Goal: Task Accomplishment & Management: Manage account settings

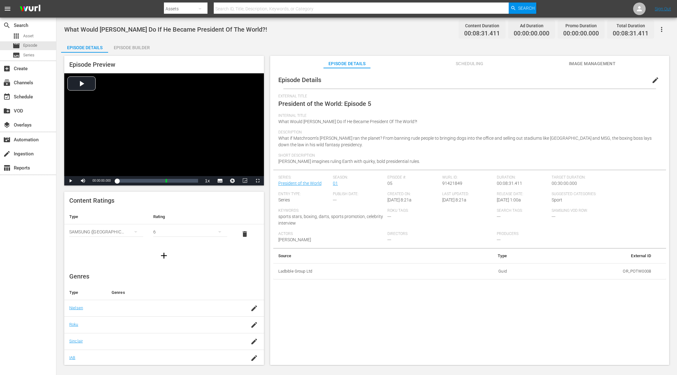
click at [141, 46] on div "Episode Builder" at bounding box center [131, 47] width 47 height 15
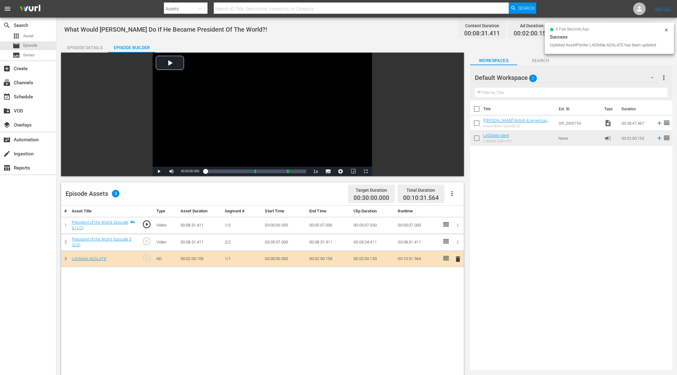
click at [665, 29] on icon at bounding box center [666, 30] width 5 height 5
click at [664, 29] on icon "button" at bounding box center [662, 30] width 8 height 8
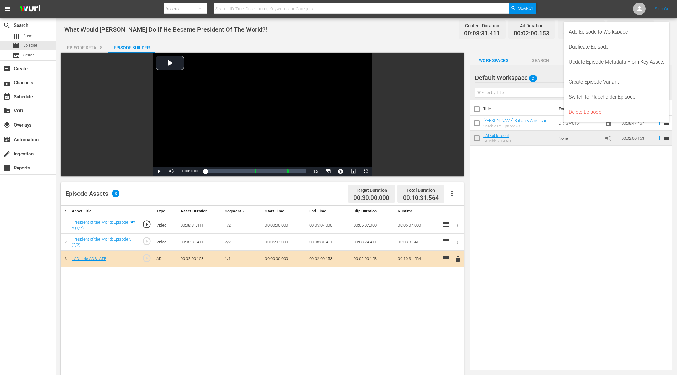
click at [664, 29] on div "Add Episode to Workspace" at bounding box center [617, 31] width 106 height 15
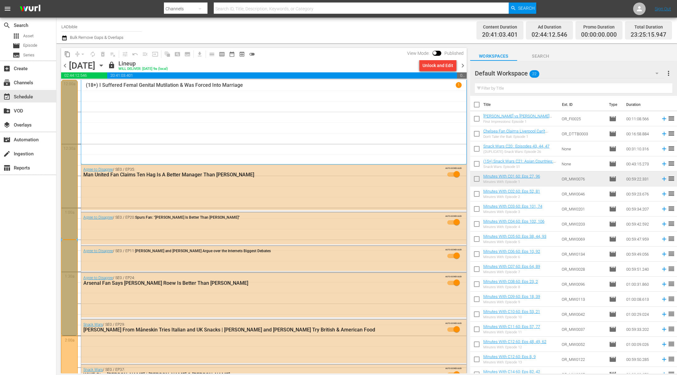
scroll to position [2785, 0]
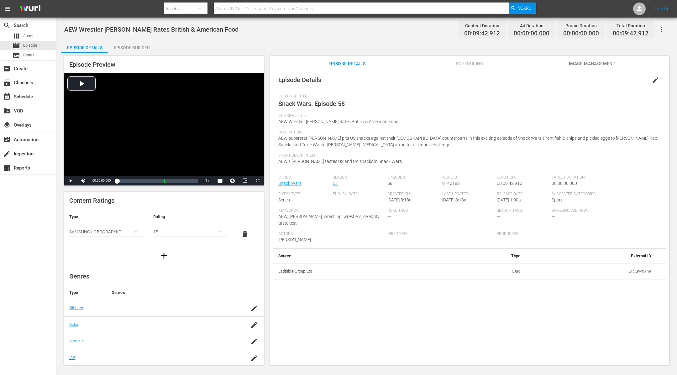
click at [130, 47] on div "Episode Builder" at bounding box center [131, 47] width 47 height 15
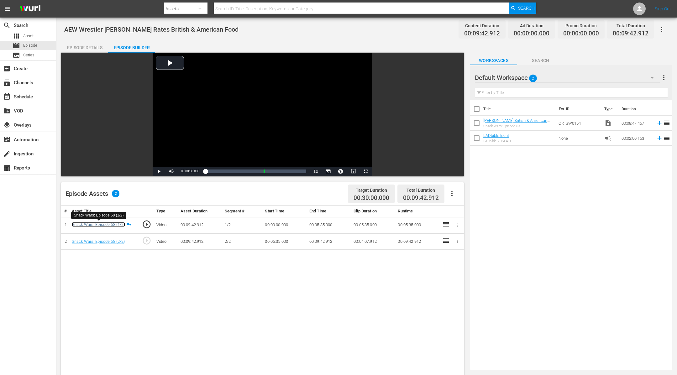
click at [120, 226] on link "Snack Wars: Episode 58 (1/2)" at bounding box center [98, 224] width 53 height 5
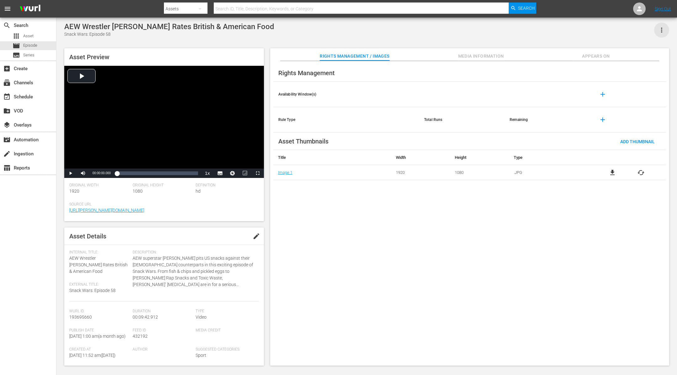
click at [663, 29] on icon "button" at bounding box center [662, 30] width 8 height 8
click at [663, 29] on div "Add To Workspace" at bounding box center [643, 32] width 43 height 15
drag, startPoint x: 70, startPoint y: 258, endPoint x: 130, endPoint y: 266, distance: 60.7
click at [130, 266] on div "Internal Title: AEW Wrestler [PERSON_NAME] Rates British & American Food Extern…" at bounding box center [100, 275] width 63 height 51
copy span "AEW Wrestler [PERSON_NAME] Rates British & American Food"
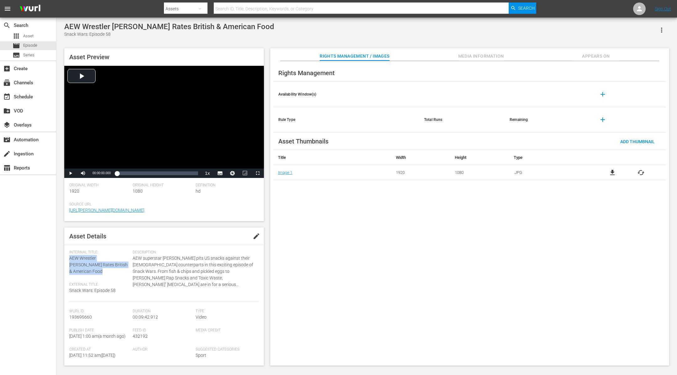
click at [664, 29] on icon "button" at bounding box center [662, 30] width 8 height 8
click at [664, 29] on div "Add To Workspace" at bounding box center [643, 32] width 53 height 15
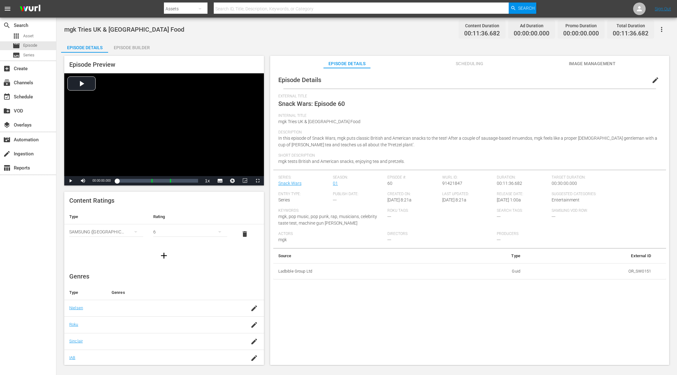
click at [139, 50] on div "Episode Builder" at bounding box center [131, 47] width 47 height 15
click at [131, 47] on div "Episode Builder" at bounding box center [131, 47] width 47 height 15
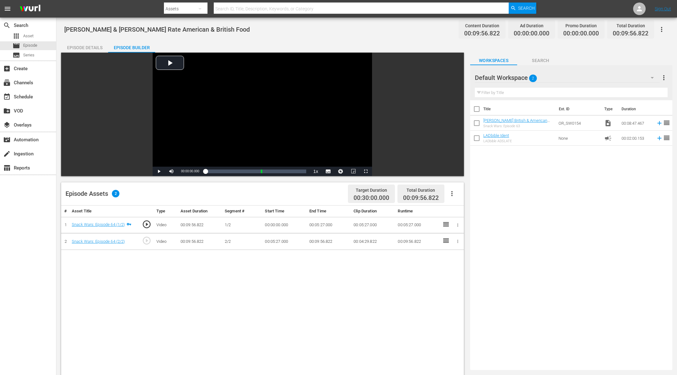
click at [475, 122] on input "checkbox" at bounding box center [476, 124] width 13 height 13
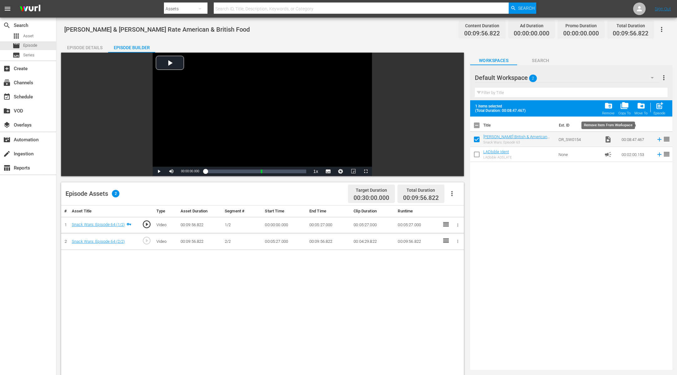
click at [609, 110] on div "folder_delete Remove" at bounding box center [608, 109] width 13 height 14
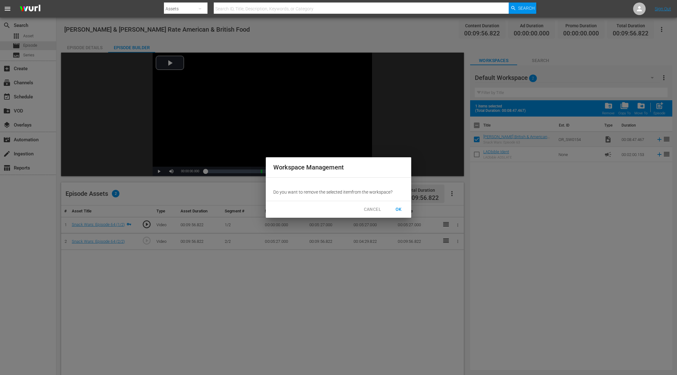
click at [399, 209] on span "OK" at bounding box center [399, 210] width 10 height 8
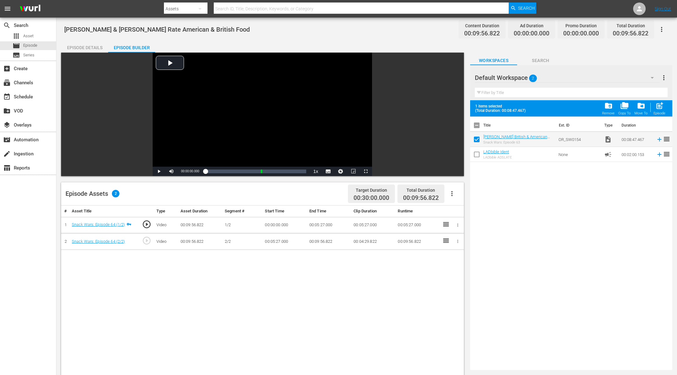
checkbox input "false"
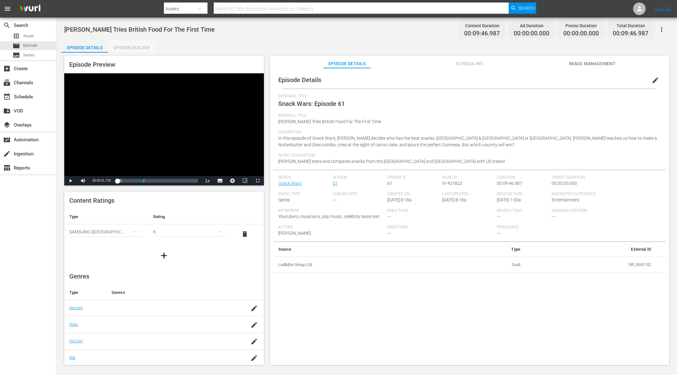
click at [127, 48] on div "Episode Builder" at bounding box center [131, 47] width 47 height 15
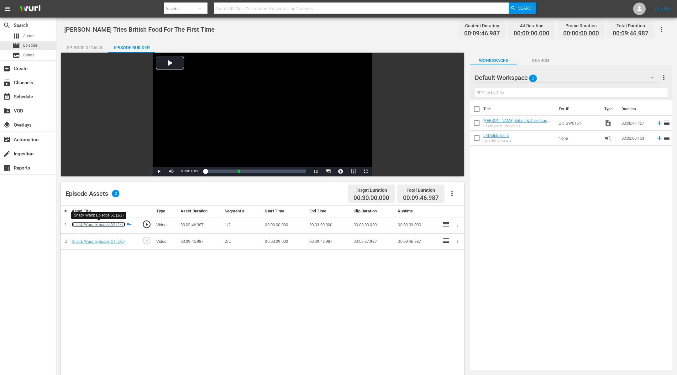
click at [114, 223] on link "Snack Wars: Episode 61 (1/2)" at bounding box center [98, 224] width 53 height 5
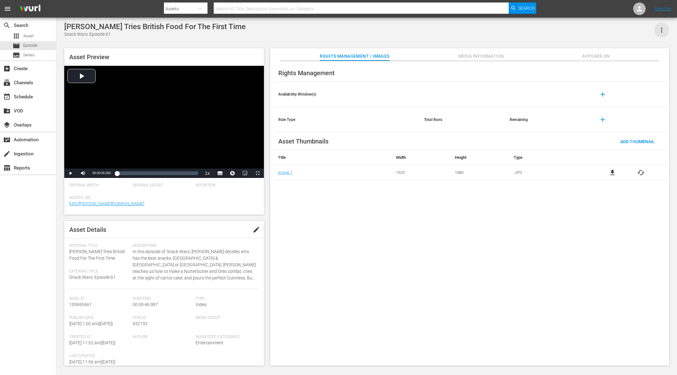
click at [661, 29] on icon "button" at bounding box center [661, 30] width 1 height 5
click at [661, 29] on div "Add To Workspace" at bounding box center [643, 32] width 43 height 15
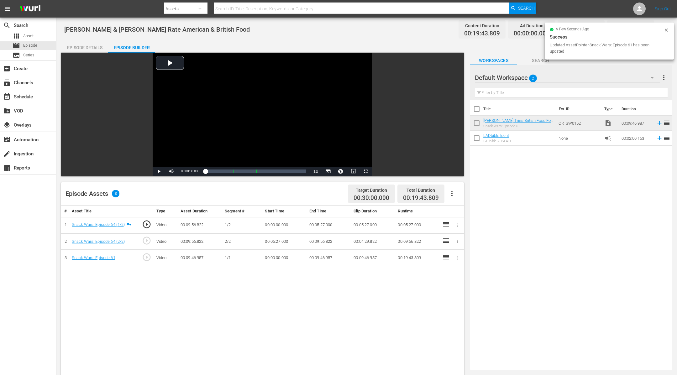
click at [456, 258] on icon "button" at bounding box center [457, 258] width 5 height 5
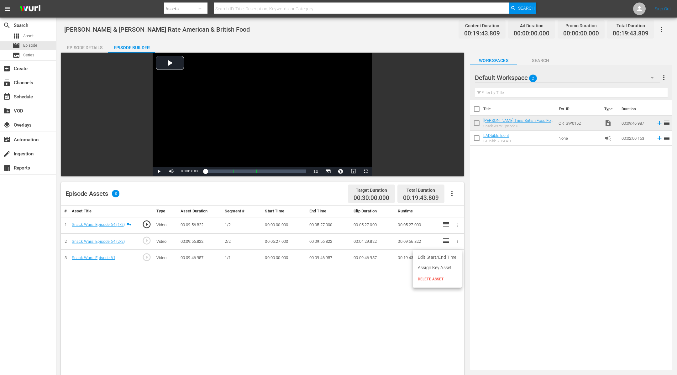
click at [447, 269] on li "Assign Key Asset" at bounding box center [437, 268] width 49 height 10
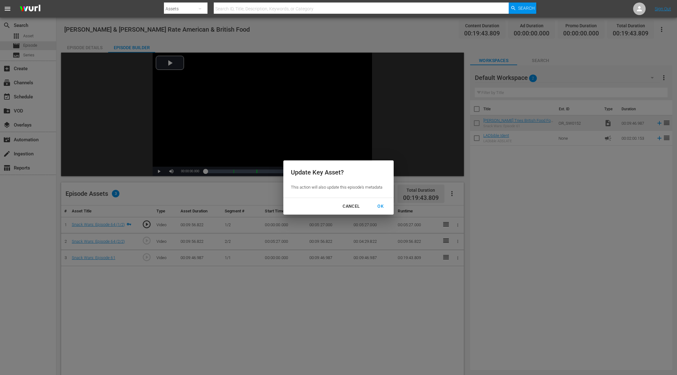
click at [383, 203] on div "OK" at bounding box center [380, 206] width 16 height 8
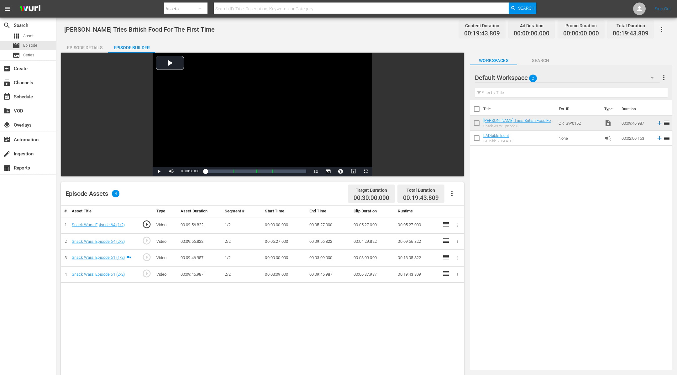
click at [457, 224] on icon "button" at bounding box center [457, 225] width 5 height 5
click at [449, 236] on li "Assign Key Asset" at bounding box center [437, 235] width 49 height 10
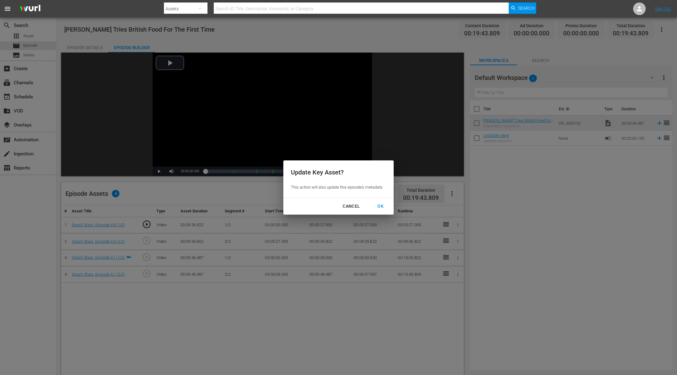
click at [382, 206] on div "OK" at bounding box center [380, 206] width 16 height 8
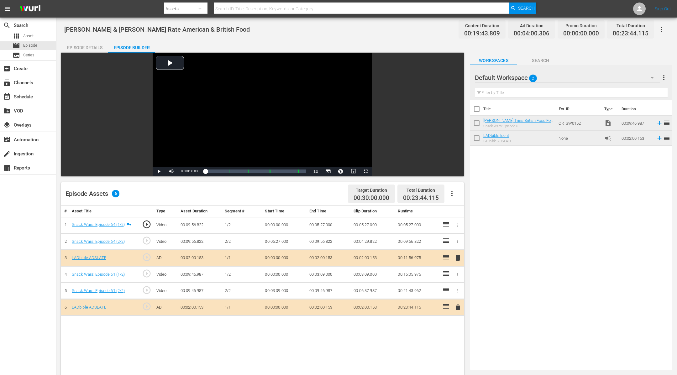
click at [96, 45] on div "Episode Details" at bounding box center [84, 47] width 47 height 15
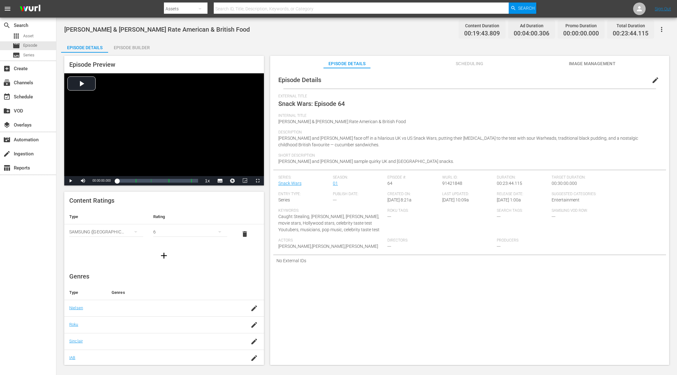
click at [143, 47] on div "Episode Builder" at bounding box center [131, 47] width 47 height 15
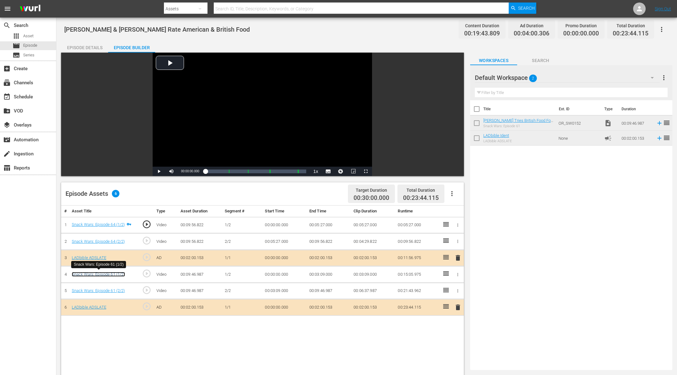
click at [118, 273] on link "Snack Wars: Episode 61 (1/2)" at bounding box center [98, 274] width 53 height 5
click at [93, 44] on div "Episode Details" at bounding box center [84, 47] width 47 height 15
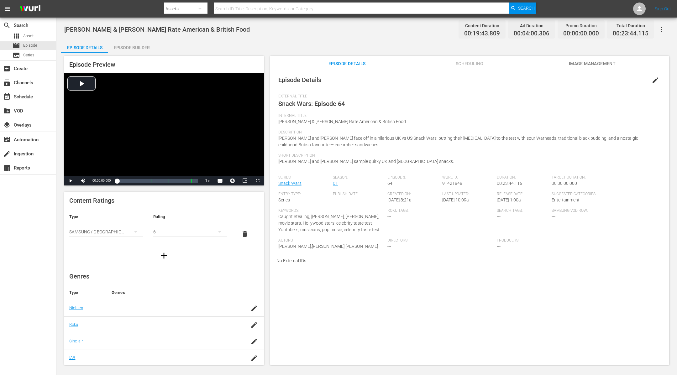
click at [652, 81] on span "edit" at bounding box center [656, 80] width 8 height 8
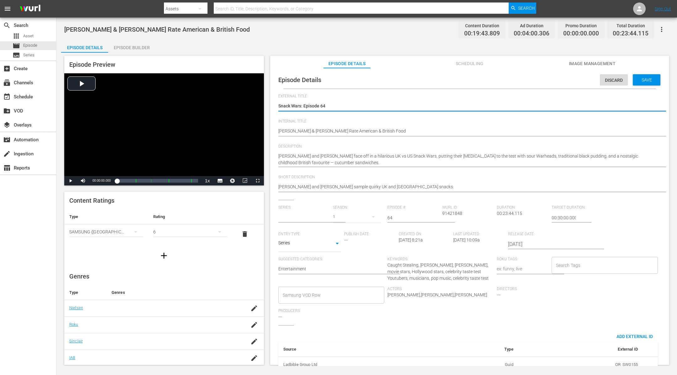
type input "Snack Wars"
click at [462, 124] on span "Internal Title" at bounding box center [468, 121] width 380 height 5
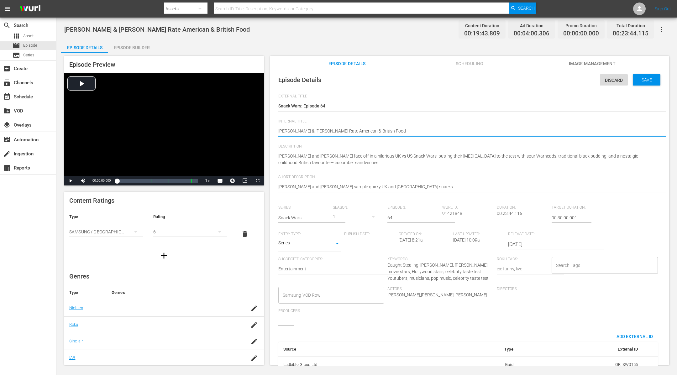
click at [456, 131] on textarea "Zoë Kravitz & Austin Butler Rate American & British Food" at bounding box center [468, 132] width 380 height 8
type textarea "Zoë Kravitz & Austin Butler Rate American & British Food"
type textarea "Zoë Kravitz & Austin Butler Rate American & British Food |"
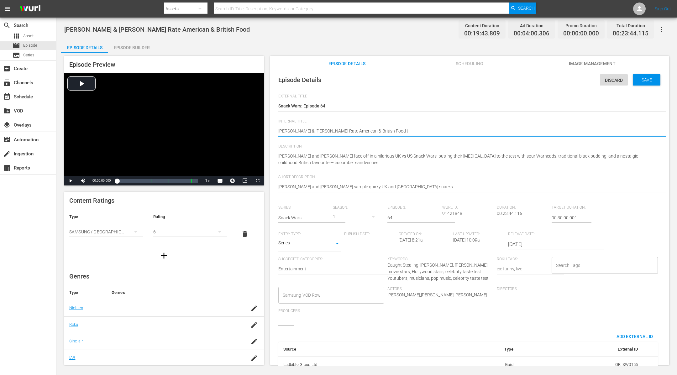
type textarea "Zoë Kravitz & Austin Butler Rate American & British Food |"
paste textarea "Conan Gray Tries British Food For The First Time"
type textarea "Zoë Kravitz & Austin Butler Rate American & British Food | Conan Gray Tries Bri…"
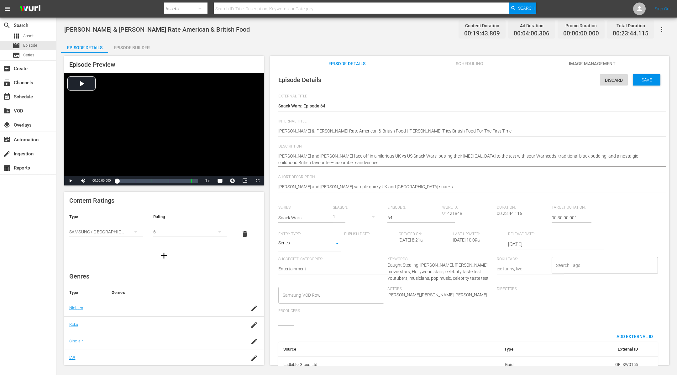
type textarea "Austin Butler and Zoë Kravitz face off in a hilarious UK vs US Snack Wars, putt…"
paste textarea "In this episode of Snack Wars, Conan Gray decides who has the best snacks: UK &…"
type textarea "Austin Butler and Zoë Kravitz face off in a hilarious UK vs US Snack Wars, putt…"
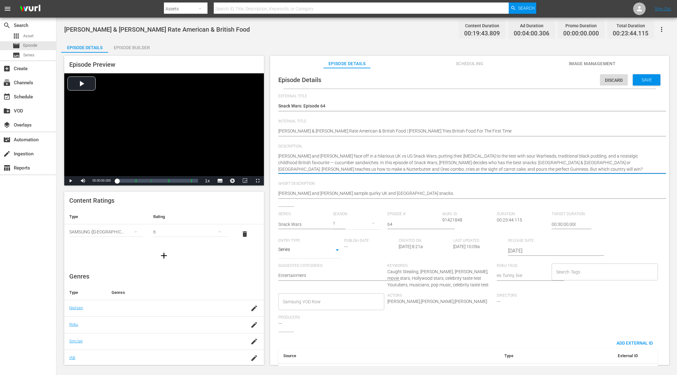
click at [481, 169] on textarea "Austin Butler and Zoë Kravitz face off in a hilarious UK vs US Snack Wars, putt…" at bounding box center [468, 163] width 380 height 20
type textarea "Austin Butler and Zoë Kravitz face off in a hilarious UK vs US Snack Wars, putt…"
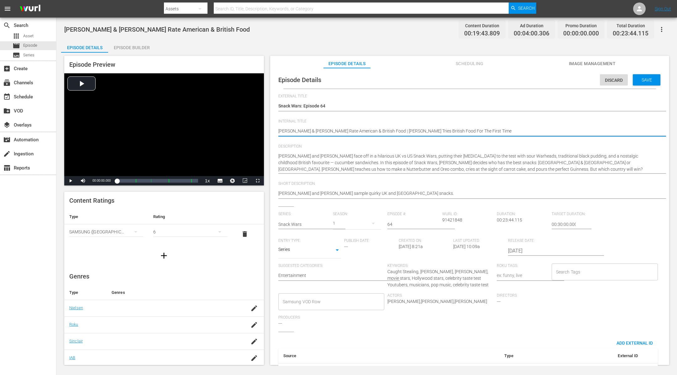
drag, startPoint x: 489, startPoint y: 132, endPoint x: 388, endPoint y: 132, distance: 100.9
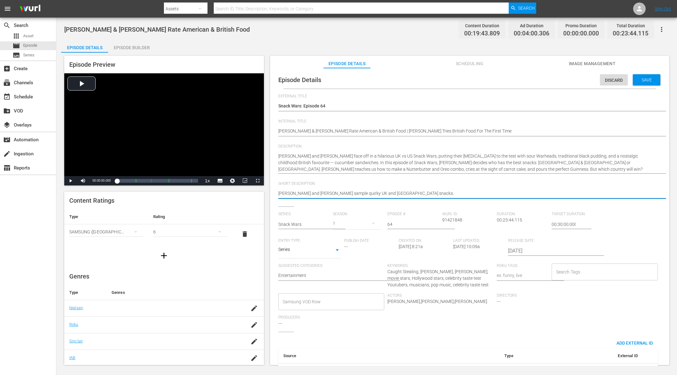
type textarea "Austin Butler and Zoë Kravitz sample quirky UK and US snacks."
paste textarea "Conan Gray Tries British Food For The First Time"
type textarea "Austin Butler and Zoë Kravitz sample quirky UK and US snacks. Conan Gray Tries …"
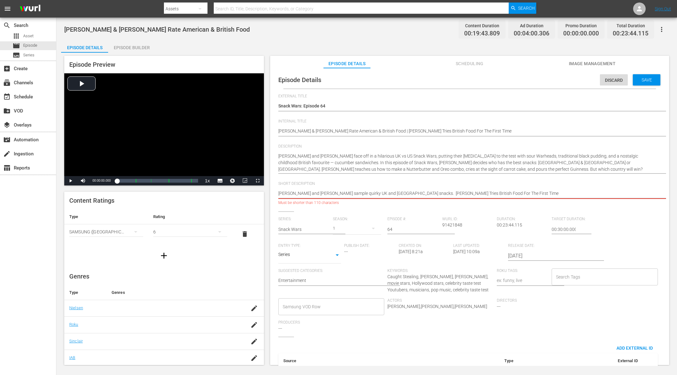
click at [401, 192] on textarea "Austin Butler and Zoë Kravitz sample quirky UK and US snacks." at bounding box center [468, 194] width 380 height 8
type textarea "Austin Butler and Zoë Kravitz sample quirky UK and US snacks. Conan Gray Tries …"
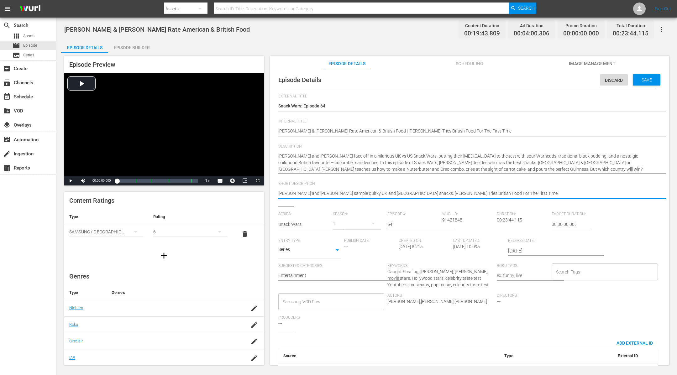
click at [502, 196] on textarea "Austin Butler and Zoë Kravitz sample quirky UK and US snacks." at bounding box center [468, 194] width 380 height 8
type textarea "Austin Butler and Zoë Kravitz sample quirky UK and US snacks. Conan Gray Tries …"
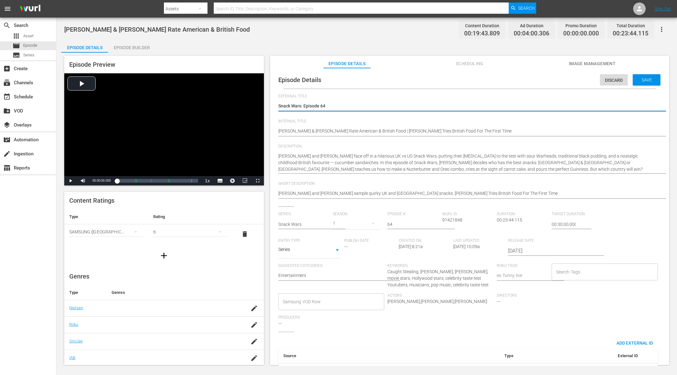
type textarea "Snack Wars: Episode 6"
type textarea "Snack Wars: Episode"
type textarea "Snack Wars: Episode 3"
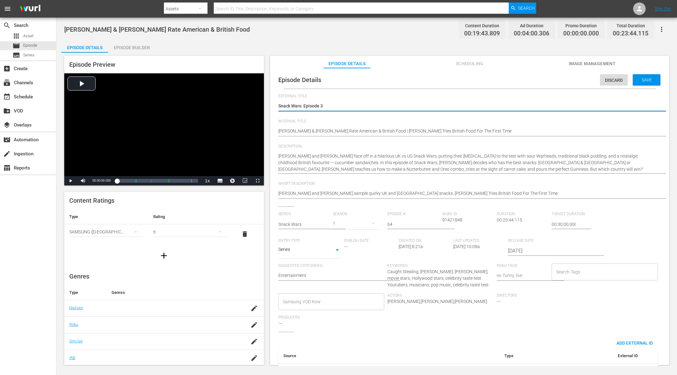
type textarea "Snack Wars: Episode 32"
click at [397, 225] on input "64" at bounding box center [412, 224] width 51 height 15
type input "6"
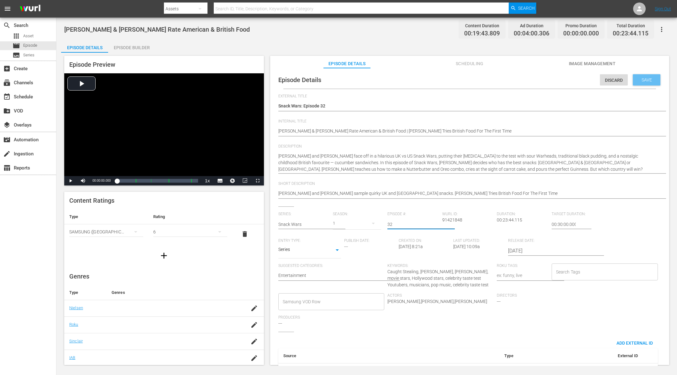
type input "32"
click at [646, 80] on span "Save" at bounding box center [647, 79] width 20 height 5
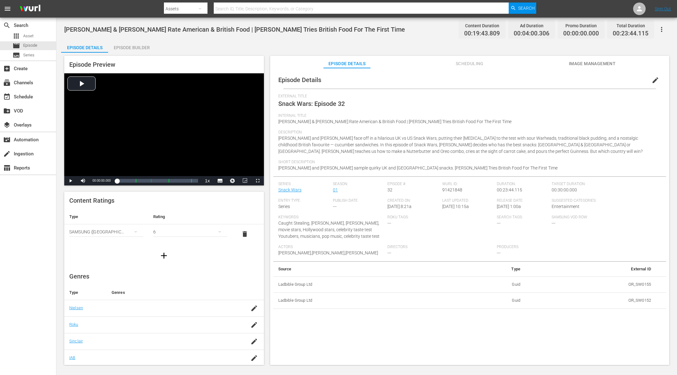
click at [662, 29] on icon "button" at bounding box center [662, 30] width 8 height 8
click at [662, 29] on div "Add Episode to Workspace" at bounding box center [617, 31] width 96 height 15
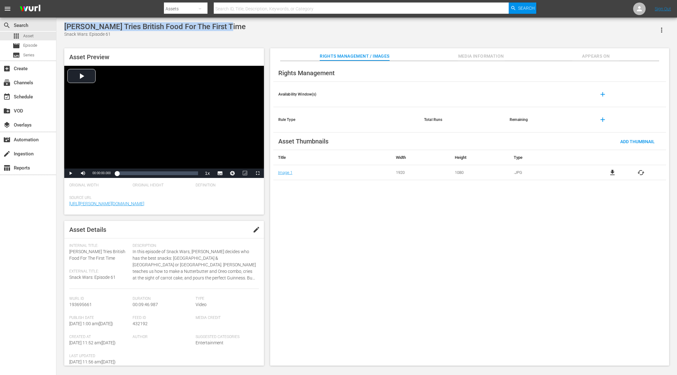
drag, startPoint x: 233, startPoint y: 26, endPoint x: 65, endPoint y: 28, distance: 168.6
click at [65, 28] on div "Conan Gray Tries British Food For The First Time Snack Wars: Episode 61" at bounding box center [366, 29] width 605 height 15
copy div "[PERSON_NAME] Tries British Food For The First Time"
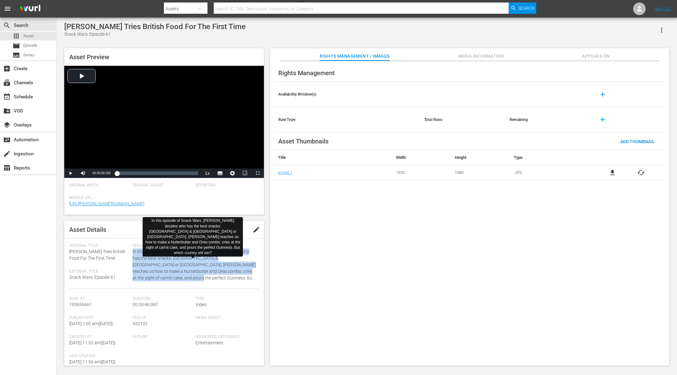
drag, startPoint x: 132, startPoint y: 251, endPoint x: 168, endPoint y: 281, distance: 46.6
click at [168, 281] on span "In this episode of Snack Wars, Conan Gray decides who has the best snacks: UK &…" at bounding box center [194, 265] width 123 height 33
copy span "In this episode of Snack Wars, Conan Gray decides who has the best snacks: UK &…"
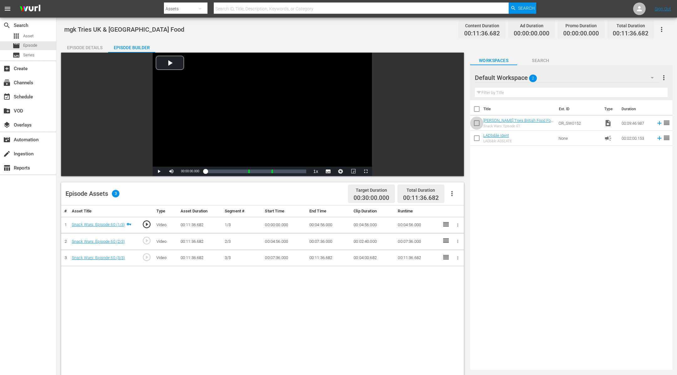
click at [477, 124] on input "checkbox" at bounding box center [476, 124] width 13 height 13
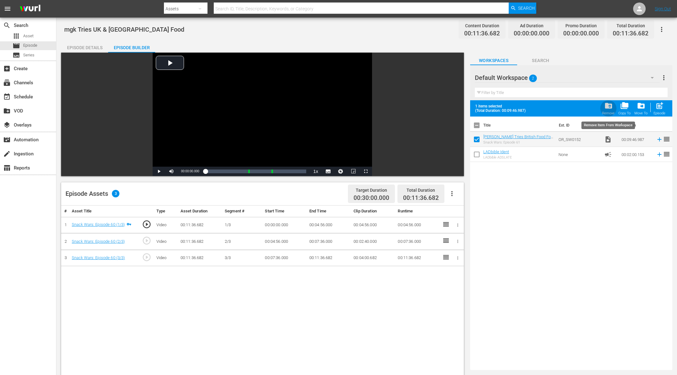
click at [610, 103] on span "folder_delete" at bounding box center [608, 106] width 8 height 8
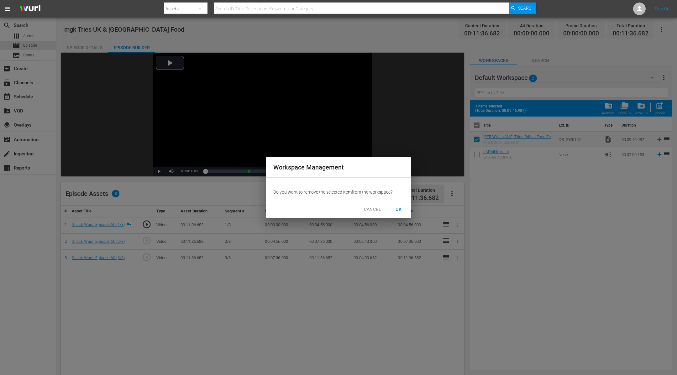
click at [395, 208] on span "OK" at bounding box center [399, 210] width 10 height 8
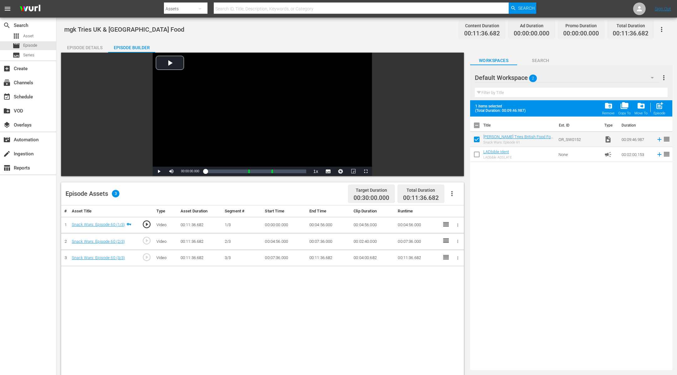
checkbox input "false"
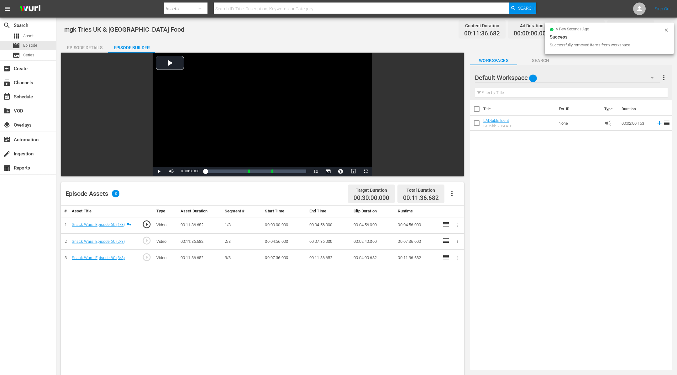
click at [82, 44] on div "Episode Details" at bounding box center [84, 47] width 47 height 15
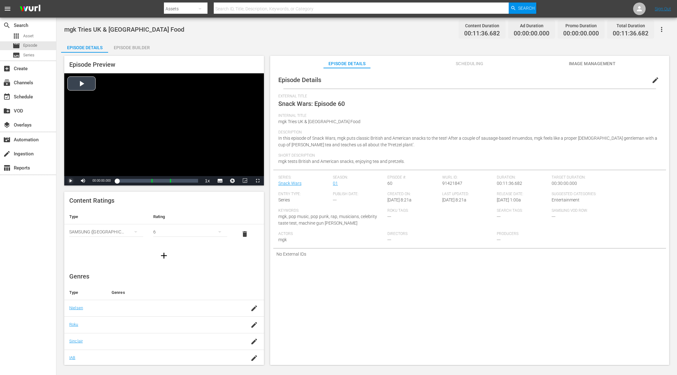
click at [71, 181] on span "Video Player" at bounding box center [71, 181] width 0 height 0
click at [97, 45] on div "Episode Details" at bounding box center [84, 47] width 47 height 15
click at [97, 44] on div "Episode Details" at bounding box center [84, 47] width 47 height 15
click at [92, 38] on div "mgk Tries UK & USA Food Content Duration 00:11:36.682 Ad Duration 00:00:00.000 …" at bounding box center [366, 196] width 621 height 357
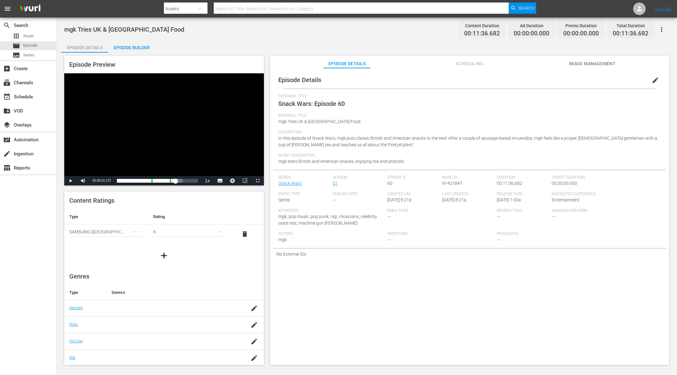
click at [92, 48] on div "Episode Details" at bounding box center [84, 47] width 47 height 15
click at [148, 43] on div "Episode Builder" at bounding box center [131, 47] width 47 height 15
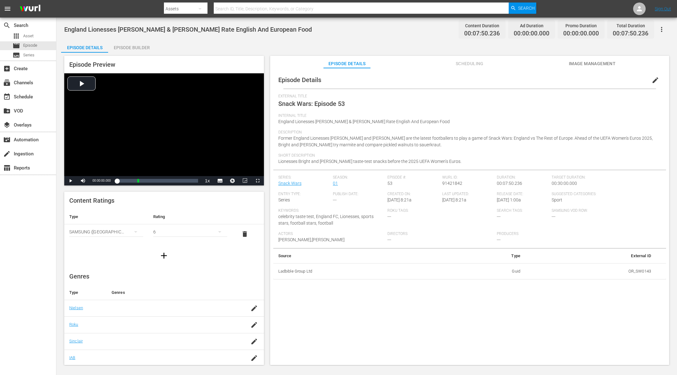
click at [138, 45] on div "Episode Builder" at bounding box center [131, 47] width 47 height 15
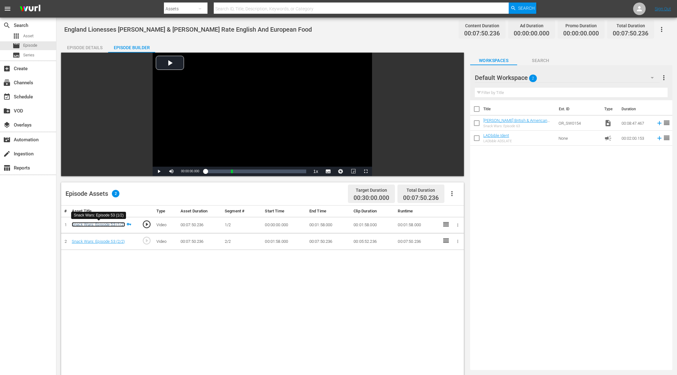
click at [118, 222] on link "Snack Wars: Episode 53 (1/2)" at bounding box center [98, 224] width 53 height 5
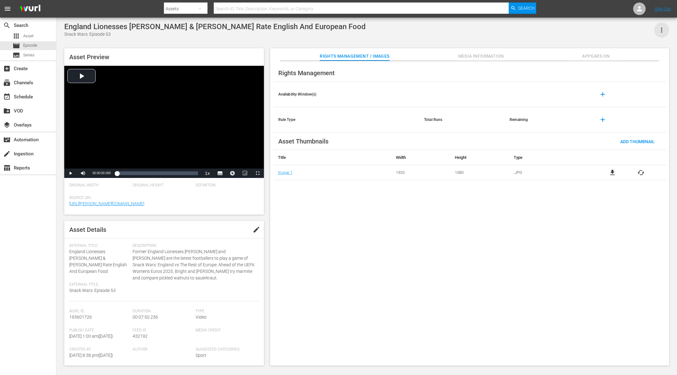
click at [665, 29] on icon "button" at bounding box center [662, 30] width 8 height 8
click at [660, 30] on div "Add To Workspace" at bounding box center [643, 32] width 43 height 15
drag, startPoint x: 123, startPoint y: 263, endPoint x: 68, endPoint y: 252, distance: 56.3
click at [68, 252] on div "Asset Details edit Internal Title: England Lionesses Millie Bright & Rachel Dal…" at bounding box center [164, 293] width 200 height 145
copy span "England Lionesses [PERSON_NAME] & [PERSON_NAME] Rate English And European Food"
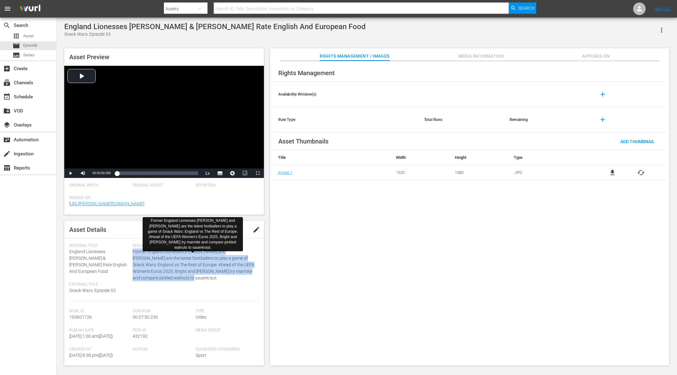
drag, startPoint x: 133, startPoint y: 252, endPoint x: 162, endPoint y: 283, distance: 43.2
click at [162, 283] on div "Description: Former England Lionesses Mille Bright and Rachel Daly are the late…" at bounding box center [196, 273] width 126 height 58
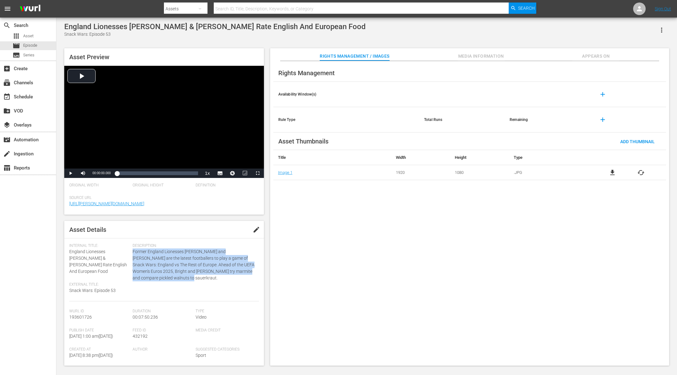
copy span "Former England Lionesses [PERSON_NAME] and [PERSON_NAME] are the latest footbal…"
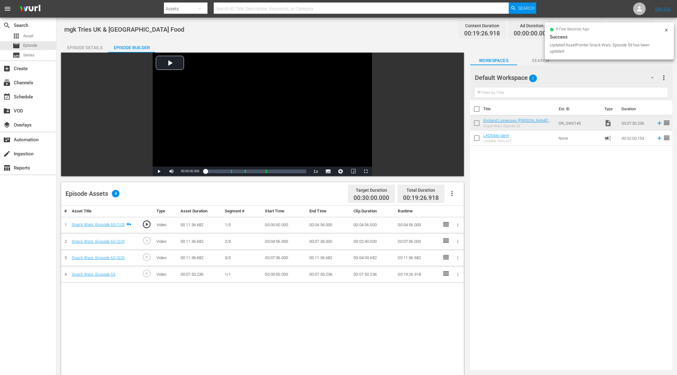
click at [456, 274] on icon "button" at bounding box center [457, 274] width 5 height 5
click at [436, 285] on li "Assign Key Asset" at bounding box center [437, 284] width 49 height 10
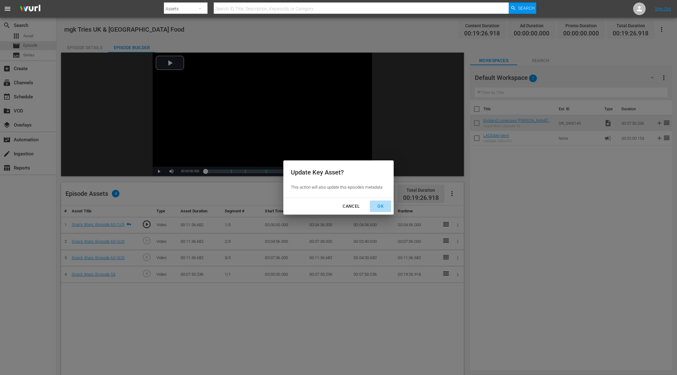
click at [380, 206] on div "OK" at bounding box center [380, 206] width 16 height 8
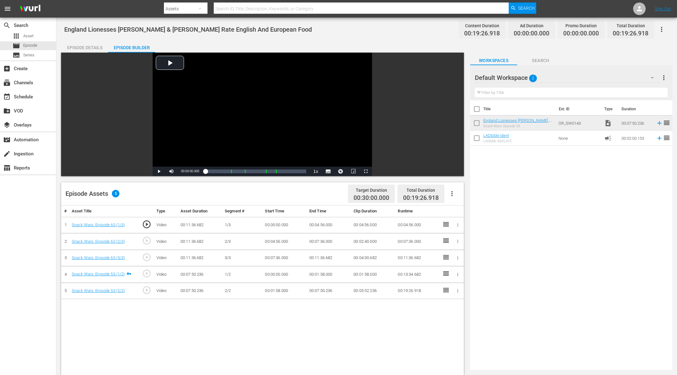
click at [459, 226] on icon "button" at bounding box center [457, 225] width 5 height 5
click at [447, 234] on li "Assign Key Asset" at bounding box center [437, 235] width 49 height 10
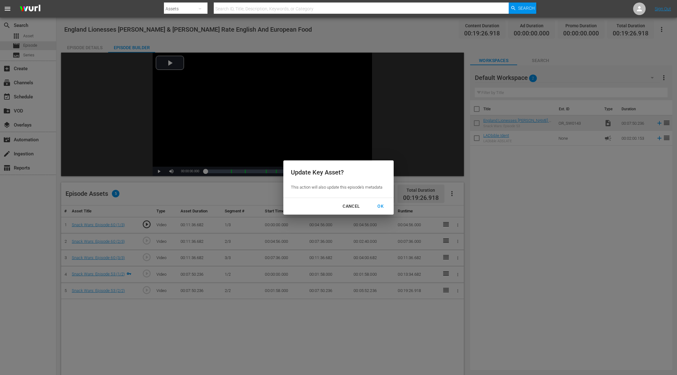
click at [383, 208] on div "OK" at bounding box center [380, 206] width 16 height 8
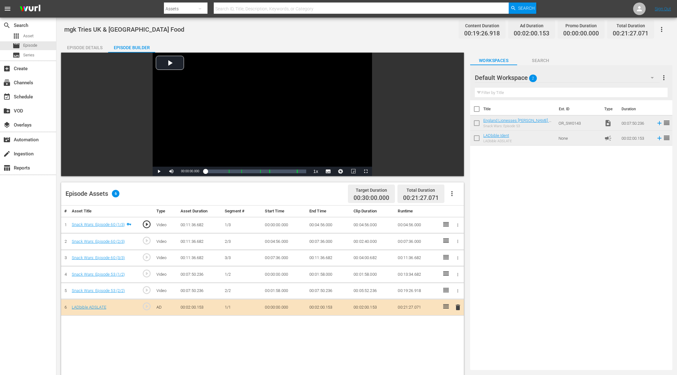
click at [665, 29] on button "button" at bounding box center [661, 29] width 15 height 15
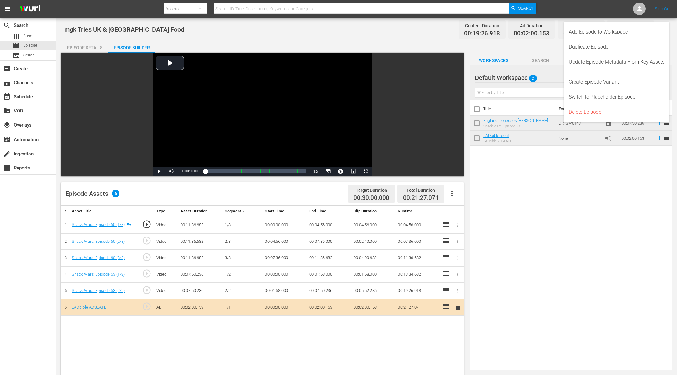
click at [665, 29] on div "Add Episode to Workspace" at bounding box center [617, 31] width 106 height 15
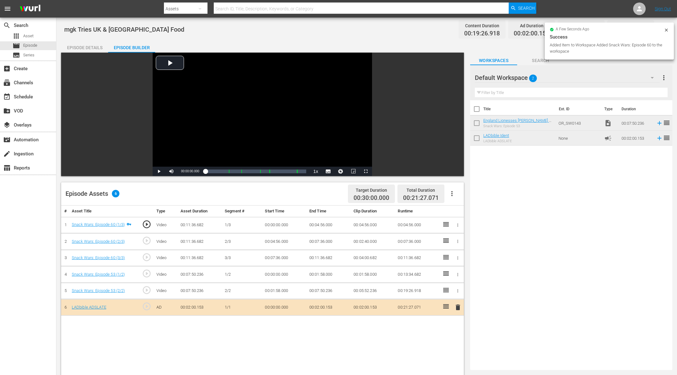
click at [91, 47] on div "Episode Details" at bounding box center [84, 47] width 47 height 15
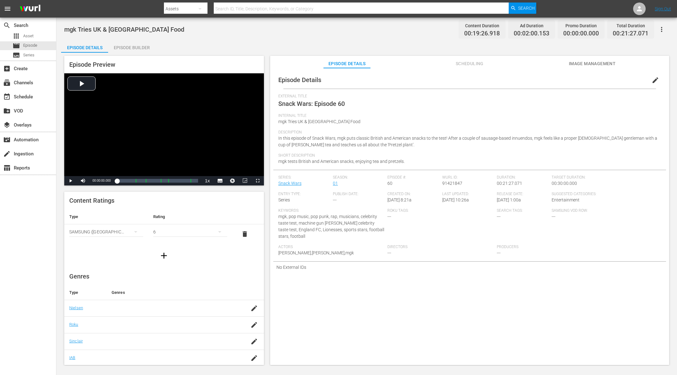
click at [652, 78] on span "edit" at bounding box center [656, 80] width 8 height 8
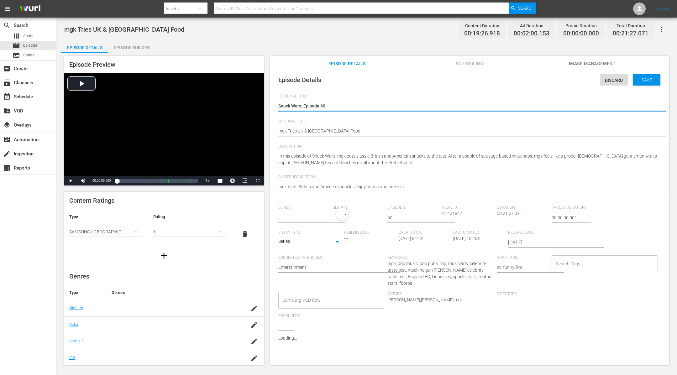
type input "Snack Wars"
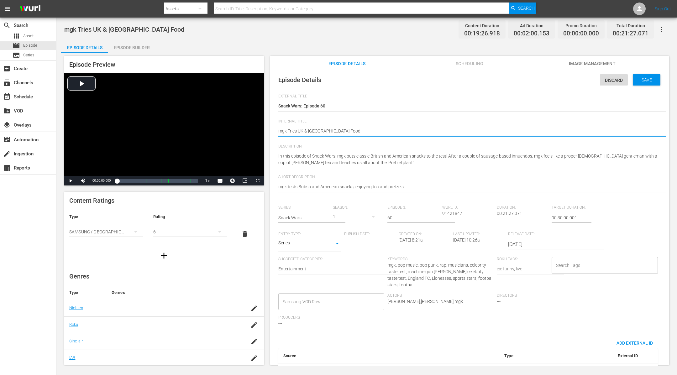
type textarea "mgk Tries UK & [GEOGRAPHIC_DATA] Food"
type textarea "mgk Tries UK & [GEOGRAPHIC_DATA] Food |"
paste textarea "England Lionesses [PERSON_NAME] & [PERSON_NAME] Rate English And European Food"
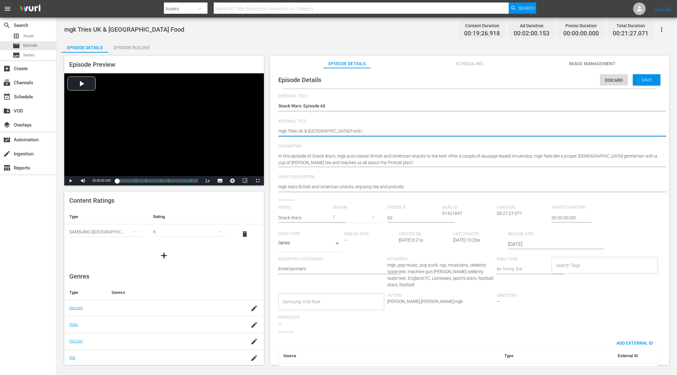
type textarea "mgk Tries [GEOGRAPHIC_DATA] & [GEOGRAPHIC_DATA] Food |[GEOGRAPHIC_DATA] Lioness…"
click at [329, 131] on textarea "mgk Tries UK & [GEOGRAPHIC_DATA] Food" at bounding box center [468, 132] width 380 height 8
type textarea "mgk Tries [GEOGRAPHIC_DATA] & [GEOGRAPHIC_DATA] Food |[GEOGRAPHIC_DATA] Lioness…"
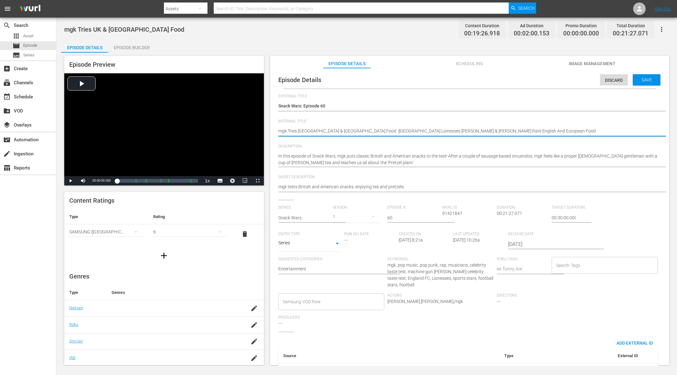
type textarea "mgk Tries [GEOGRAPHIC_DATA] & [GEOGRAPHIC_DATA] Food |[GEOGRAPHIC_DATA] Lioness…"
type textarea "mgk Tries UK & USA Food |England Lionesses Millie Bright & Rachel Daly Rate Eng…"
type textarea "mgk Tries UK & USA Food | England Lionesses Millie Bright & Rachel Daly Rate En…"
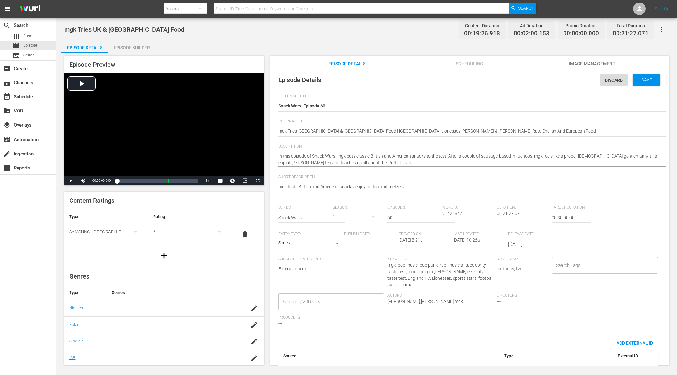
type textarea "In this episode of Snack Wars, mgk puts classic British and American snacks to …"
paste textarea "Former England Lionesses Mille Bright and Rachel Daly are the latest footballer…"
type textarea "In this episode of Snack Wars, mgk puts classic British and American snacks to …"
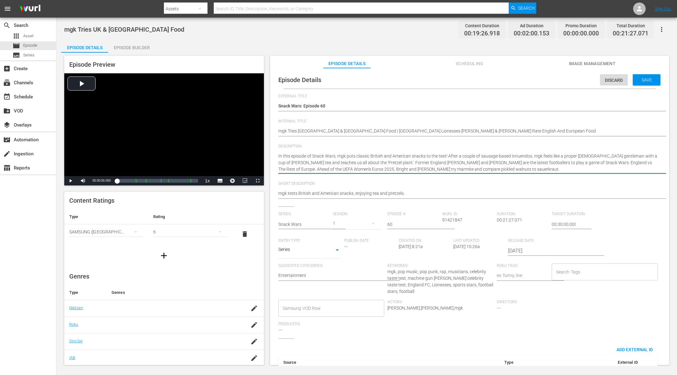
type textarea "In this episode of Snack Wars, mgk puts classic British and American snacks to …"
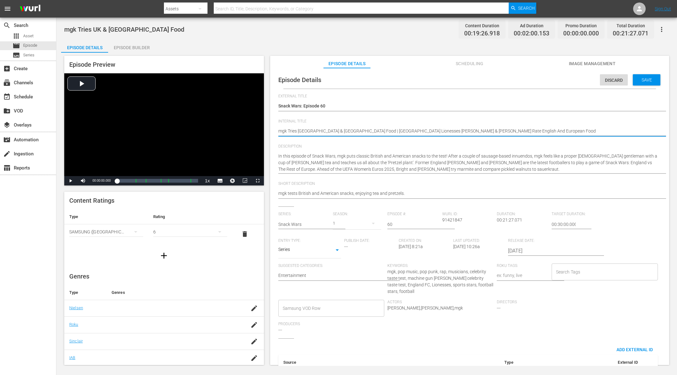
click at [498, 130] on textarea "mgk Tries UK & USA Food" at bounding box center [468, 132] width 380 height 8
click at [463, 199] on hr at bounding box center [475, 198] width 395 height 1
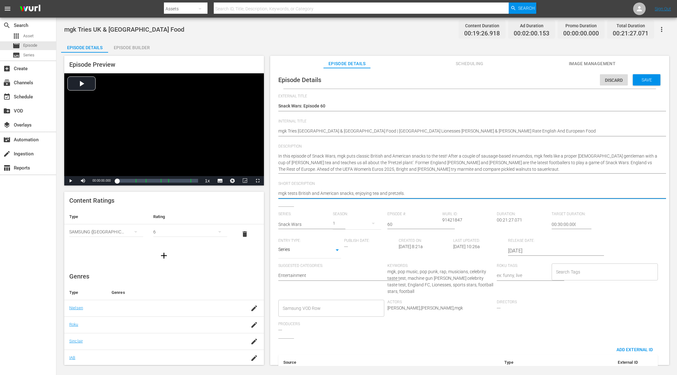
click at [464, 194] on textarea "mgk tests British and American snacks, enjoying tea and pretzels." at bounding box center [468, 194] width 380 height 8
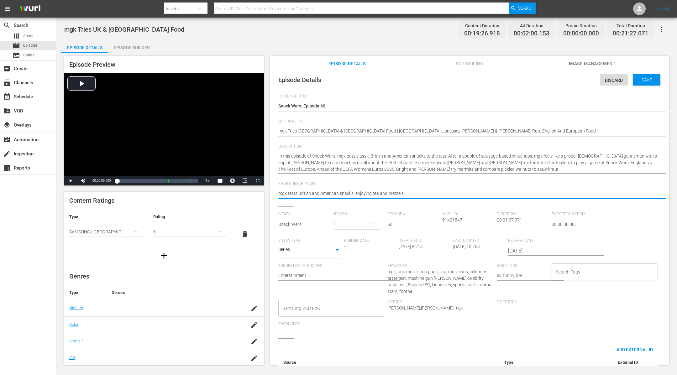
paste textarea "Tries UK & USA Food | England Lionesses Millie Bright & Rachel Daly Rate Englis…"
type textarea "mgk Tries UK & USA Food | England Lionesses Millie Bright & Rachel Daly Rate En…"
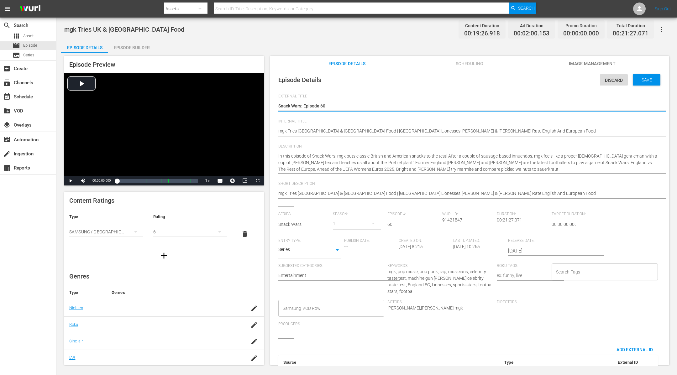
type textarea "Snack Wars: Episode 6"
type textarea "Snack Wars: Episode"
type textarea "Snack Wars: Episode 3"
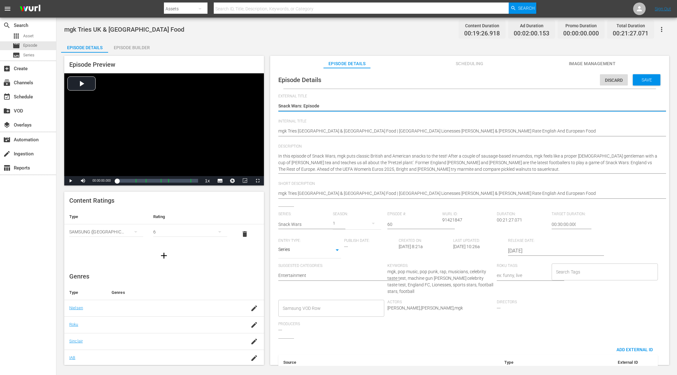
type textarea "Snack Wars: Episode 3"
type textarea "Snack Wars: Episode 33"
click at [393, 222] on input "60" at bounding box center [412, 224] width 51 height 15
type input "6"
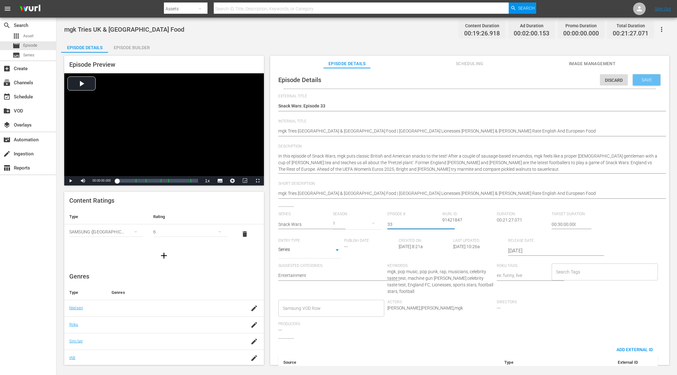
type input "33"
click at [639, 80] on span "Save" at bounding box center [647, 79] width 20 height 5
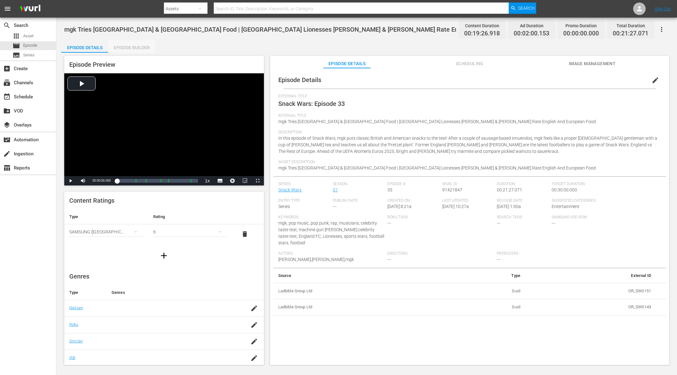
click at [130, 46] on div "Episode Builder" at bounding box center [131, 47] width 47 height 15
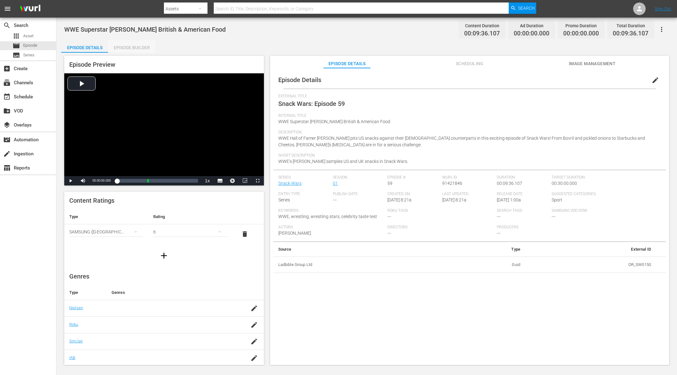
click at [139, 44] on div "Episode Builder" at bounding box center [131, 47] width 47 height 15
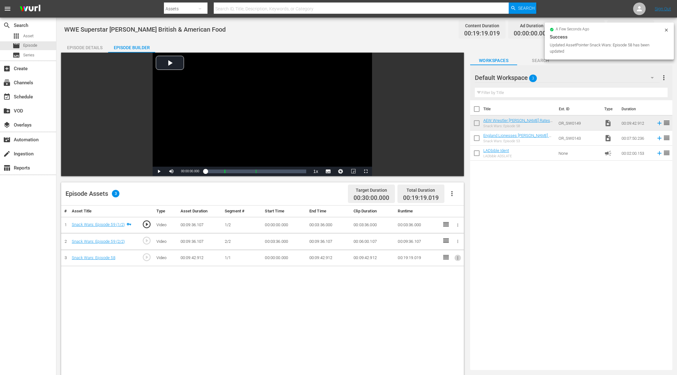
click at [457, 255] on button "button" at bounding box center [458, 258] width 7 height 7
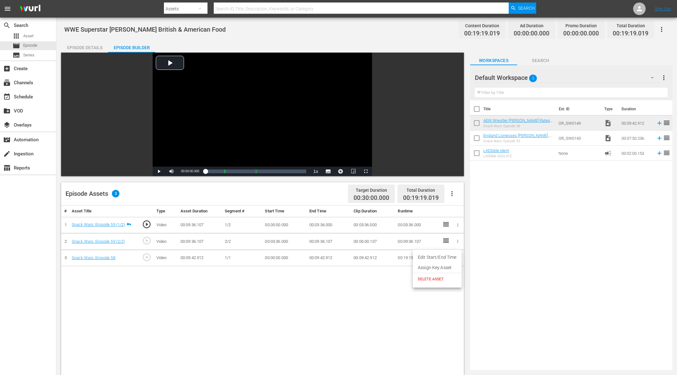
click at [446, 268] on li "Assign Key Asset" at bounding box center [437, 268] width 49 height 10
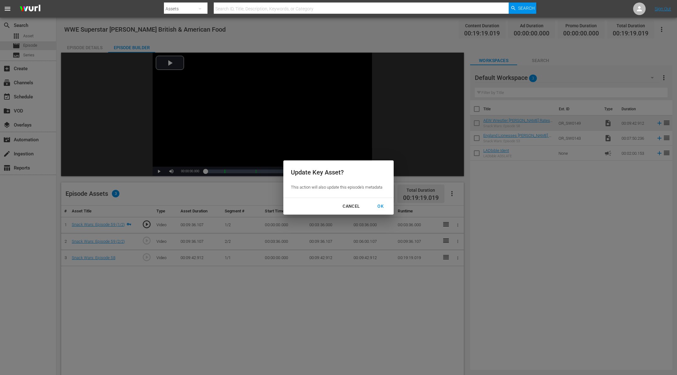
click at [381, 207] on div "OK" at bounding box center [380, 206] width 16 height 8
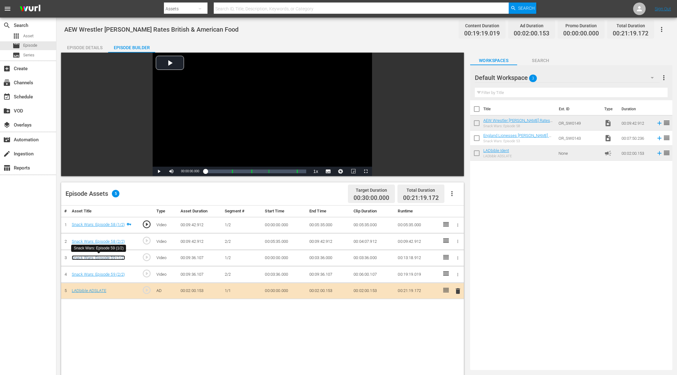
click at [114, 258] on link "Snack Wars: Episode 59 (1/2)" at bounding box center [98, 257] width 53 height 5
click at [88, 45] on div "Episode Details" at bounding box center [84, 47] width 47 height 15
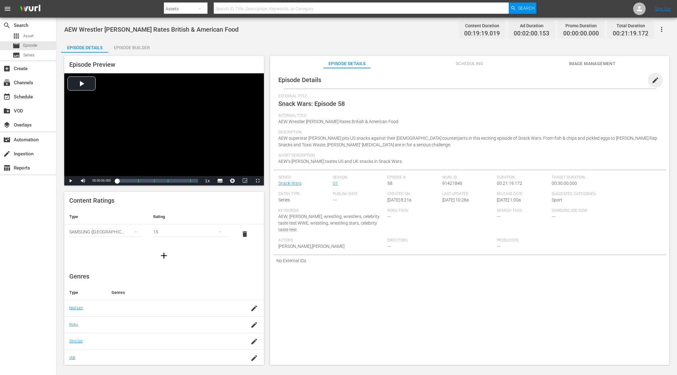
click at [652, 82] on span "edit" at bounding box center [656, 80] width 8 height 8
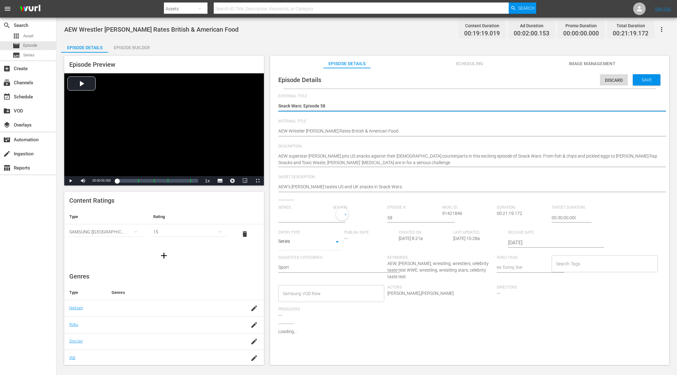
type input "Snack Wars"
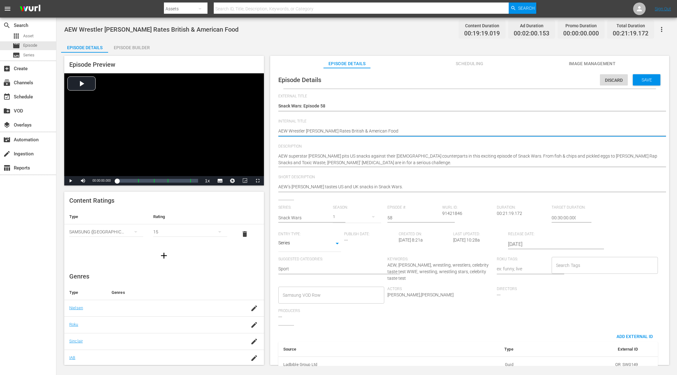
type textarea "AEW Wrestler Mercedes Moné Rates British & American Food"
type textarea "AEW Wrestler Mercedes Moné Rates British & American Food \"
type textarea "AEW Wrestler Mercedes Moné Rates British & American Food \'"
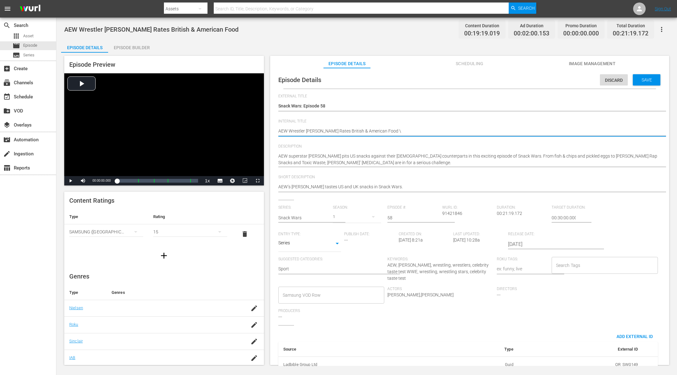
type textarea "AEW Wrestler Mercedes Moné Rates British & American Food \'"
type textarea "AEW Wrestler Mercedes Moné Rates British & American Food \"
type textarea "AEW Wrestler Mercedes Moné Rates British & American Food"
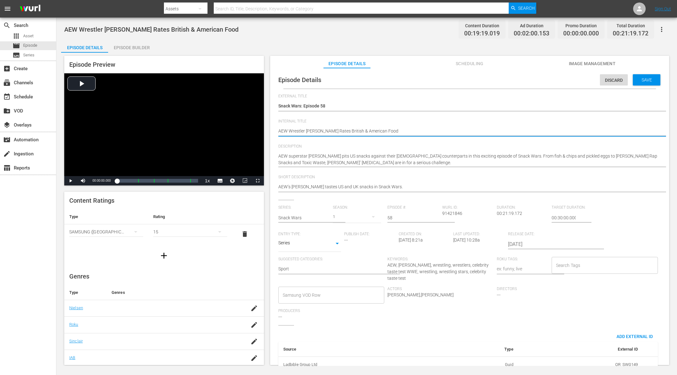
type textarea "AEW Wrestler Mercedes Moné Rates British & American Food |"
paste textarea "WWE Superstar Nikki Bella Rates British & American Food"
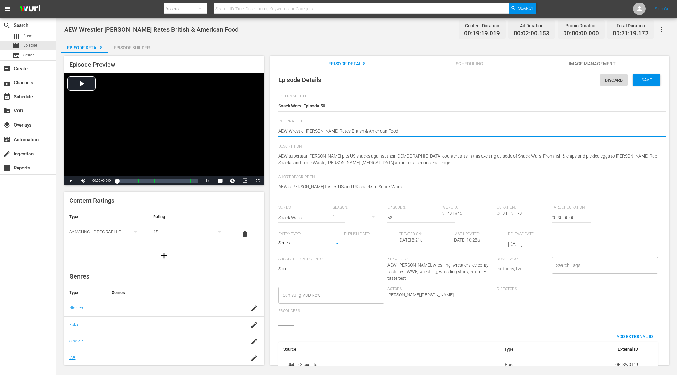
type textarea "AEW Wrestler Mercedes Moné Rates British & American Food | WWE Superstar Nikki …"
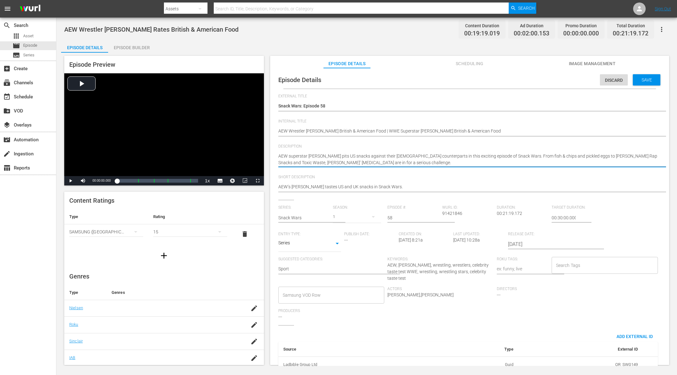
type textarea "AEW superstar Mercedes Moné pits US snacks against their UK counterparts in thi…"
paste textarea "WWE Hall of Famer Nikki Bella pits US snacks against their UK counterparts in t…"
type textarea "AEW superstar Mercedes Moné pits US snacks against their UK counterparts in thi…"
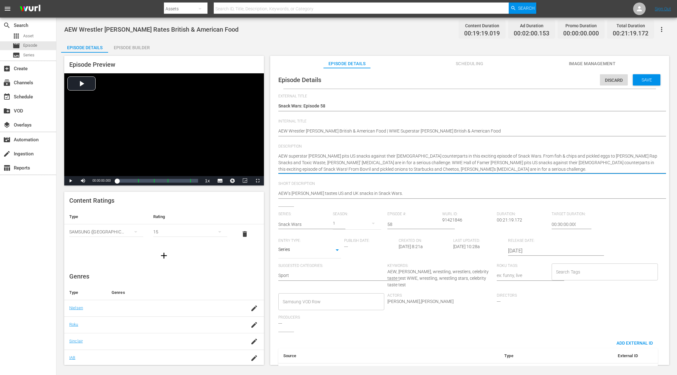
type textarea "AEW superstar Mercedes Moné pits US snacks against their UK counterparts in thi…"
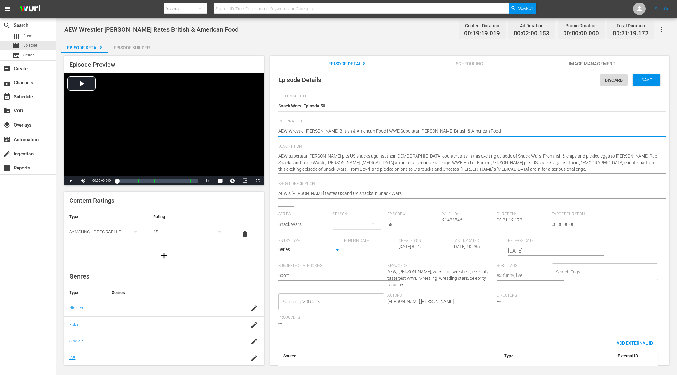
click at [518, 129] on textarea "AEW Wrestler [PERSON_NAME] Rates British & American Food" at bounding box center [468, 132] width 380 height 8
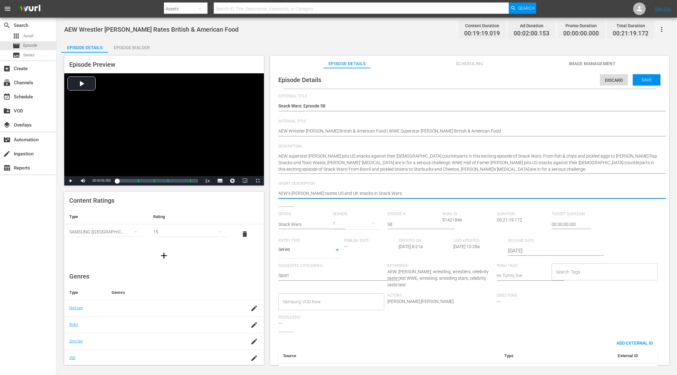
click at [415, 193] on textarea "AEW’s Mercedes Moné tastes US and UK snacks in Snack Wars." at bounding box center [468, 194] width 380 height 8
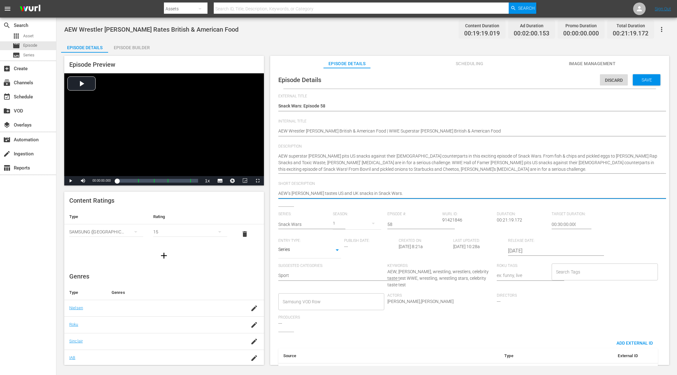
paste textarea "Wrestler Mercedes Moné Rates British & American Food | WWE Superstar Nikki Bell…"
type textarea "AEW Wrestler Mercedes Moné Rates British & American Food | WWE Superstar Nikki …"
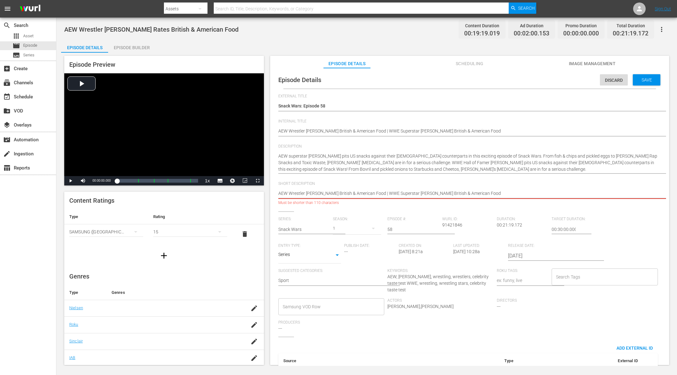
drag, startPoint x: 399, startPoint y: 194, endPoint x: 339, endPoint y: 192, distance: 60.8
click at [339, 192] on textarea "AEW’s Mercedes Moné tastes US and UK snacks in Snack Wars." at bounding box center [468, 194] width 380 height 8
type textarea "AEW Wrestler Mercedes Moné &WWE Superstar Nikki Bella Rates British & American …"
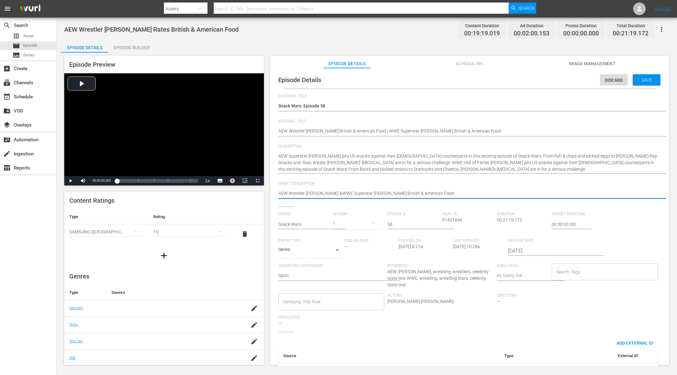
type textarea "AEW Wrestler Mercedes Moné & WWE Superstar Nikki Bella Rates British & American…"
click at [404, 193] on textarea "AEW’s Mercedes Moné tastes US and UK snacks in Snack Wars." at bounding box center [468, 194] width 380 height 8
type textarea "AEW Wrestler Mercedes Moné & WWE Superstar Nikki Bella Rate British & American …"
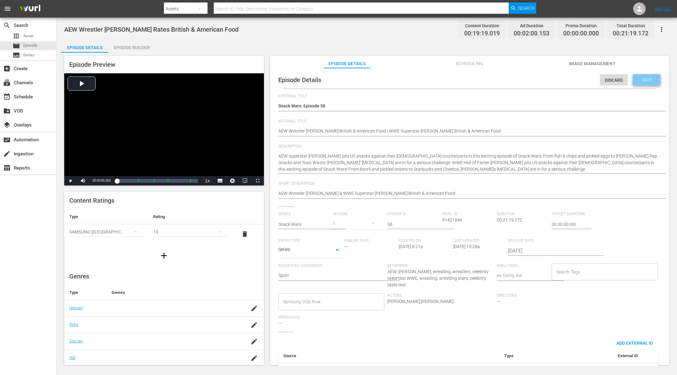
click at [640, 81] on span "Save" at bounding box center [647, 79] width 20 height 5
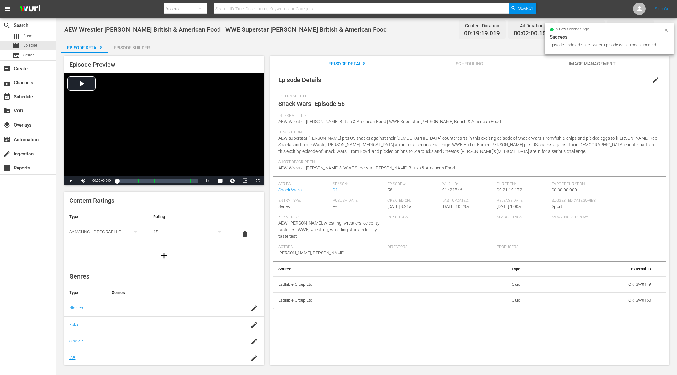
click at [655, 77] on span "edit" at bounding box center [656, 80] width 8 height 8
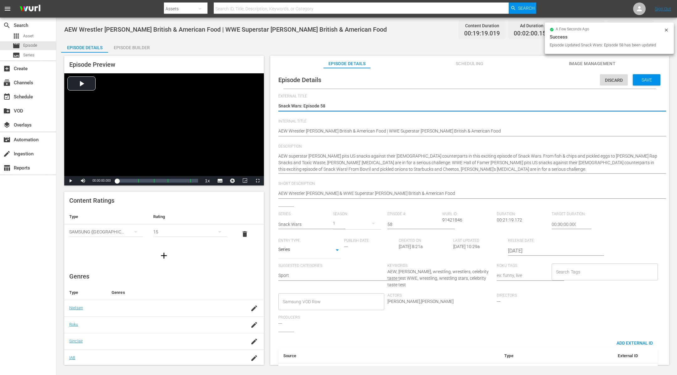
click at [339, 107] on textarea "Snack Wars: Episode 58" at bounding box center [468, 107] width 380 height 8
type textarea "Snack Wars: Episode 5"
type textarea "Snack Wars: Episode"
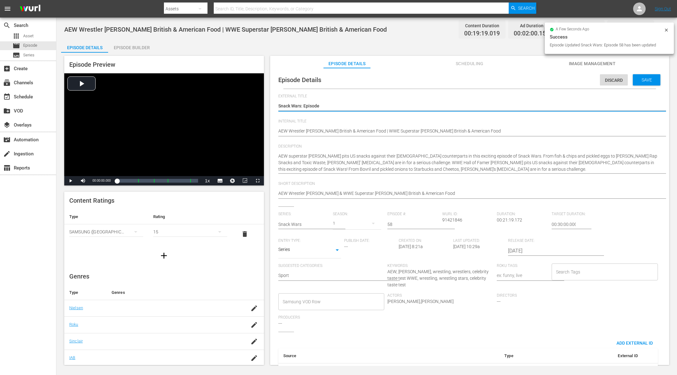
type textarea "Snack Wars: Episode 3"
type textarea "Snack Wars: Episode 34"
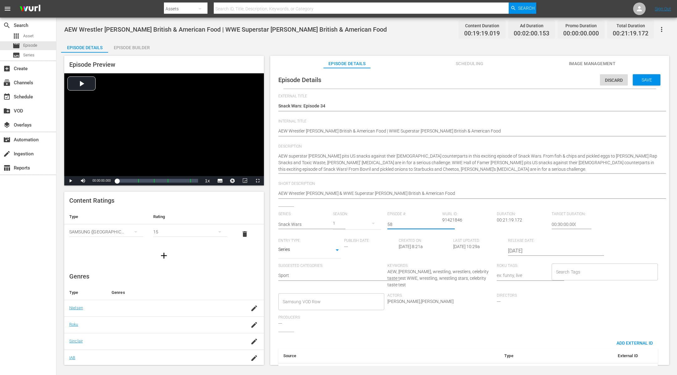
click at [396, 222] on input "58" at bounding box center [412, 224] width 51 height 15
type input "5"
type input "34"
click at [645, 75] on div "Save" at bounding box center [647, 79] width 28 height 11
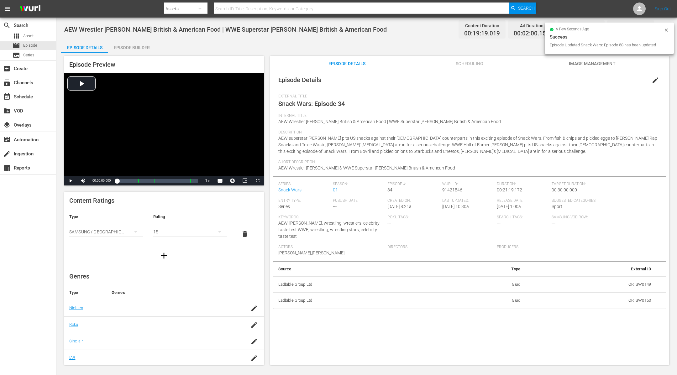
click at [665, 31] on icon at bounding box center [666, 30] width 5 height 5
click at [665, 31] on button "button" at bounding box center [661, 29] width 15 height 15
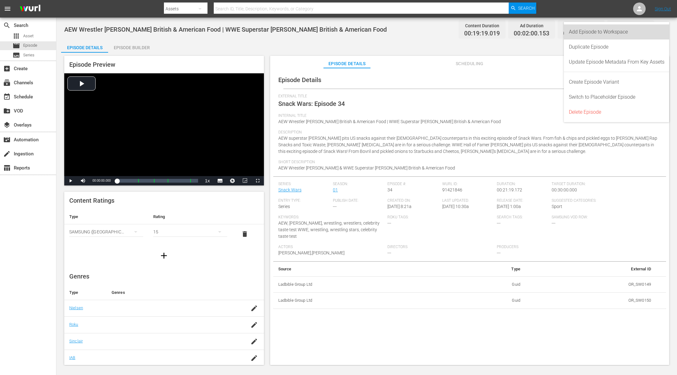
click at [665, 31] on div "Add Episode to Workspace" at bounding box center [617, 31] width 106 height 15
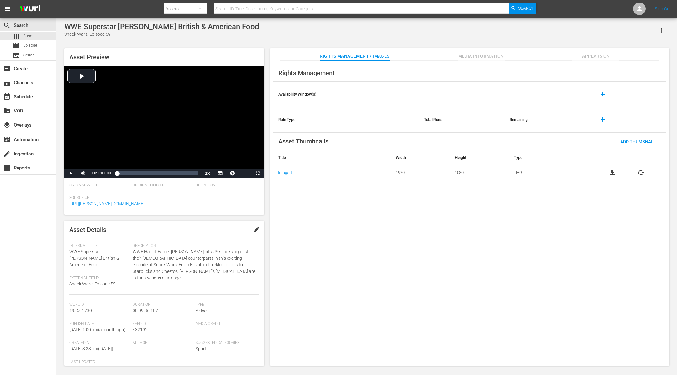
drag, startPoint x: 70, startPoint y: 252, endPoint x: 129, endPoint y: 259, distance: 60.0
click at [129, 259] on div "Internal Title: WWE Superstar [PERSON_NAME] British & American Food External Ti…" at bounding box center [100, 269] width 63 height 51
copy span "WWE Superstar [PERSON_NAME] British & American Food"
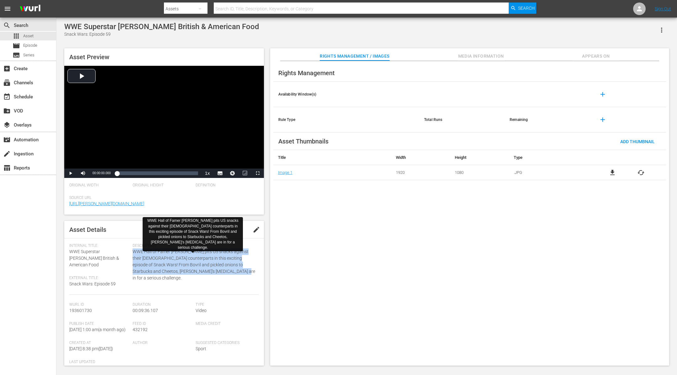
drag, startPoint x: 133, startPoint y: 252, endPoint x: 215, endPoint y: 271, distance: 84.1
click at [215, 271] on span "WWE Hall of Famer [PERSON_NAME] pits US snacks against their [DEMOGRAPHIC_DATA]…" at bounding box center [194, 265] width 123 height 33
copy span "WWE Hall of Famer [PERSON_NAME] pits US snacks against their [DEMOGRAPHIC_DATA]…"
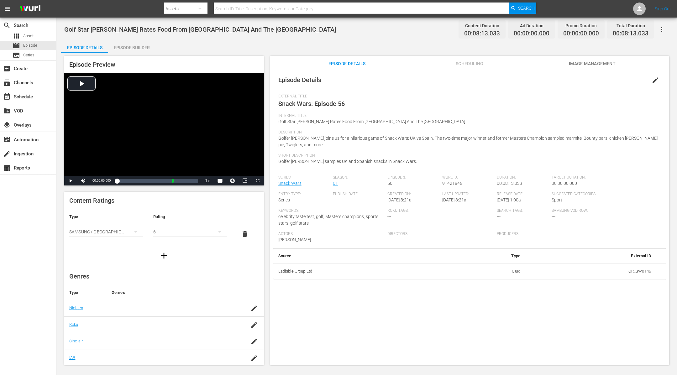
click at [144, 47] on div "Episode Builder" at bounding box center [131, 47] width 47 height 15
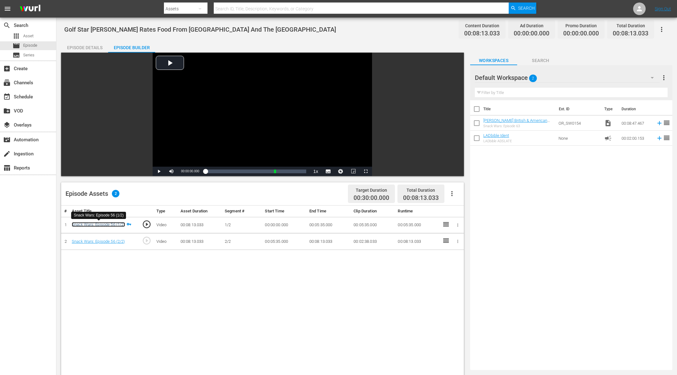
click at [120, 223] on link "Snack Wars: Episode 56 (1/2)" at bounding box center [98, 224] width 53 height 5
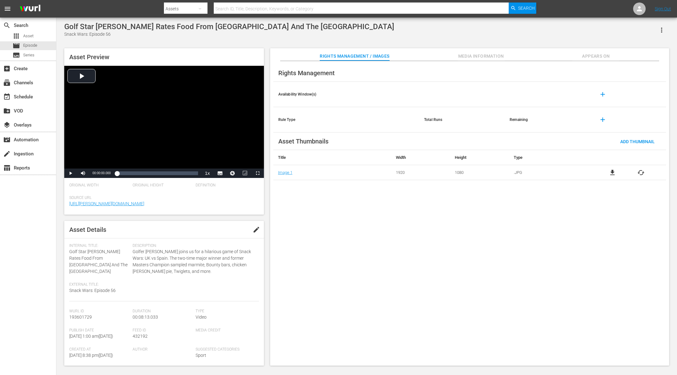
click at [662, 27] on icon "button" at bounding box center [662, 30] width 8 height 8
click at [659, 28] on div "Add To Workspace" at bounding box center [643, 32] width 43 height 15
drag, startPoint x: 70, startPoint y: 252, endPoint x: 129, endPoint y: 260, distance: 59.0
click at [129, 260] on div "Internal Title: Golf Star Jon Rahm Rates Food From Spain And The UK External Ti…" at bounding box center [100, 273] width 63 height 58
copy span "Golf Star [PERSON_NAME] Rates Food From [GEOGRAPHIC_DATA] And The [GEOGRAPHIC_D…"
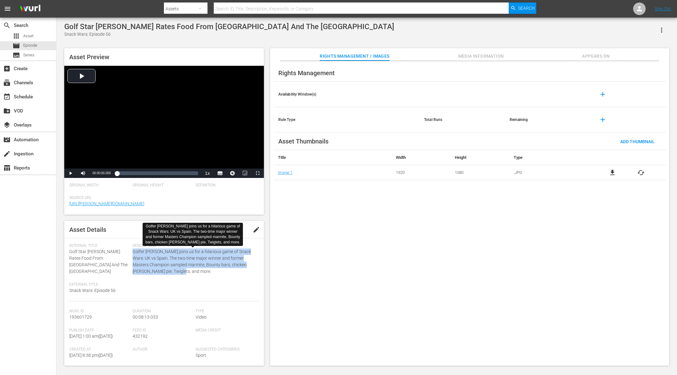
drag, startPoint x: 133, startPoint y: 251, endPoint x: 174, endPoint y: 269, distance: 45.2
click at [174, 269] on span "Golfer [PERSON_NAME] joins us for a hilarious game of Snack Wars: UK vs Spain. …" at bounding box center [194, 262] width 123 height 26
copy span "Golfer [PERSON_NAME] joins us for a hilarious game of Snack Wars: UK vs Spain. …"
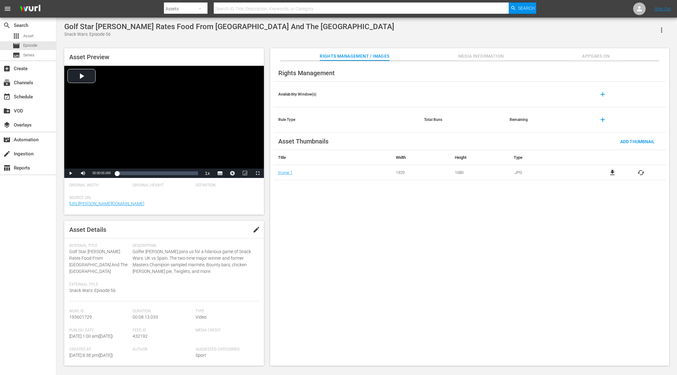
click at [97, 255] on span "Golf Star [PERSON_NAME] Rates Food From [GEOGRAPHIC_DATA] And The [GEOGRAPHIC_D…" at bounding box center [98, 261] width 58 height 25
click at [97, 255] on div "Internal Title: Golf Star Jon Rahm Rates Food From Spain And The UK" at bounding box center [99, 259] width 60 height 31
copy span "Golf Star [PERSON_NAME] Rates Food From [GEOGRAPHIC_DATA] And The [GEOGRAPHIC_D…"
click at [165, 268] on span "Golfer [PERSON_NAME] joins us for a hilarious game of Snack Wars: UK vs Spain. …" at bounding box center [194, 262] width 123 height 26
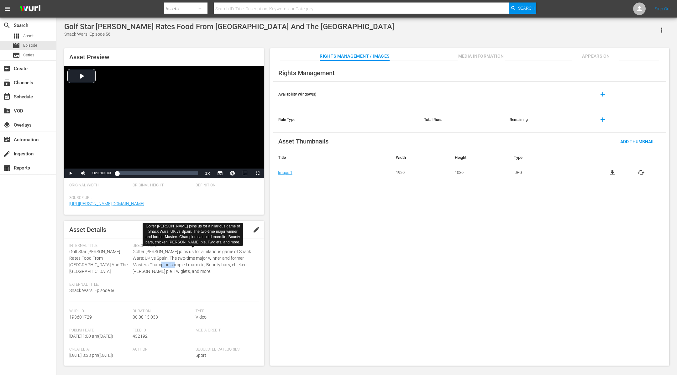
click at [165, 268] on span "Golfer [PERSON_NAME] joins us for a hilarious game of Snack Wars: UK vs Spain. …" at bounding box center [194, 262] width 123 height 26
click at [165, 268] on span "Golfer Jon Rahm joins us for a hilarious game of Snack Wars: UK vs Spain. The t…" at bounding box center [194, 262] width 123 height 26
copy div "Internal Title: Golf Star Jon Rahm Rates Food From Spain And The UK External Ti…"
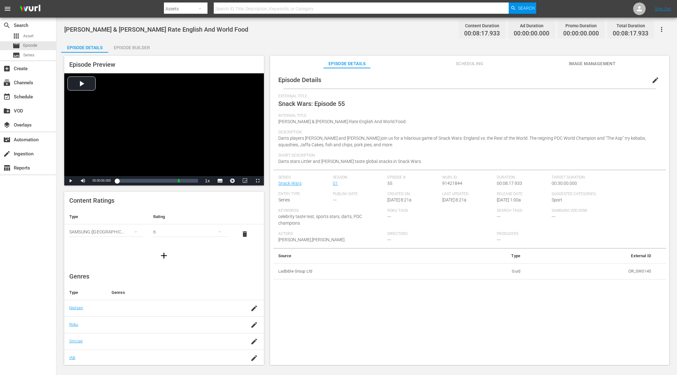
click at [654, 79] on span "edit" at bounding box center [656, 80] width 8 height 8
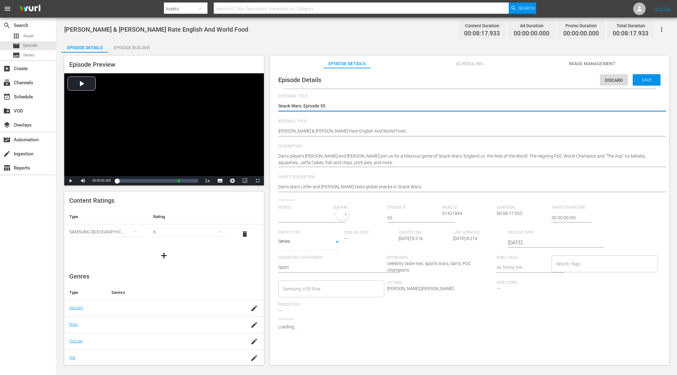
type input "Snack Wars"
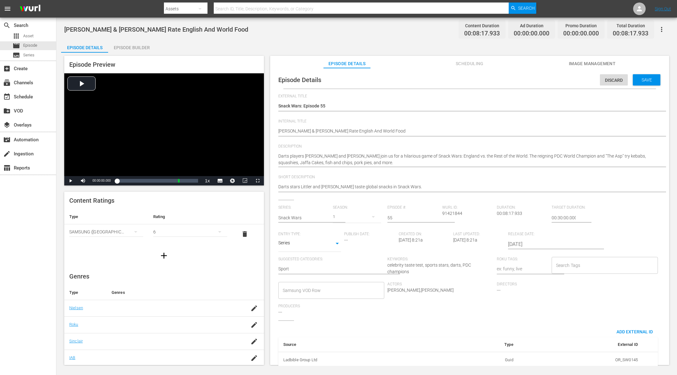
click at [489, 128] on div "[PERSON_NAME] & [PERSON_NAME] Rate English And World Food [PERSON_NAME] & [PERS…" at bounding box center [468, 131] width 380 height 15
click at [488, 128] on textarea "[PERSON_NAME] & [PERSON_NAME] Rate English And World Food" at bounding box center [468, 132] width 380 height 8
click at [484, 132] on textarea "[PERSON_NAME] & [PERSON_NAME] Rate English And World Food" at bounding box center [468, 132] width 380 height 8
type textarea "[PERSON_NAME] & [PERSON_NAME] Rate English And World Food"
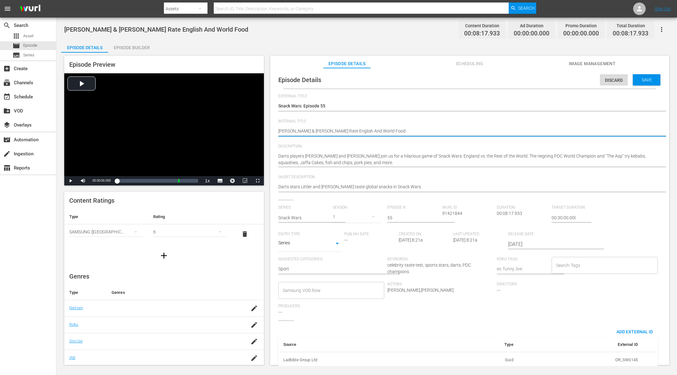
type textarea "[PERSON_NAME] & [PERSON_NAME] Rate English And World Food ""
type textarea "Luke Littler & Nathan Aspinall Rate English And World Food ""
type textarea "Luke Littler & Nathan Aspinall Rate English And World Food "|"
type textarea "Luke Littler & Nathan Aspinall Rate English And World Food ""
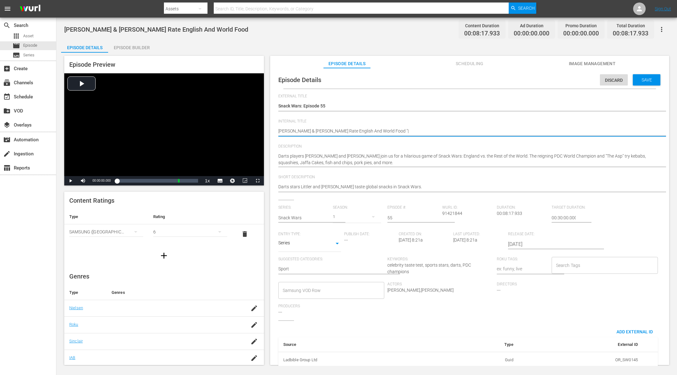
type textarea "Luke Littler & Nathan Aspinall Rate English And World Food ""
type textarea "[PERSON_NAME] & [PERSON_NAME] Rate English And World Food"
type textarea "[PERSON_NAME] & [PERSON_NAME] Rate English And World Food |"
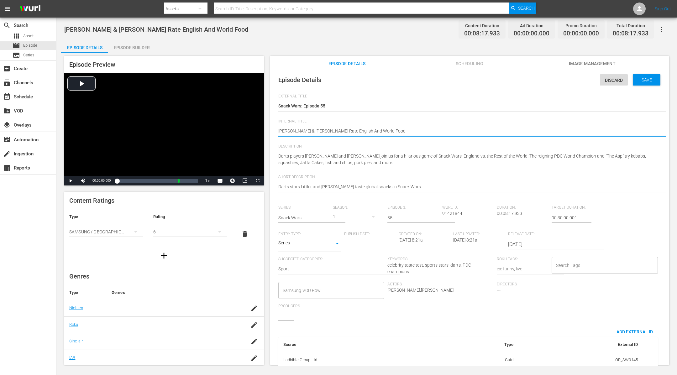
type textarea "[PERSON_NAME] & [PERSON_NAME] Rate English And World Food |"
paste textarea "Golf Star [PERSON_NAME] Rates Food From [GEOGRAPHIC_DATA] And The [GEOGRAPHIC_D…"
type textarea "[PERSON_NAME] & [PERSON_NAME] Rate English And World Food | Golf Star [PERSON_N…"
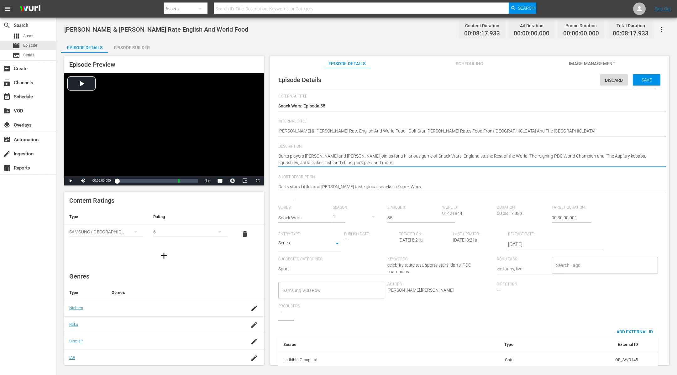
type textarea "Darts players [PERSON_NAME] and [PERSON_NAME] join us for a hilarious game of S…"
paste textarea "Golfer [PERSON_NAME] joins us for a hilarious game of Snack Wars: UK vs Spain. …"
type textarea "Darts players [PERSON_NAME] and [PERSON_NAME] join us for a hilarious game of S…"
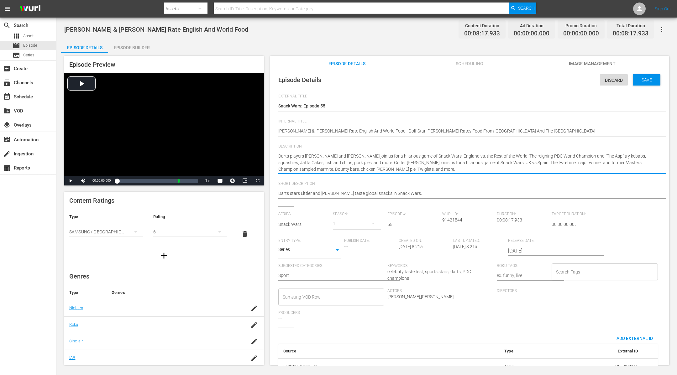
type textarea "Darts players [PERSON_NAME] and [PERSON_NAME] join us for a hilarious game of S…"
click at [134, 51] on div "Episode Builder" at bounding box center [131, 47] width 47 height 15
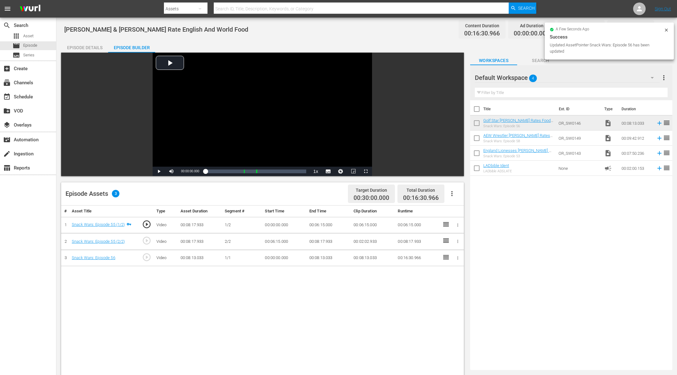
click at [457, 257] on icon "button" at bounding box center [457, 258] width 5 height 5
click at [440, 265] on li "Assign Key Asset" at bounding box center [437, 268] width 49 height 10
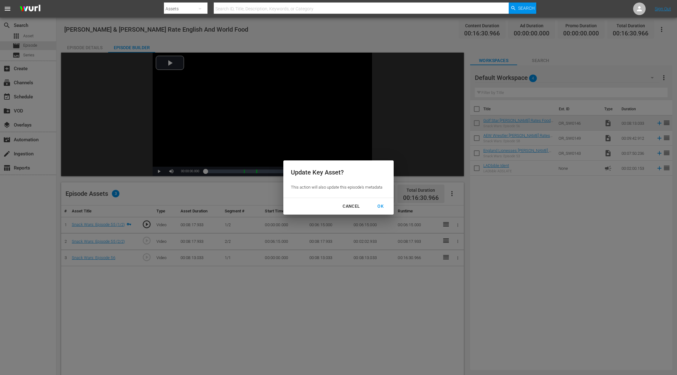
click at [383, 205] on div "OK" at bounding box center [380, 206] width 16 height 8
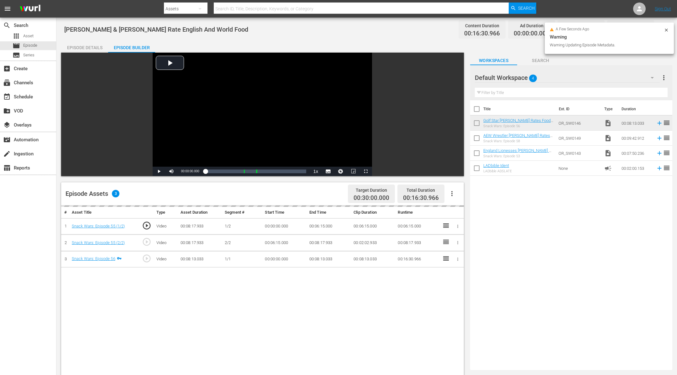
click at [460, 225] on icon "button" at bounding box center [457, 226] width 5 height 5
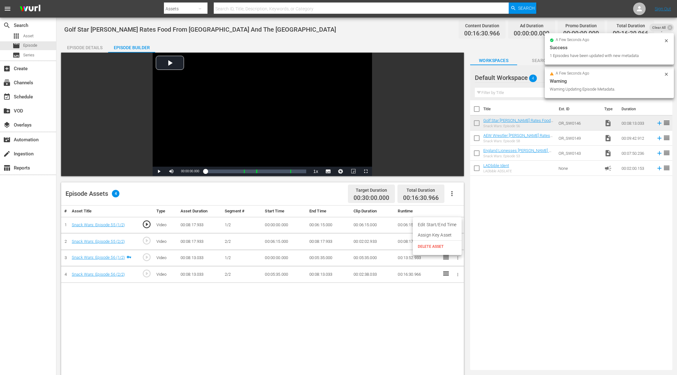
click at [453, 235] on li "Assign Key Asset" at bounding box center [437, 235] width 49 height 10
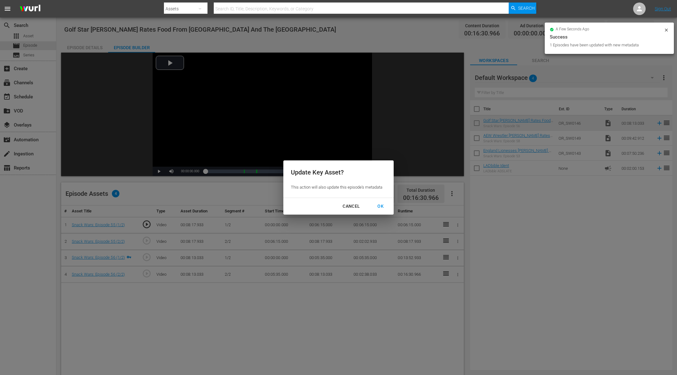
click at [384, 208] on div "OK" at bounding box center [380, 206] width 16 height 8
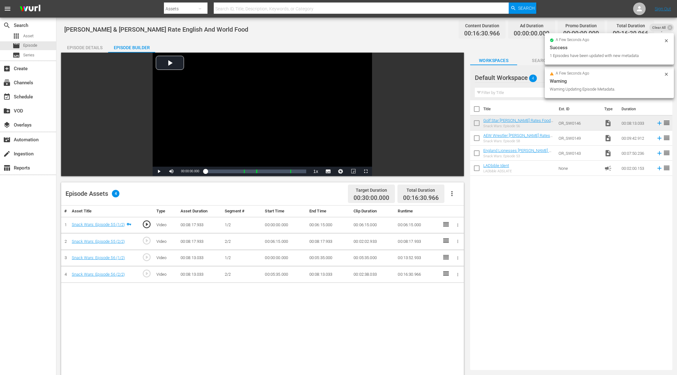
click at [87, 46] on div "Episode Details" at bounding box center [84, 47] width 47 height 15
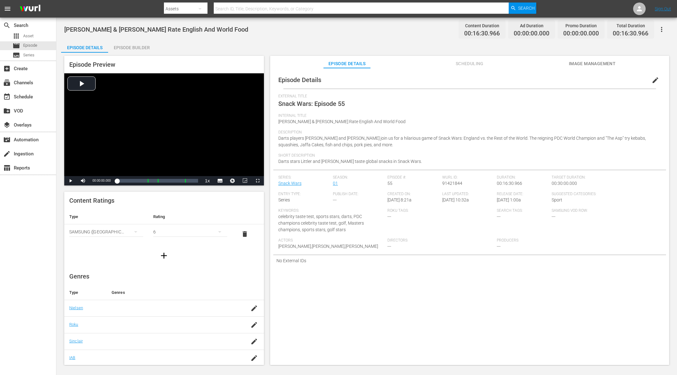
click at [652, 77] on span "edit" at bounding box center [656, 80] width 8 height 8
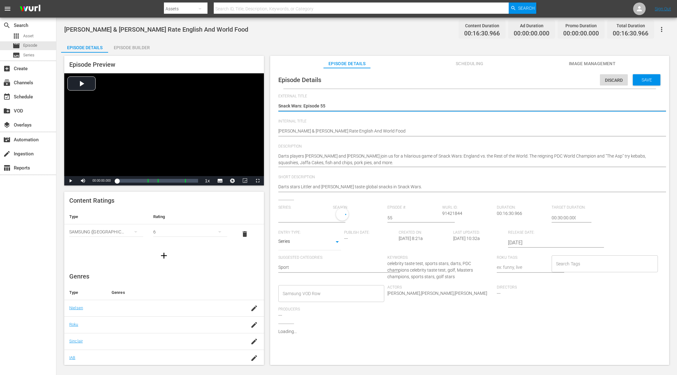
type input "Snack Wars"
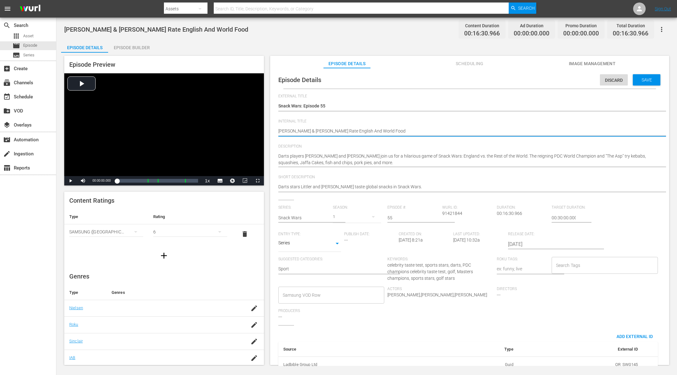
type textarea "[PERSON_NAME] & [PERSON_NAME] Rate English And World Food"
type textarea "[PERSON_NAME] & [PERSON_NAME] Rate English And World Food |"
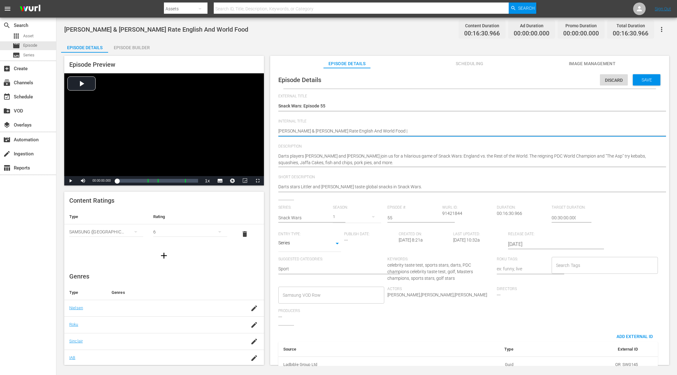
type textarea "[PERSON_NAME] & [PERSON_NAME] Rate English And World Food |"
paste textarea "Golf Star [PERSON_NAME] Rates Food From [GEOGRAPHIC_DATA] And The [GEOGRAPHIC_D…"
type textarea "Luke Littler & Nathan Aspinall Rate English And World Food | Golf Star Jon Rahm…"
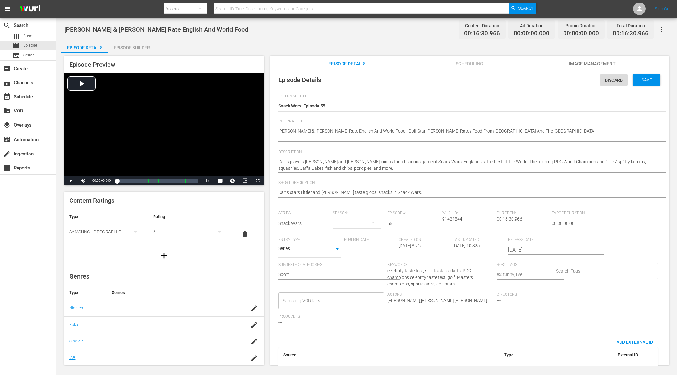
type textarea "Luke Littler & Nathan Aspinall Rate English And World Food | Golf Star Jon Rahm…"
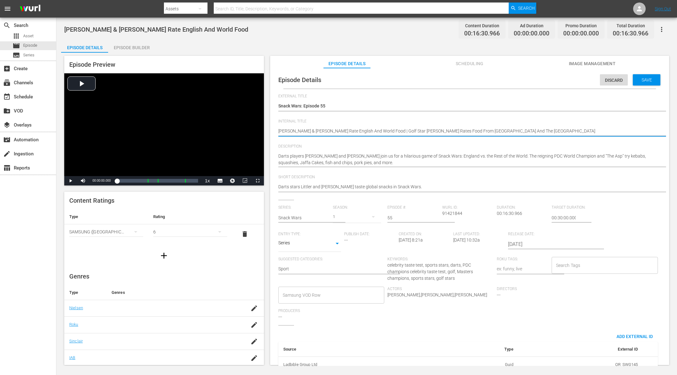
type textarea "Luke Littler & Nathan Aspinall Rate English And World Food | Golf Star Jon Rahm…"
click at [430, 139] on div at bounding box center [468, 139] width 380 height 0
click at [433, 130] on textarea "Luke Littler & Nathan Aspinall Rate English And World Food" at bounding box center [468, 132] width 380 height 8
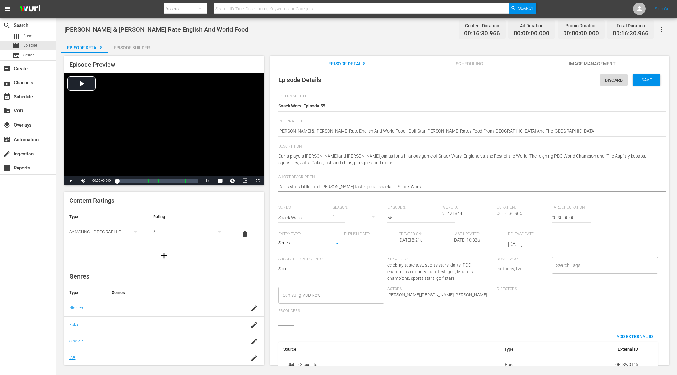
click at [420, 185] on textarea "Darts stars Littler and Aspinall taste global snacks in Snack Wars." at bounding box center [468, 188] width 380 height 8
paste textarea "Luke Littler & Nathan Aspinall Rate English And World Food | Golf Star Jon Rahm…"
type textarea "Luke Littler & Nathan Aspinall Rate English And World Food | Golf Star Jon Rahm…"
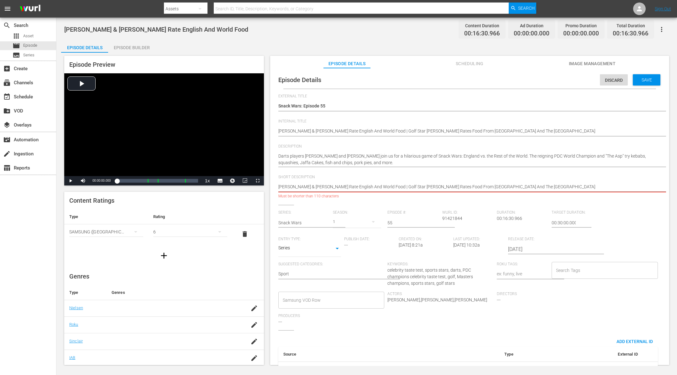
drag, startPoint x: 393, startPoint y: 188, endPoint x: 336, endPoint y: 186, distance: 57.4
click at [336, 186] on textarea "Darts stars Littler and Aspinall taste global snacks in Snack Wars." at bounding box center [468, 188] width 380 height 8
type textarea "Luke Littler & Nathan Aspinall Golf Star Jon Rahm Rates Food From Spain And The…"
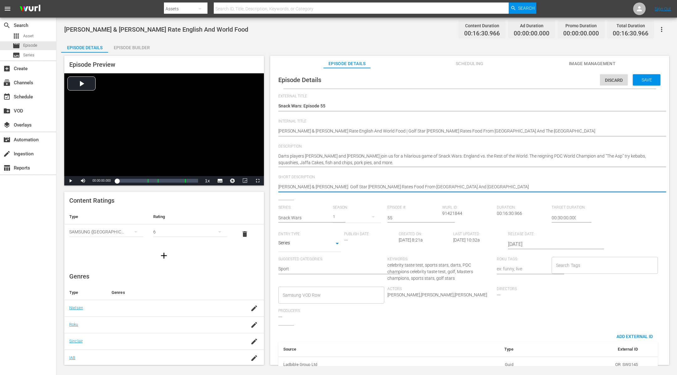
type textarea "Luke Littler & Nathan Aspinall & Golf Star Jon Rahm Rates Food From Spain And T…"
drag, startPoint x: 455, startPoint y: 186, endPoint x: 401, endPoint y: 187, distance: 54.2
click at [401, 187] on textarea "Darts stars Littler and Aspinall taste global snacks in Snack Wars." at bounding box center [468, 188] width 380 height 8
type textarea "Luke Littler & Nathan Aspinall & Golf Star Jon Rahm Rates Food"
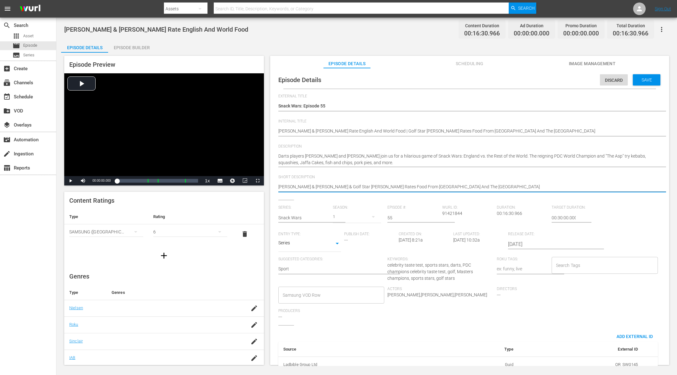
type textarea "Luke Littler & Nathan Aspinall & Golf Star Jon Rahm Rates Food"
click at [389, 186] on textarea "Darts stars Littler and Aspinall taste global snacks in Snack Wars." at bounding box center [468, 188] width 380 height 8
type textarea "Luke Littler & Nathan Aspinall & Golf Star Jon Rahm Rate Food"
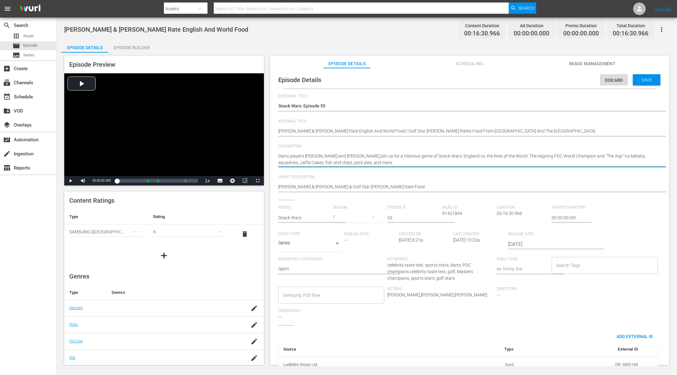
type textarea "Darts players Luke Littler and Nathan Aspinall join us for a hilarious game of …"
paste textarea "Golfer Jon Rahm joins us for a hilarious game of Snack Wars: UK vs Spain. The t…"
type textarea "Darts players Luke Littler and Nathan Aspinall join us for a hilarious game of …"
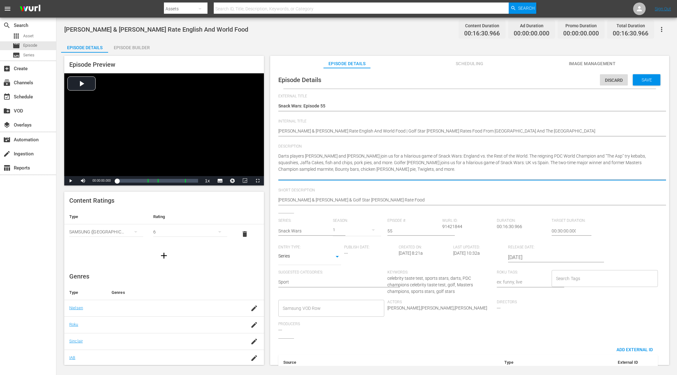
type textarea "Darts players Luke Littler and Nathan Aspinall join us for a hilarious game of …"
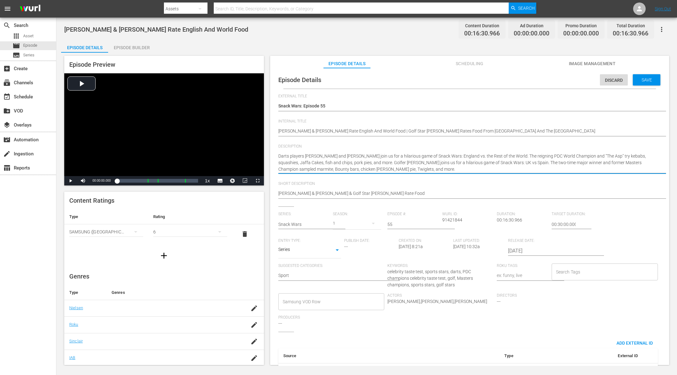
type textarea "Darts players Luke Littler and Nathan Aspinall join us for a hilarious game of …"
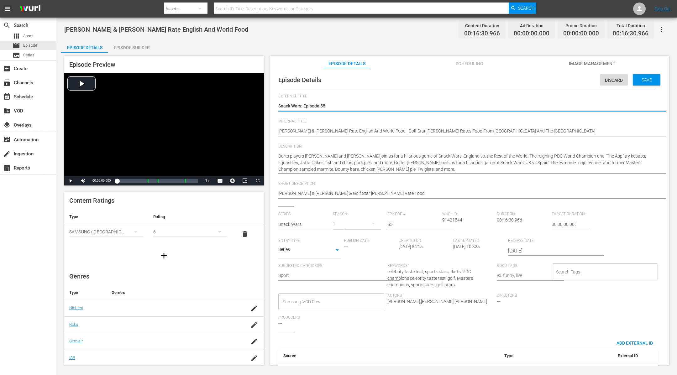
type textarea "Snack Wars: Episode 5"
type textarea "Snack Wars: Episode"
type textarea "Snack Wars: Episode 3"
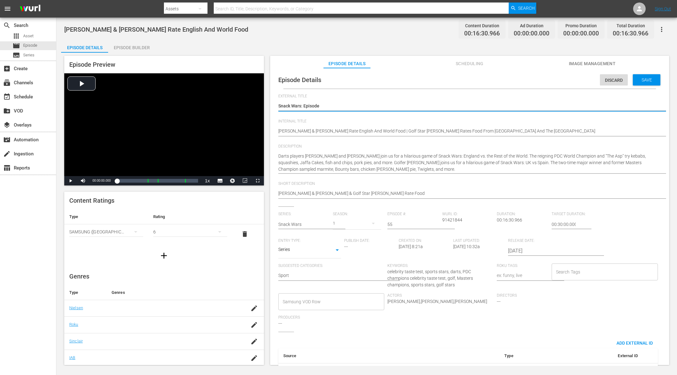
type textarea "Snack Wars: Episode 3"
type textarea "Snack Wars: Episode 36"
click at [397, 224] on input "55" at bounding box center [412, 224] width 51 height 15
type input "5"
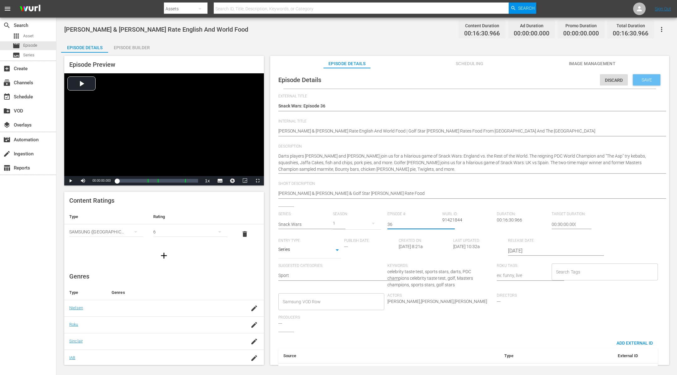
type input "36"
click at [647, 81] on span "Save" at bounding box center [647, 79] width 20 height 5
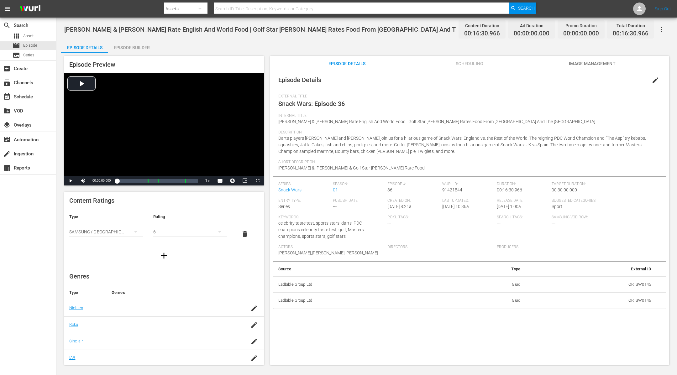
click at [662, 27] on icon "button" at bounding box center [661, 29] width 1 height 5
click at [662, 27] on div "Add Episode to Workspace" at bounding box center [617, 31] width 96 height 15
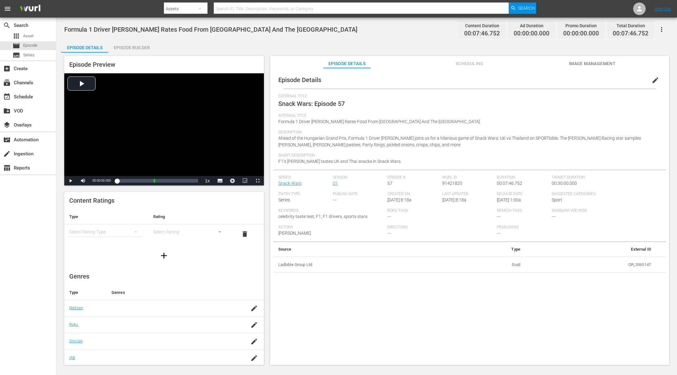
click at [133, 44] on div "Episode Builder" at bounding box center [131, 47] width 47 height 15
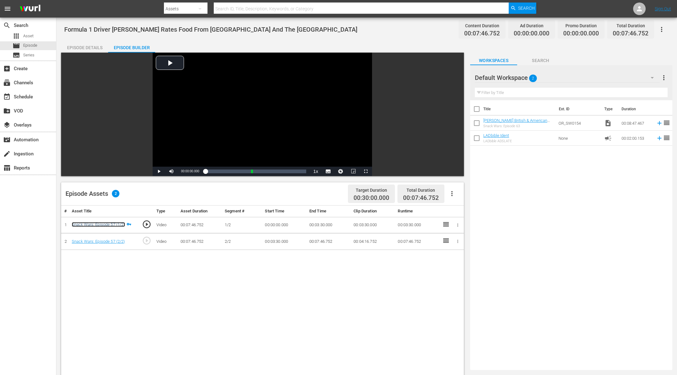
click at [83, 226] on link "Snack Wars: Episode 57 (1/2)" at bounding box center [98, 224] width 53 height 5
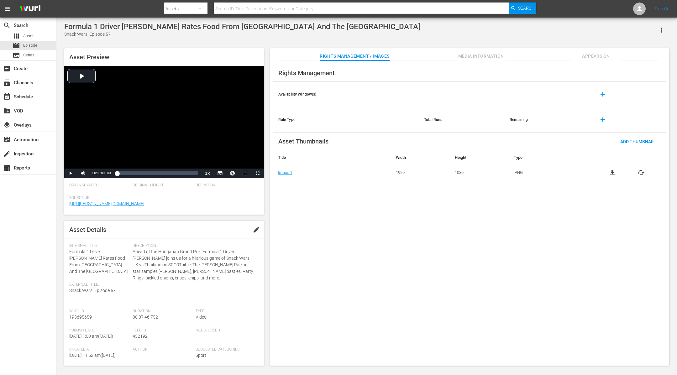
click at [667, 23] on button "button" at bounding box center [661, 30] width 15 height 15
click at [649, 34] on div "Add To Workspace" at bounding box center [643, 32] width 43 height 15
click at [103, 250] on span "Formula 1 Driver [PERSON_NAME] Rates Food From [GEOGRAPHIC_DATA] And The [GEOGR…" at bounding box center [98, 261] width 58 height 25
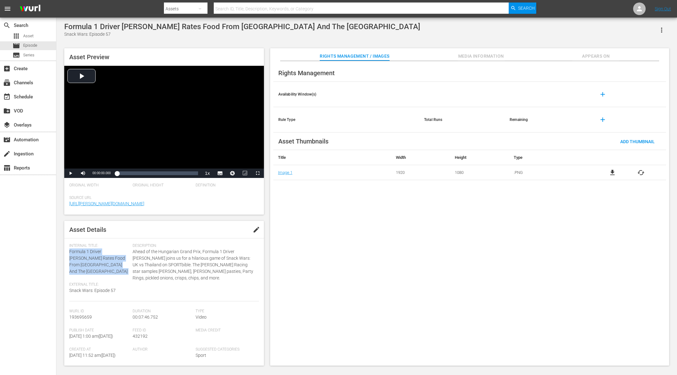
copy span "Formula 1 Driver [PERSON_NAME] Rates Food From [GEOGRAPHIC_DATA] And The [GEOGR…"
click at [169, 251] on span "Ahead of the Hungarian Grand Prix, Formula 1 Driver [PERSON_NAME] joins us for …" at bounding box center [194, 265] width 123 height 33
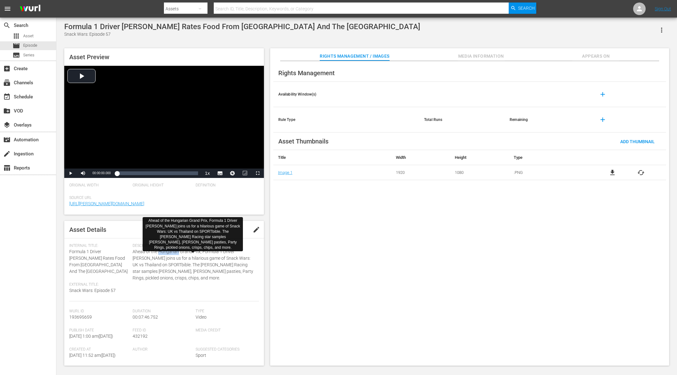
click at [169, 251] on span "Ahead of the Hungarian Grand Prix, Formula 1 Driver Alex Albon joins us for a h…" at bounding box center [194, 265] width 123 height 33
copy div "Internal Title: Formula 1 Driver Alex Albon Rates Food From Thailand And The UK…"
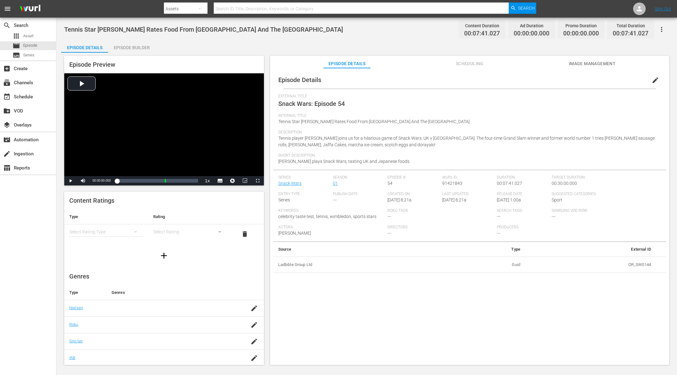
click at [137, 47] on div "Episode Builder" at bounding box center [131, 47] width 47 height 15
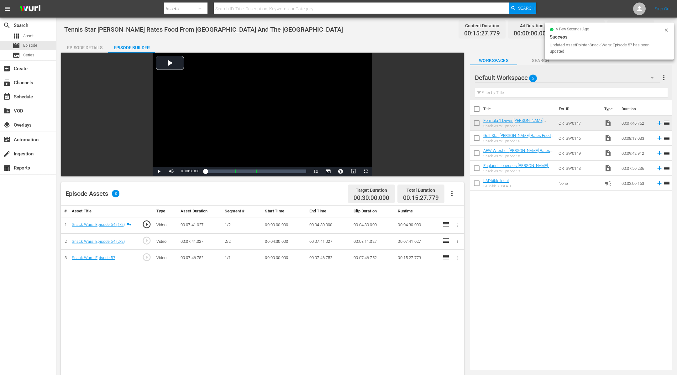
click at [457, 256] on icon "button" at bounding box center [457, 258] width 5 height 5
click at [446, 266] on li "Assign Key Asset" at bounding box center [437, 268] width 49 height 10
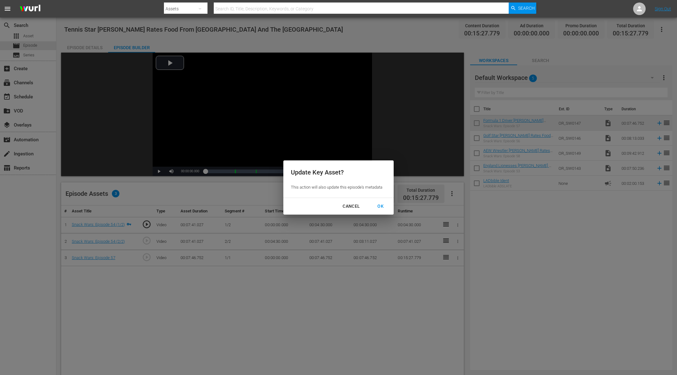
click at [380, 204] on div "OK" at bounding box center [380, 206] width 16 height 8
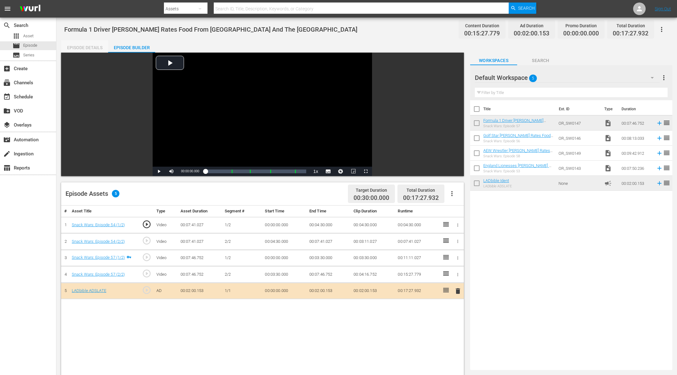
click at [82, 48] on div "Episode Details" at bounding box center [84, 47] width 47 height 15
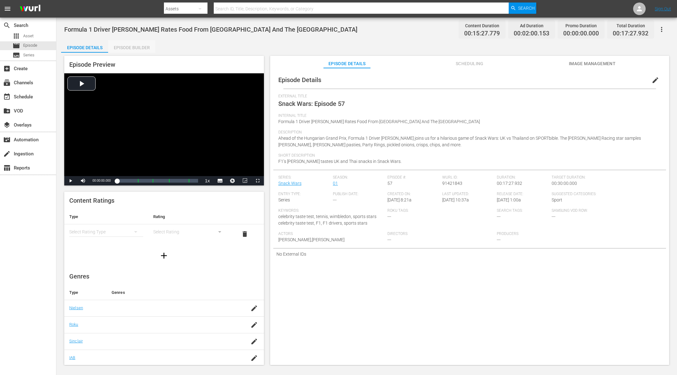
click at [122, 45] on div "Episode Builder" at bounding box center [131, 47] width 47 height 15
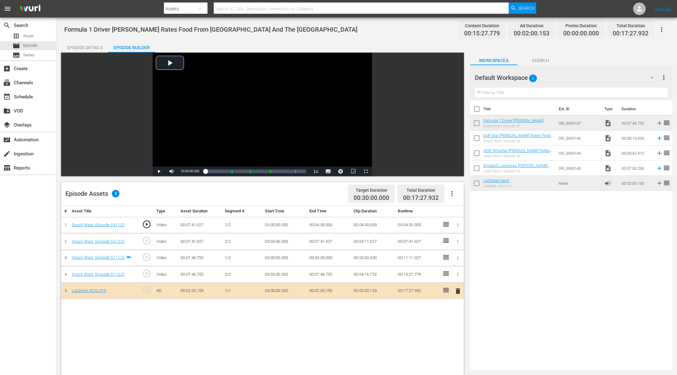
click at [458, 225] on icon "button" at bounding box center [457, 225] width 5 height 5
click at [441, 234] on li "Assign Key Asset" at bounding box center [437, 235] width 49 height 10
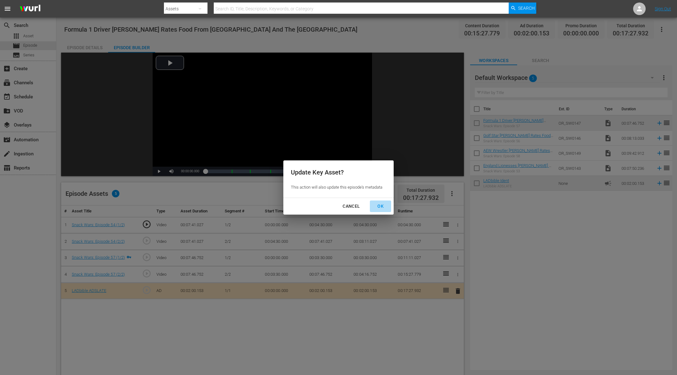
click at [383, 206] on div "OK" at bounding box center [380, 206] width 16 height 8
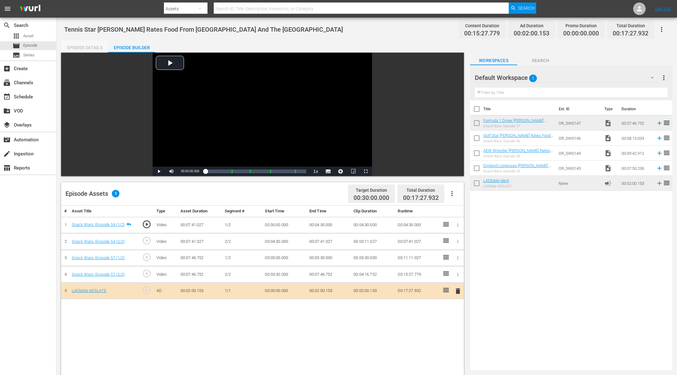
click at [76, 46] on div "Episode Details" at bounding box center [84, 47] width 47 height 15
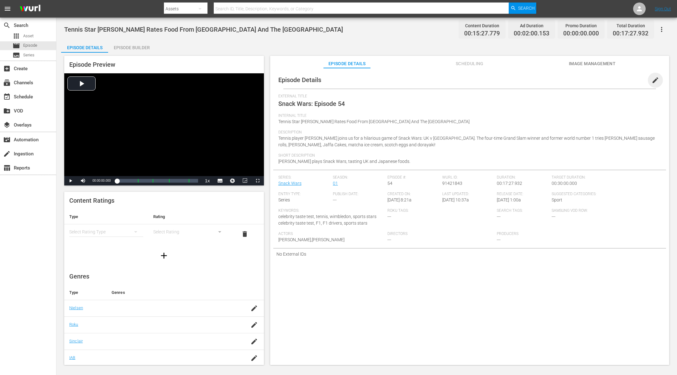
click at [653, 79] on span "edit" at bounding box center [656, 80] width 8 height 8
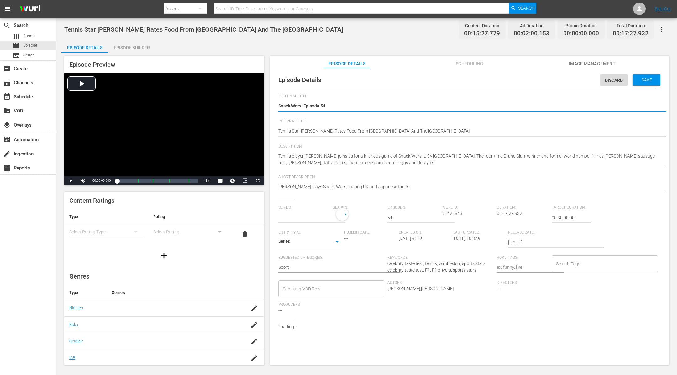
type input "Snack Wars"
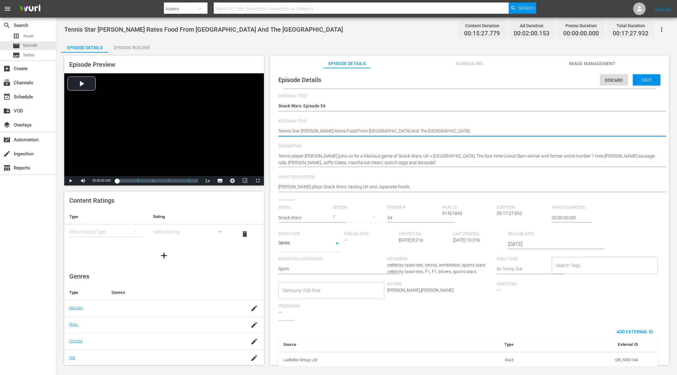
type textarea "Tennis Star Naomi Osaka Rates Food From Japan And The UK"
type textarea "Tennis Star Naomi Osaka Rates Food From Japan And The UK |"
paste textarea "Formula 1 Driver [PERSON_NAME] Rates Food From [GEOGRAPHIC_DATA] And The [GEOGR…"
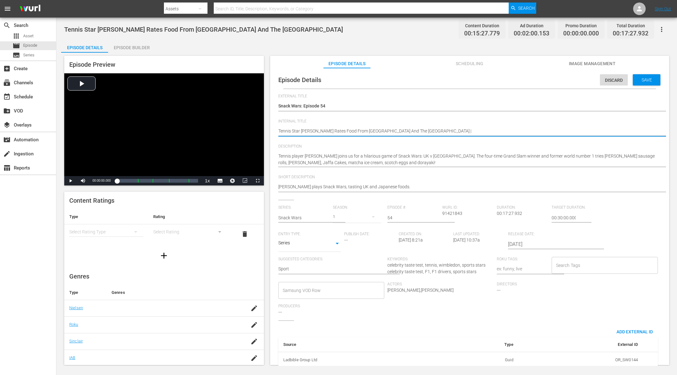
type textarea "Tennis Star Naomi Osaka Rates Food From Japan And The UK |Formula 1 Driver Alex…"
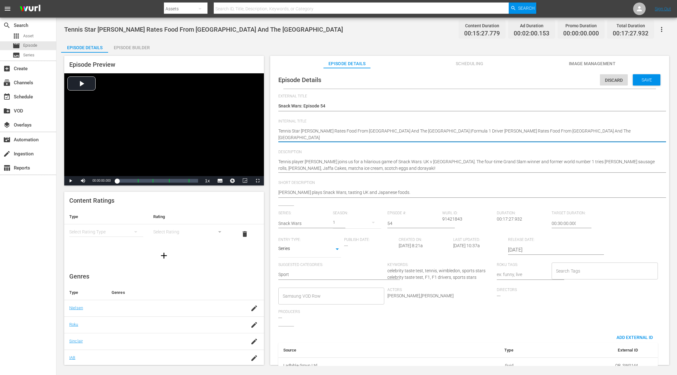
click at [400, 130] on textarea "Tennis Star Naomi Osaka Rates Food From Japan And The UK" at bounding box center [468, 134] width 380 height 13
type textarea "Tennis Star Naomi Osaka Rates Food From Japan And The UK | Formula 1 Driver Ale…"
click at [397, 138] on textarea "Tennis Star Naomi Osaka Rates Food From Japan And The UK" at bounding box center [468, 134] width 380 height 13
type textarea "Tennis Star Naomi Osaka Rates Food From Japan And The UK | Formula 1 Driver Ale…"
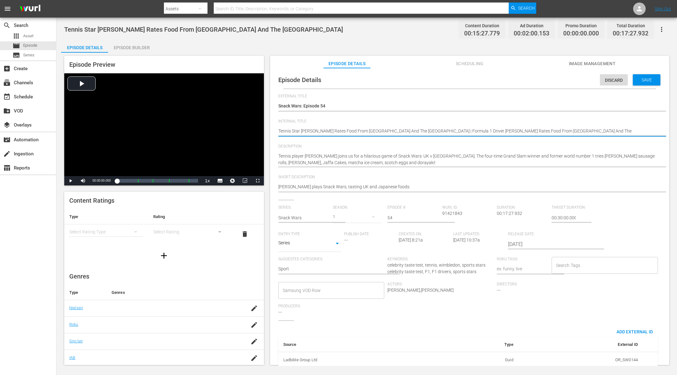
type textarea "Tennis Star Naomi Osaka Rates Food From Japan And The UK | Formula 1 Driver Ale…"
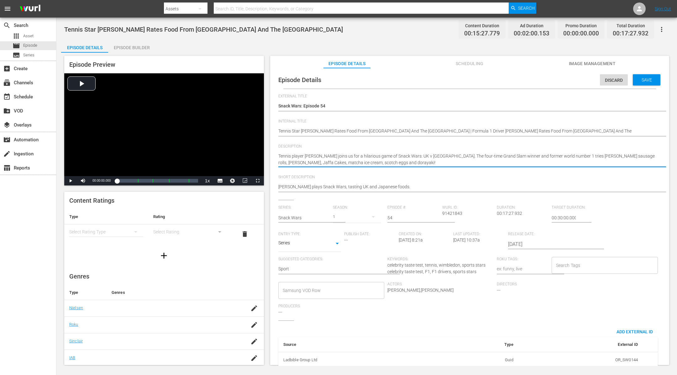
type textarea "Tennis player Naomi Osaka joins us for a hilarious game of Snack Wars: UK v Jap…"
paste textarea "Ahead of the Hungarian Grand Prix, Formula 1 Driver Alex Albon joins us for a h…"
type textarea "Tennis player Naomi Osaka joins us for a hilarious game of Snack Wars: UK v Jap…"
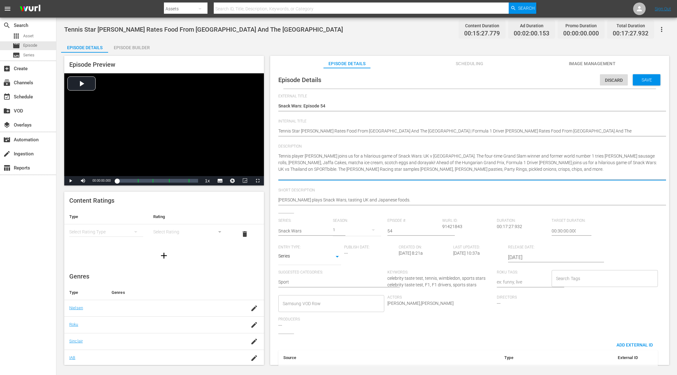
type textarea "Tennis player Naomi Osaka joins us for a hilarious game of Snack Wars: UK v Jap…"
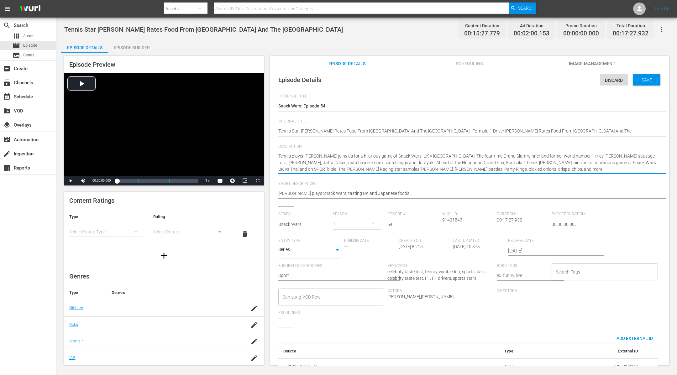
type textarea "Tennis player Naomi Osaka joins us for a hilarious game of Snack Wars: UK v Jap…"
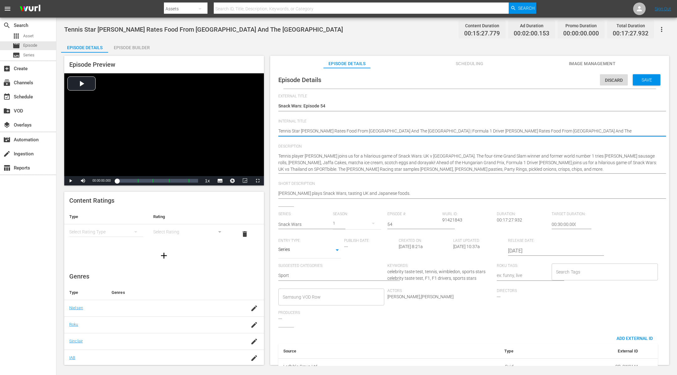
click at [426, 128] on textarea "Tennis Star Naomi Osaka Rates Food From Japan And The UK" at bounding box center [468, 132] width 380 height 8
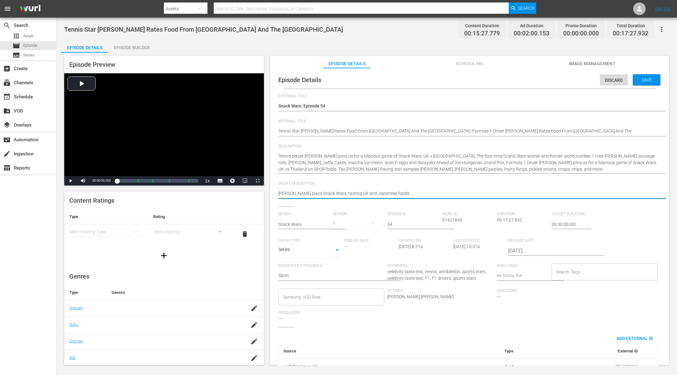
click at [412, 192] on textarea "Naomi Osaka plays Snack Wars, tasting UK and Japanese foods." at bounding box center [468, 194] width 380 height 8
paste textarea "Tennis Star Naomi Osaka Rates Food From Japan And The UK | Formula 1 Driver Ale…"
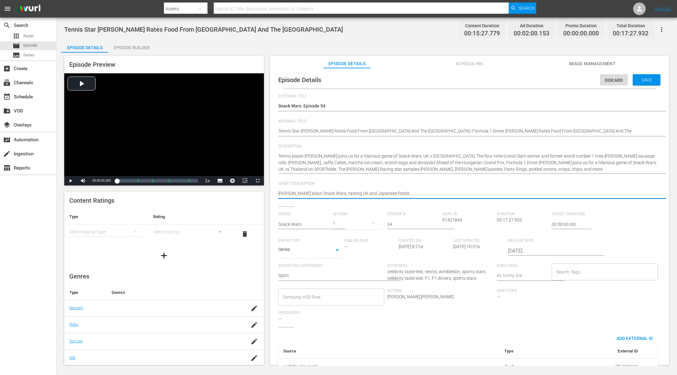
type textarea "Tennis Star Naomi Osaka Rates Food From Japan And The UK | Formula 1 Driver Ale…"
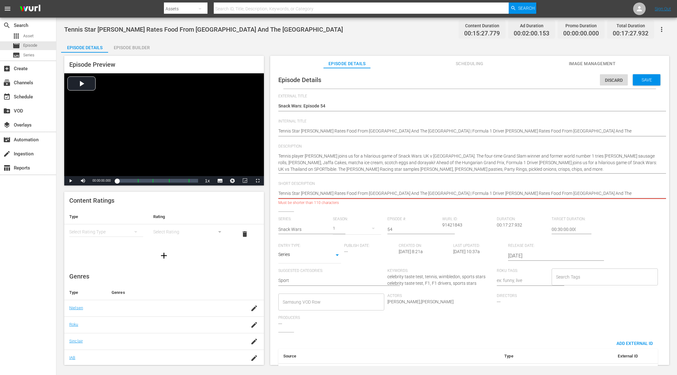
click at [384, 194] on textarea "Naomi Osaka plays Snack Wars, tasting UK and Japanese foods." at bounding box center [468, 194] width 380 height 8
type textarea "Tennis Star Naomi Osaka Rates Food From Japan AndThe UK | Formula 1 Driver Alex…"
type textarea "Tennis Star Naomi Osaka Rates Food From Japan AnThe UK | Formula 1 Driver Alex …"
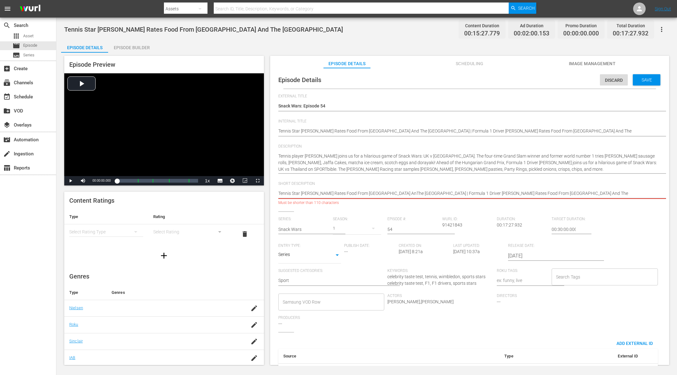
type textarea "Tennis Star Naomi Osaka Rates Food From Japan AThe UK | Formula 1 Driver Alex A…"
type textarea "Tennis Star Naomi Osaka Rates Food From Japan The UK | Formula 1 Driver Alex Al…"
type textarea "Tennis Star Naomi Osaka Rates Food From Japan &The UK | Formula 1 Driver Alex A…"
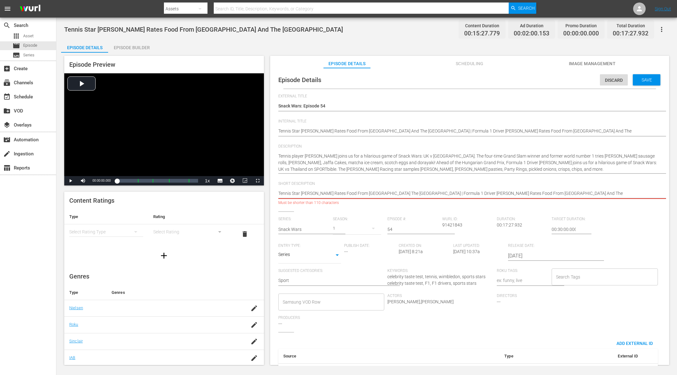
type textarea "Tennis Star Naomi Osaka Rates Food From Japan &The UK | Formula 1 Driver Alex A…"
type textarea "Tennis Star Naomi Osaka Rates Food From Japan & The UK | Formula 1 Driver Alex …"
click at [510, 195] on textarea "Naomi Osaka plays Snack Wars, tasting UK and Japanese foods." at bounding box center [468, 194] width 380 height 8
type textarea "Tennis Star Naomi Osaka Rates Food From Japan & The UK | Formula 1 Driver Alex …"
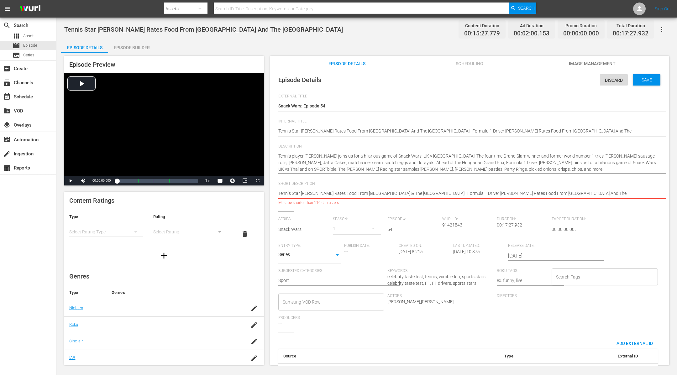
type textarea "Tennis Star Naomi Osaka Rates Food From Japan & The UK | Formula 1 Driver Alex …"
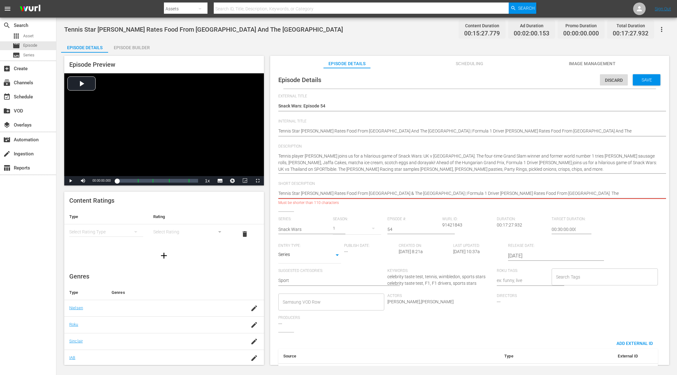
type textarea "Tennis Star Naomi Osaka Rates Food From Japan & The UK | Formula 1 Driver Alex …"
click at [510, 193] on textarea "Naomi Osaka plays Snack Wars, tasting UK and Japanese foods." at bounding box center [468, 194] width 380 height 8
type textarea "Tennis Star Naomi Osaka Rates Food From Japan & The UK | Formula 1 Driver Alex …"
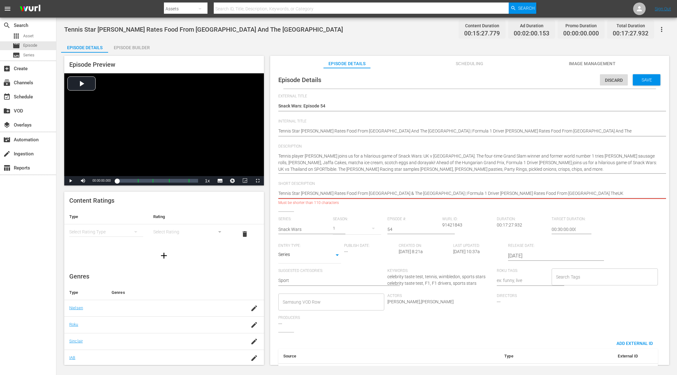
type textarea "Tennis Star Naomi Osaka Rates Food From Japan & The UK | Formula 1 Driver Alex …"
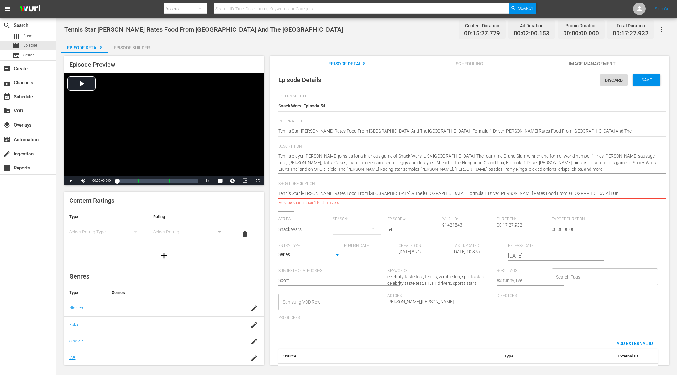
type textarea "Tennis Star Naomi Osaka Rates Food From Japan & The UK | Formula 1 Driver Alex …"
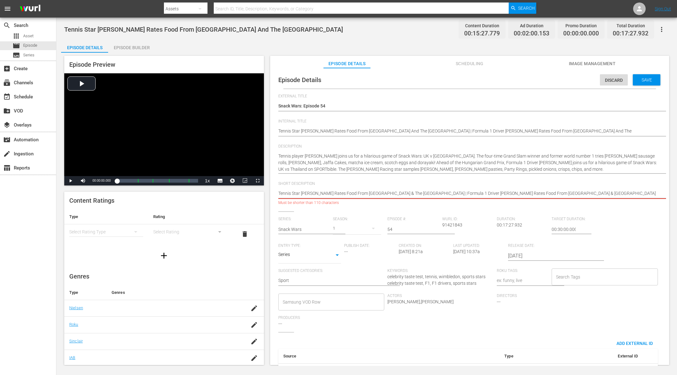
click at [387, 192] on textarea "Naomi Osaka plays Snack Wars, tasting UK and Japanese foods." at bounding box center [468, 194] width 380 height 8
type textarea "Tennis Star Naomi Osaka Rates Food From Japan & TheUK | Formula 1 Driver Alex A…"
type textarea "Tennis Star Naomi Osaka Rates Food From Japan & ThUK | Formula 1 Driver Alex Al…"
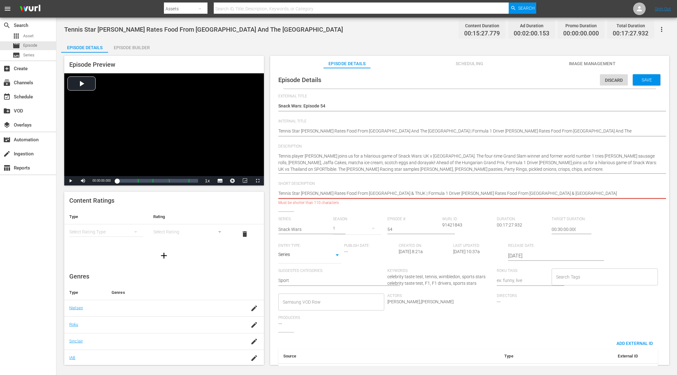
type textarea "Tennis Star Naomi Osaka Rates Food From Japan & TUK | Formula 1 Driver Alex Alb…"
type textarea "Tennis Star Naomi Osaka Rates Food From Japan & UK | Formula 1 Driver Alex Albo…"
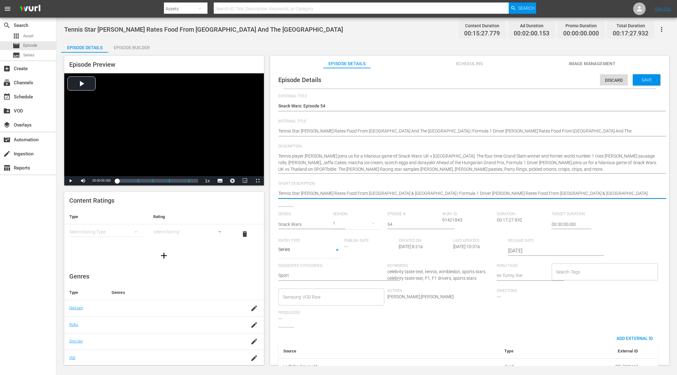
type textarea "Tennis Star Naomi Osaka Rates Food From Japan & UK | Formula 1 Driver Alex Albo…"
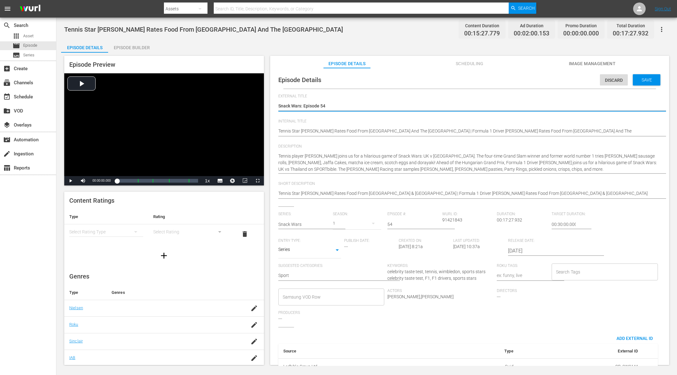
type textarea "Snack Wars: Episode 5"
type textarea "Snack Wars: Episode"
type textarea "Snack Wars: Episode 3"
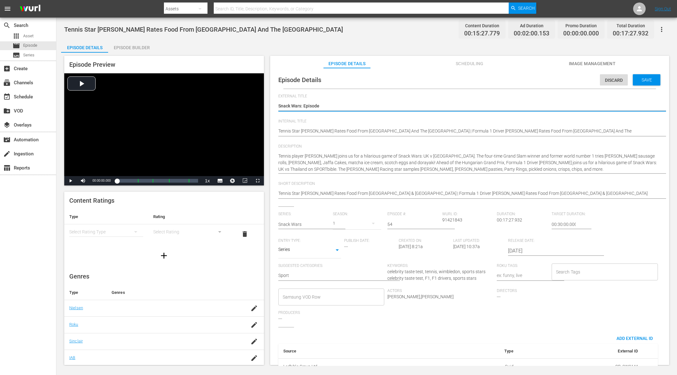
type textarea "Snack Wars: Episode 3"
type textarea "Snack Wars: Episode 37"
click at [398, 224] on input "54" at bounding box center [412, 224] width 51 height 15
type input "5"
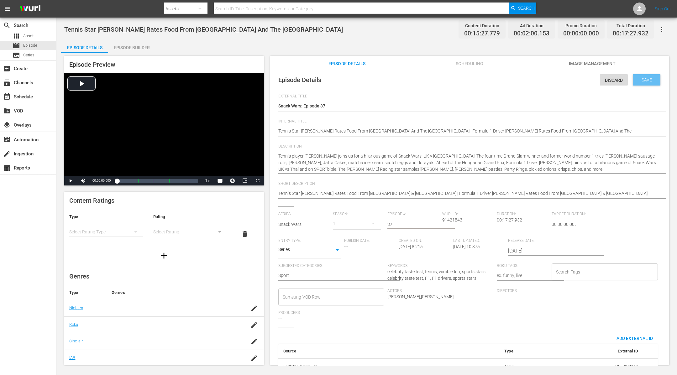
type input "37"
click at [642, 76] on div "Save" at bounding box center [647, 79] width 28 height 11
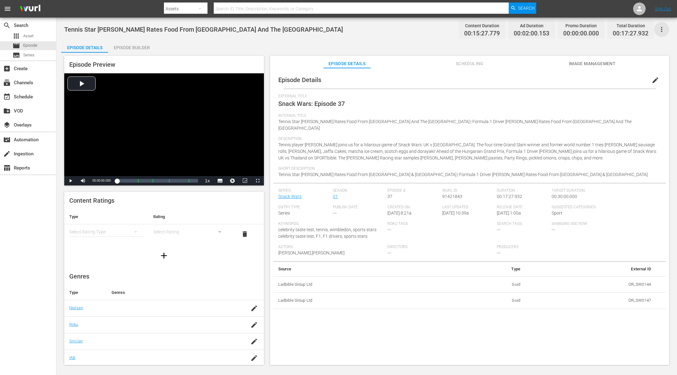
click at [663, 27] on icon "button" at bounding box center [662, 30] width 8 height 8
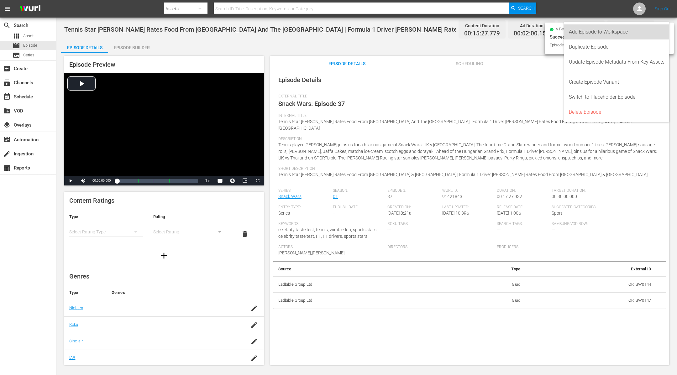
click at [654, 29] on div "Add Episode to Workspace" at bounding box center [617, 31] width 96 height 15
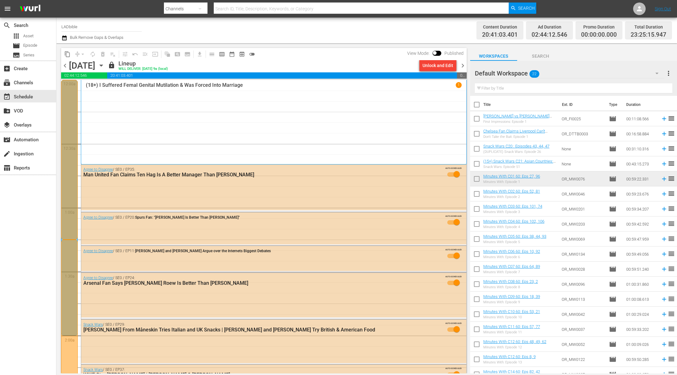
scroll to position [2785, 0]
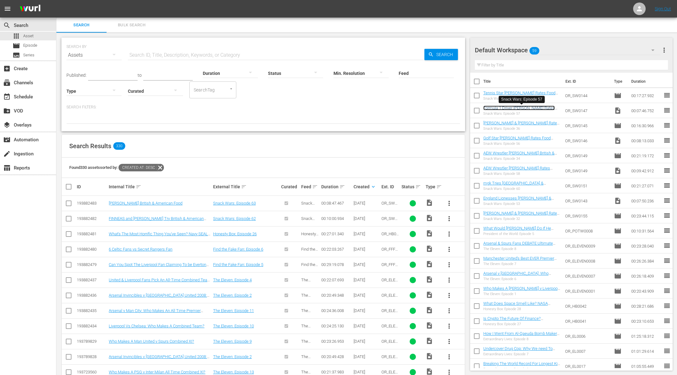
click at [497, 110] on link "Formula 1 Driver [PERSON_NAME] Rates Food From [GEOGRAPHIC_DATA] And The [GEOGR…" at bounding box center [520, 113] width 74 height 14
click at [505, 136] on link "Golf Star [PERSON_NAME] Rates Food From [GEOGRAPHIC_DATA] And The [GEOGRAPHIC_D…" at bounding box center [516, 143] width 67 height 14
click at [504, 167] on link "AEW Wrestler [PERSON_NAME] Rates British & American Food" at bounding box center [516, 170] width 67 height 9
click at [502, 198] on link "England Lionesses [PERSON_NAME] & [PERSON_NAME] Rate English And European Food" at bounding box center [517, 203] width 68 height 14
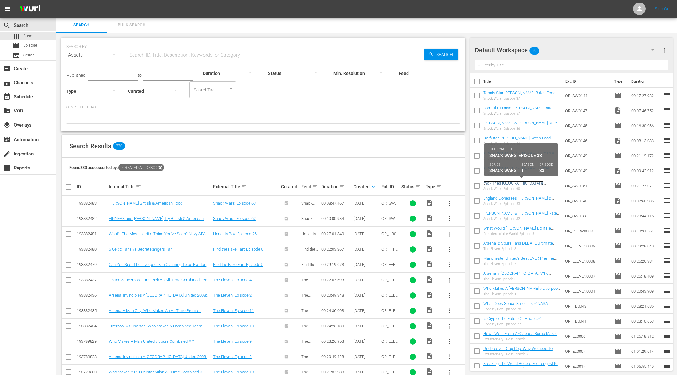
click at [510, 182] on link "mgk Tries UK & USA Food | England Lionesses Millie Bright & Rachel Daly Rate En…" at bounding box center [520, 193] width 74 height 24
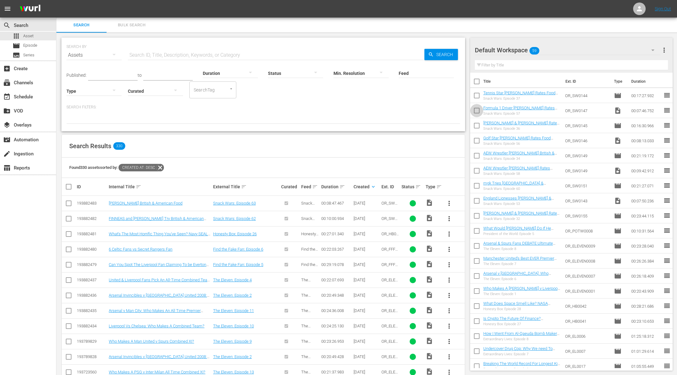
click at [475, 111] on input "checkbox" at bounding box center [476, 111] width 13 height 13
checkbox input "true"
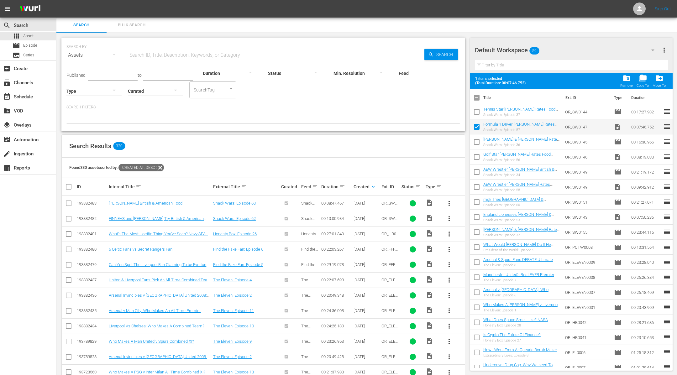
click at [479, 156] on input "checkbox" at bounding box center [476, 158] width 13 height 13
checkbox input "true"
click at [480, 187] on input "checkbox" at bounding box center [476, 188] width 13 height 13
checkbox input "true"
click at [478, 218] on input "checkbox" at bounding box center [476, 218] width 13 height 13
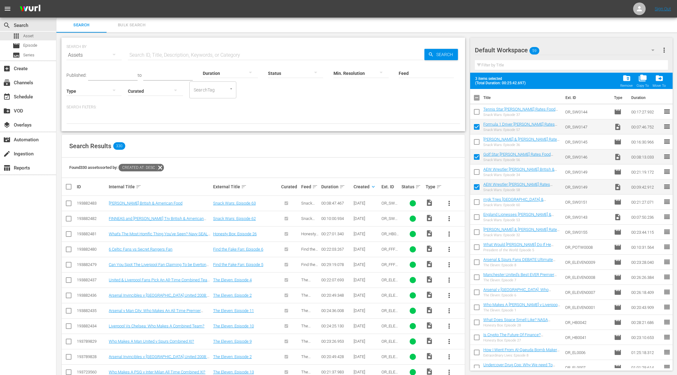
checkbox input "true"
click at [629, 77] on span "folder_delete" at bounding box center [627, 78] width 8 height 8
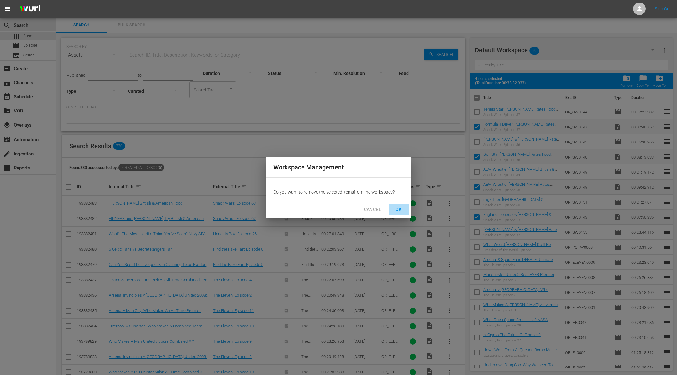
click at [402, 208] on span "OK" at bounding box center [399, 210] width 10 height 8
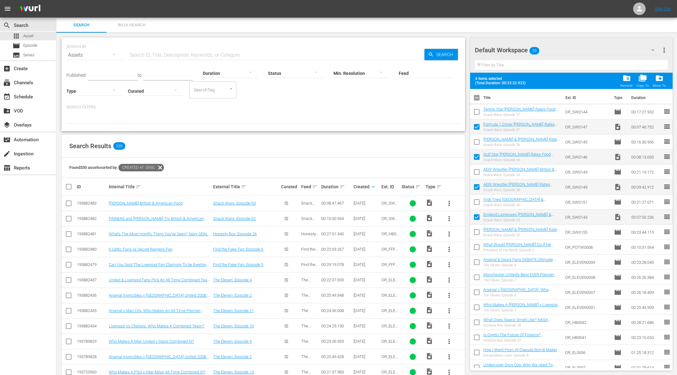
checkbox input "false"
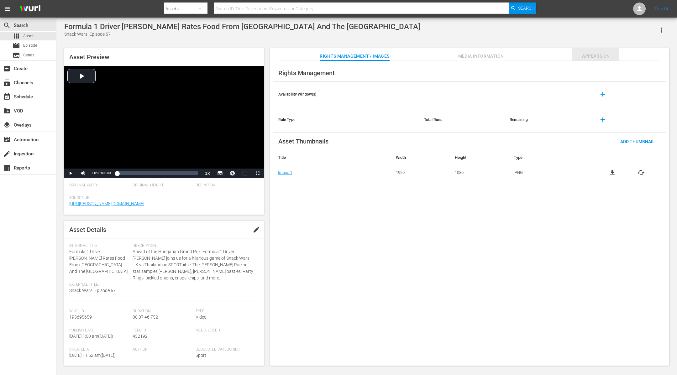
click at [541, 57] on span "Appears On" at bounding box center [595, 56] width 47 height 8
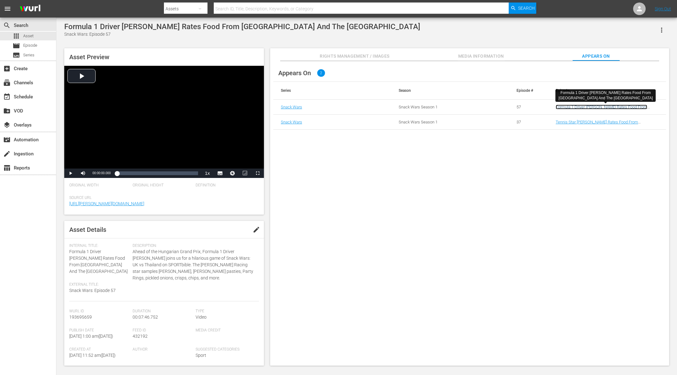
click at [541, 105] on link "Formula 1 Driver [PERSON_NAME] Rates Food From [GEOGRAPHIC_DATA] And The [GEOGR…" at bounding box center [602, 109] width 92 height 9
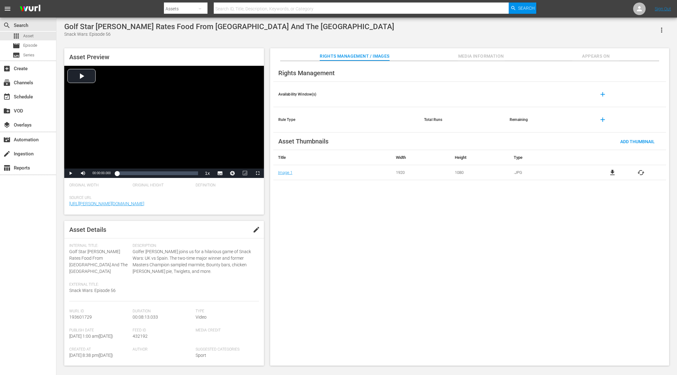
click at [541, 54] on span "Appears On" at bounding box center [595, 56] width 47 height 8
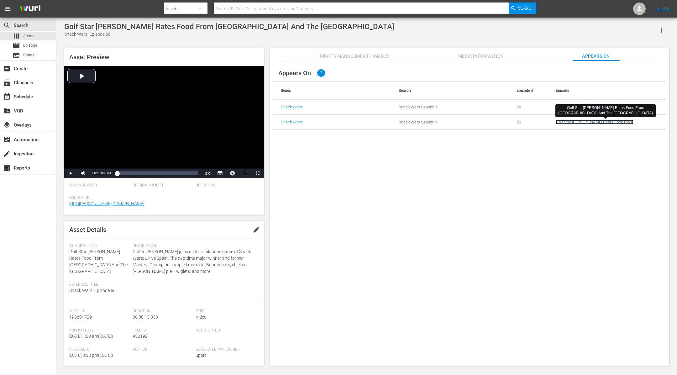
click at [541, 122] on link "Golf Star [PERSON_NAME] Rates Food From [GEOGRAPHIC_DATA] And The [GEOGRAPHIC_D…" at bounding box center [602, 124] width 92 height 9
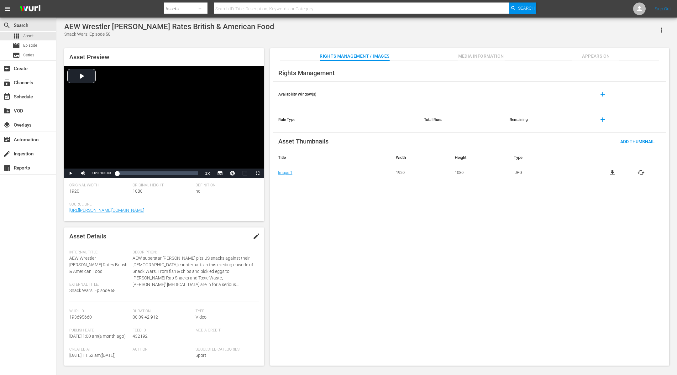
click at [541, 53] on span "Appears On" at bounding box center [595, 56] width 47 height 8
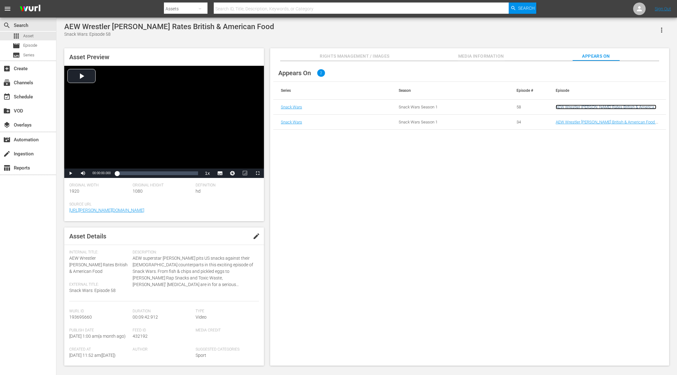
click at [541, 106] on link "AEW Wrestler [PERSON_NAME] Rates British & American Food" at bounding box center [606, 109] width 101 height 9
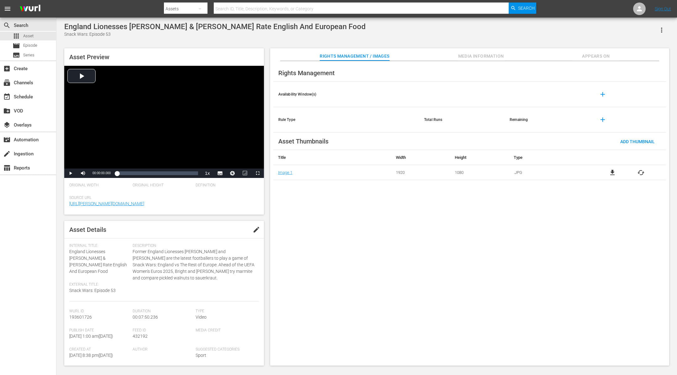
click at [541, 56] on span "Appears On" at bounding box center [595, 56] width 47 height 8
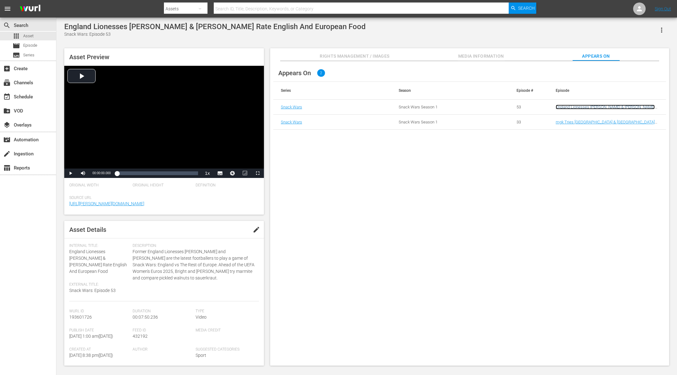
click at [541, 107] on link "England Lionesses [PERSON_NAME] & [PERSON_NAME] Rate English And European Food" at bounding box center [605, 109] width 99 height 9
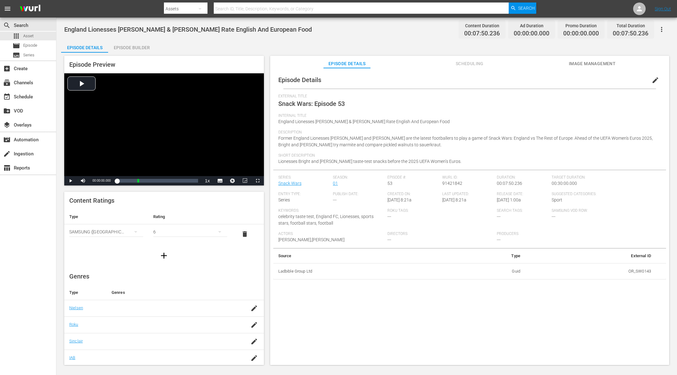
click at [147, 51] on div "Episode Builder" at bounding box center [131, 47] width 47 height 15
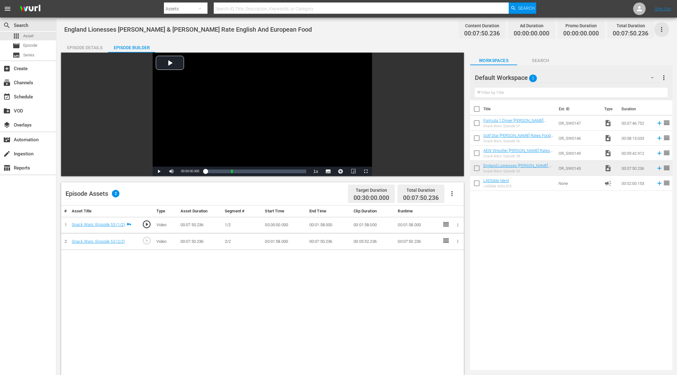
click at [541, 30] on icon "button" at bounding box center [662, 30] width 8 height 8
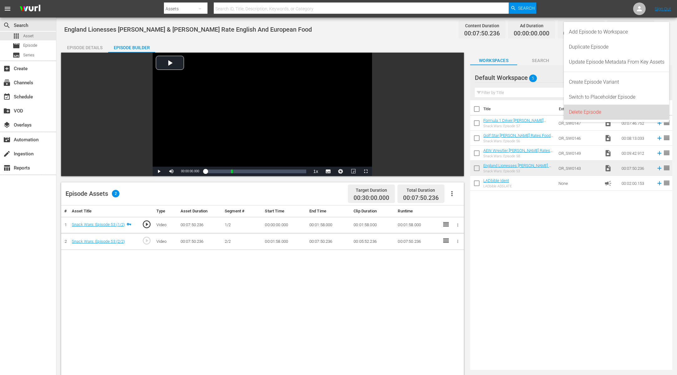
click at [541, 115] on div "Delete Episode" at bounding box center [617, 112] width 96 height 15
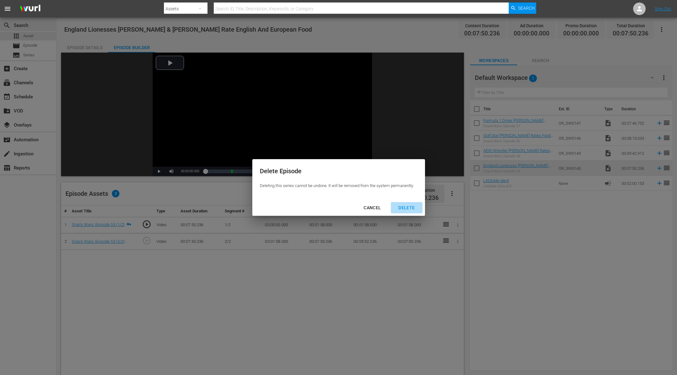
click at [411, 210] on div "DELETE" at bounding box center [406, 208] width 26 height 8
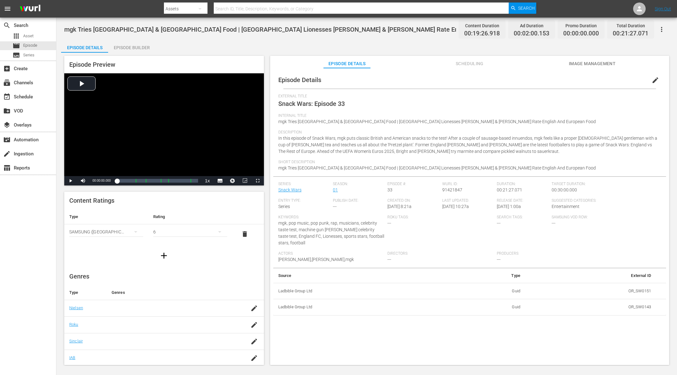
click at [138, 53] on div "Episode Preview Video Player is loading. Play Video Play Mute Current Time 00:0…" at bounding box center [366, 212] width 611 height 318
click at [476, 63] on span "Scheduling" at bounding box center [469, 64] width 47 height 8
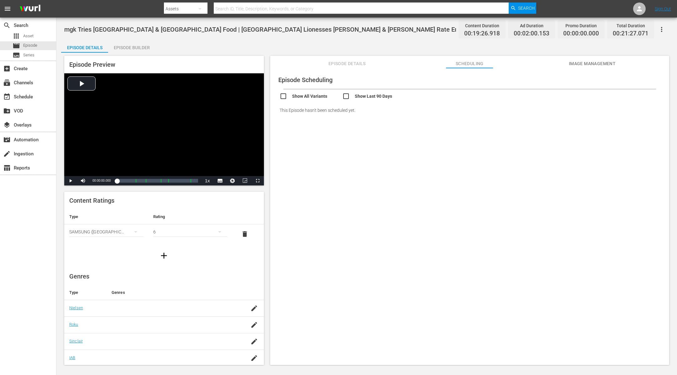
click at [342, 63] on span "Episode Details" at bounding box center [346, 64] width 47 height 8
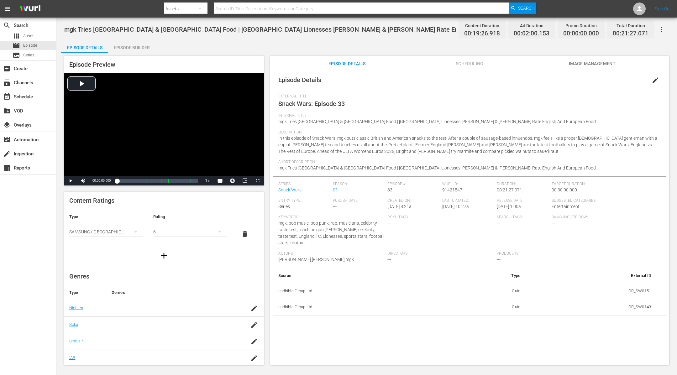
click at [136, 50] on div "Episode Builder" at bounding box center [131, 47] width 47 height 15
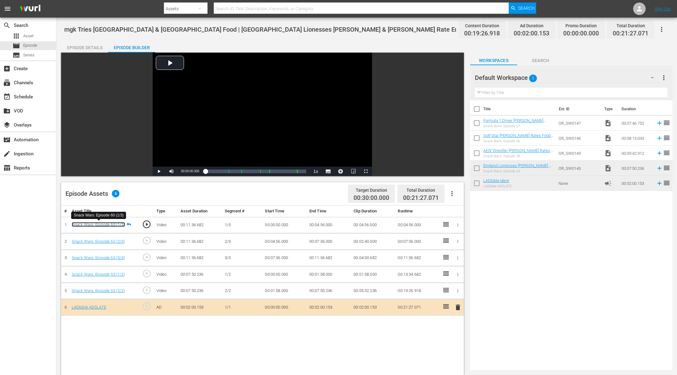
click at [117, 224] on link "Snack Wars: Episode 60 (1/3)" at bounding box center [98, 224] width 53 height 5
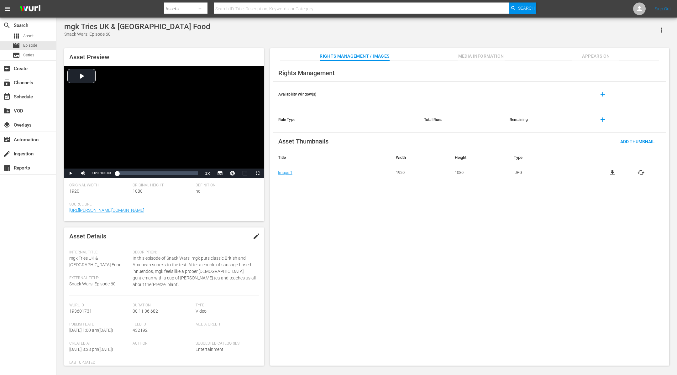
click at [541, 52] on span "Appears On" at bounding box center [595, 56] width 47 height 8
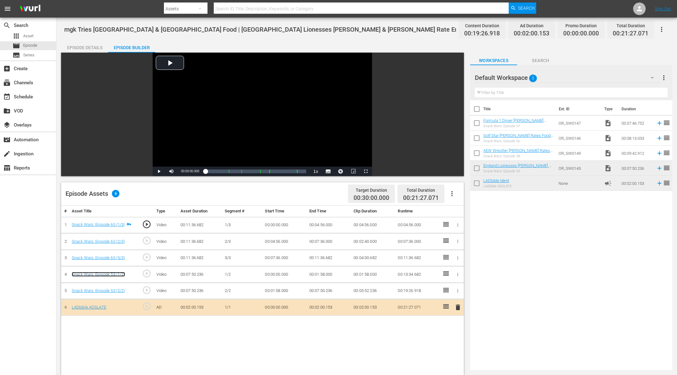
click at [120, 272] on link "Snack Wars: Episode 53 (1/2)" at bounding box center [98, 274] width 53 height 5
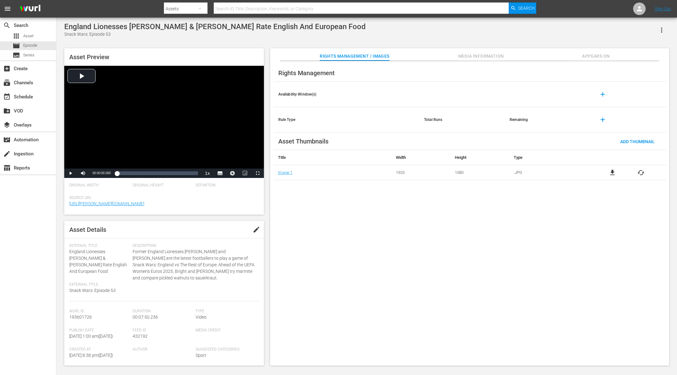
click at [541, 51] on button "Appears On" at bounding box center [595, 54] width 47 height 13
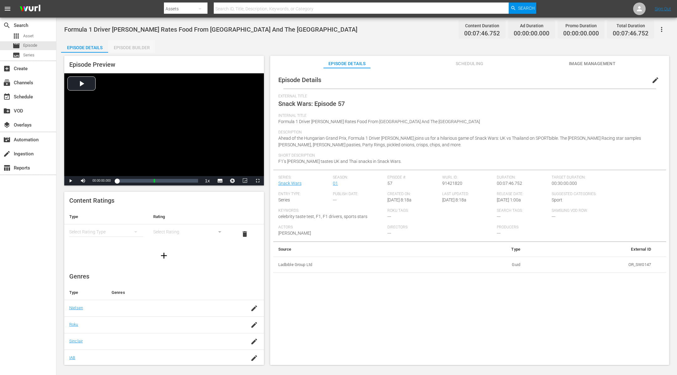
click at [144, 43] on div "Episode Builder" at bounding box center [131, 47] width 47 height 15
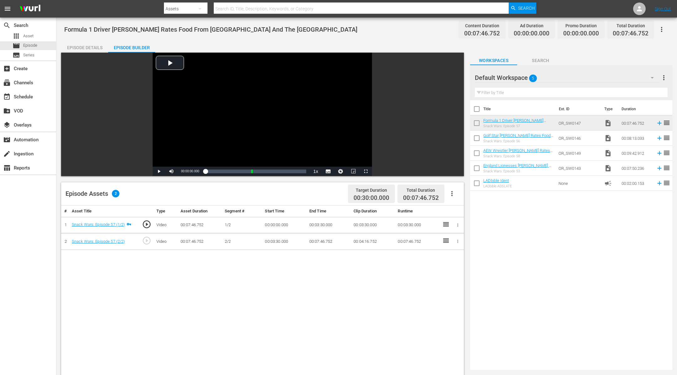
click at [541, 26] on icon "button" at bounding box center [662, 30] width 8 height 8
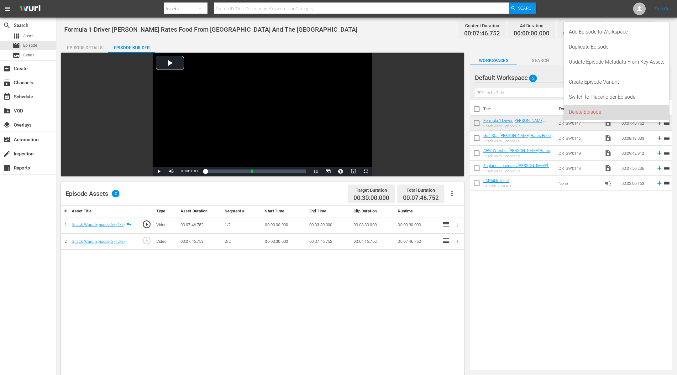
click at [541, 110] on div "Delete Episode" at bounding box center [617, 112] width 96 height 15
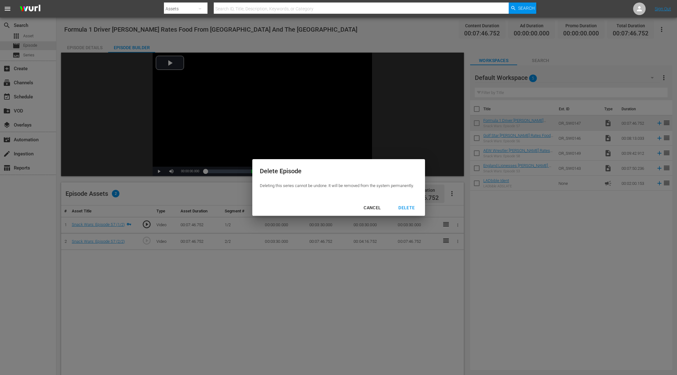
click at [411, 204] on div "DELETE" at bounding box center [406, 208] width 26 height 8
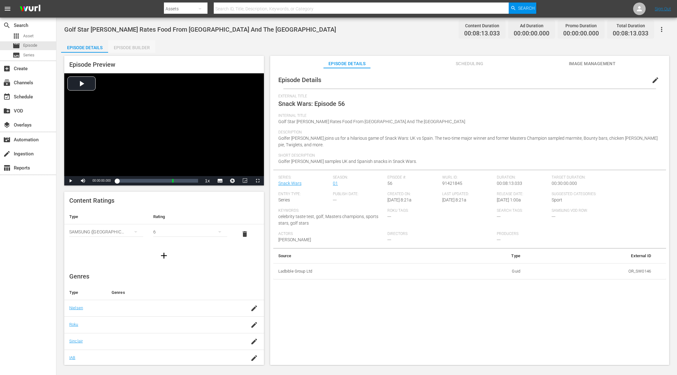
click at [142, 44] on div "Episode Builder" at bounding box center [131, 47] width 47 height 15
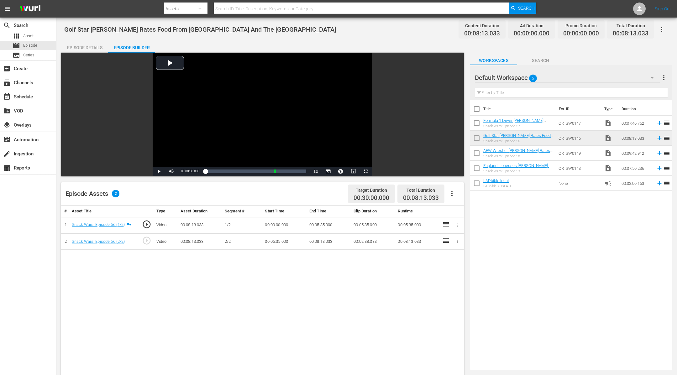
click at [541, 28] on icon "button" at bounding box center [662, 30] width 8 height 8
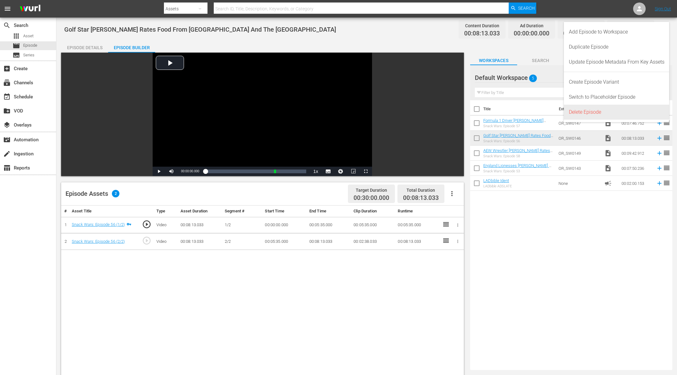
click at [541, 111] on div "Delete Episode" at bounding box center [617, 112] width 96 height 15
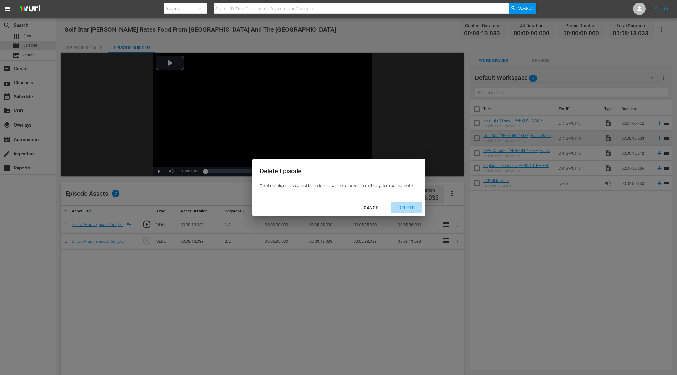
click at [409, 205] on div "DELETE" at bounding box center [406, 208] width 26 height 8
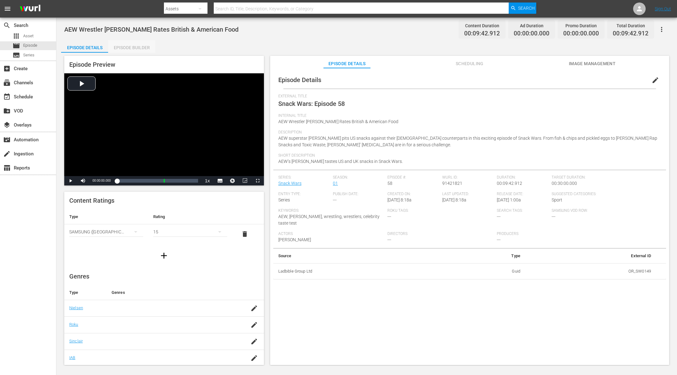
click at [134, 46] on div "Episode Builder" at bounding box center [131, 47] width 47 height 15
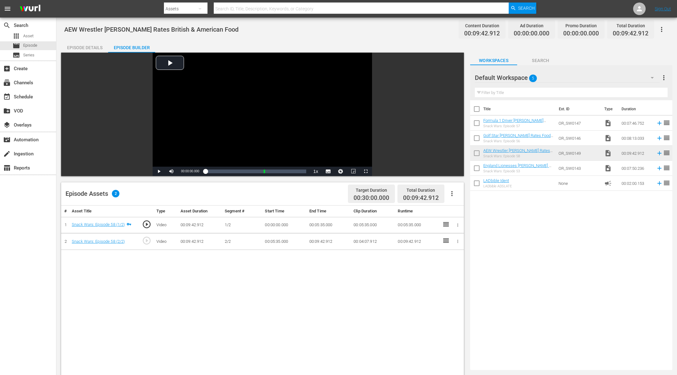
click at [541, 27] on icon "button" at bounding box center [662, 30] width 8 height 8
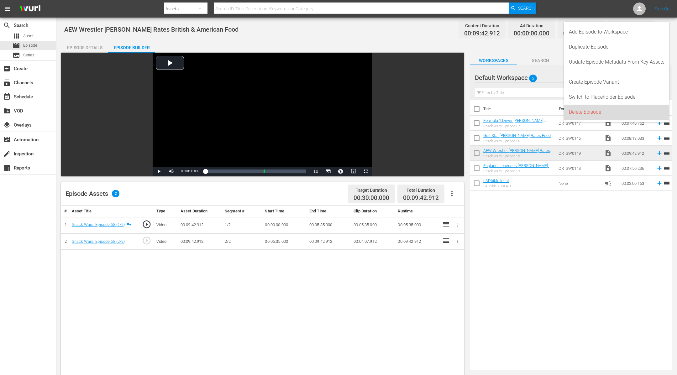
click at [541, 110] on div "Delete Episode" at bounding box center [617, 112] width 96 height 15
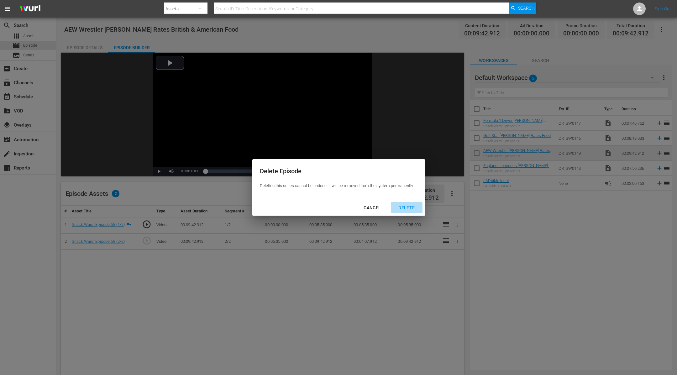
click at [411, 209] on div "DELETE" at bounding box center [406, 208] width 26 height 8
